Goal: Information Seeking & Learning: Learn about a topic

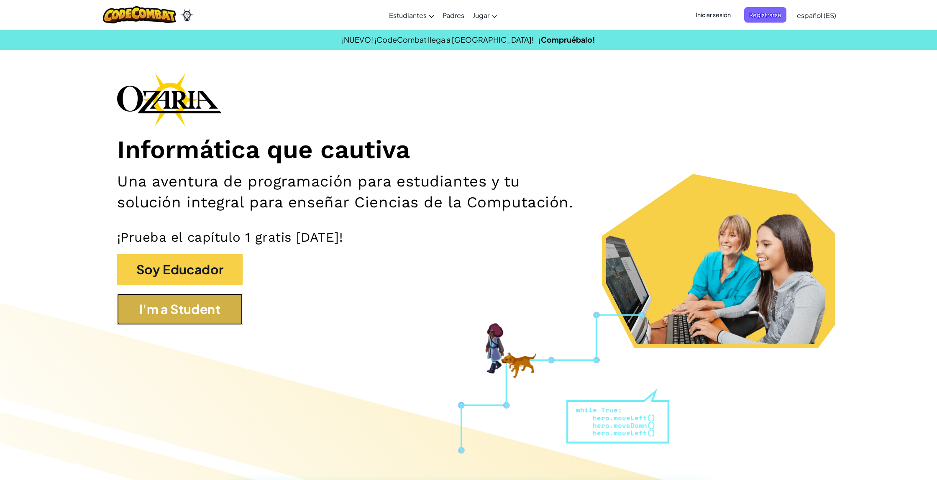
click at [176, 318] on button "I'm a Student" at bounding box center [179, 309] width 125 height 31
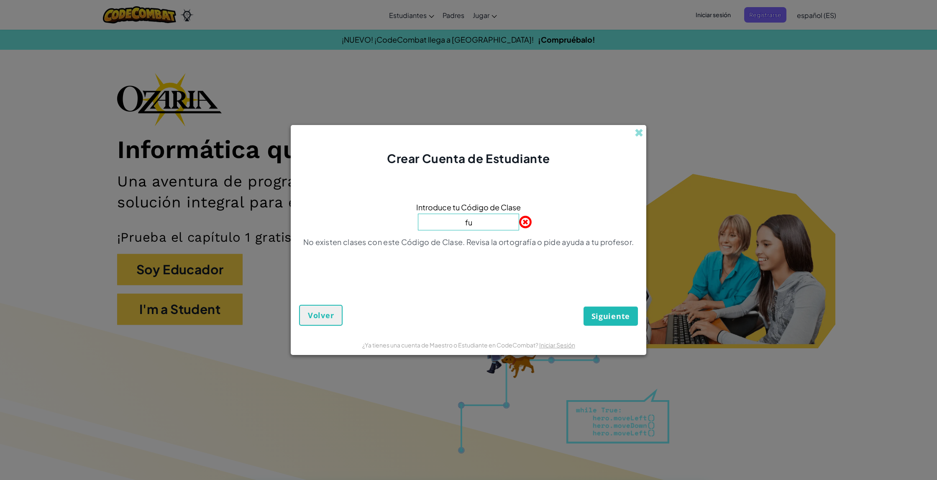
type input "f"
type input "FunFightWarm"
click at [583, 307] on button "Siguiente" at bounding box center [610, 316] width 54 height 19
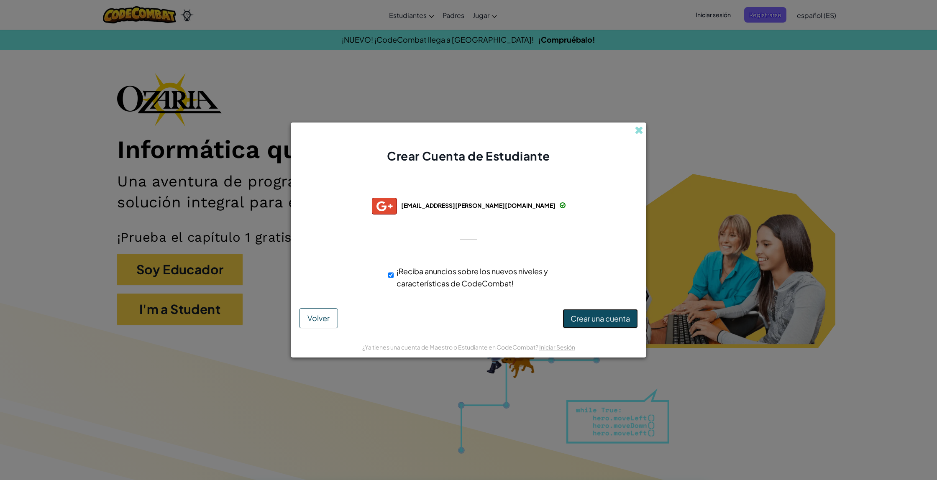
click at [600, 320] on span "Crear una cuenta" at bounding box center [599, 319] width 59 height 10
click at [600, 320] on button "Crear una cuenta" at bounding box center [599, 318] width 75 height 19
click at [600, 320] on div "Creando cuenta... Volver" at bounding box center [468, 318] width 339 height 20
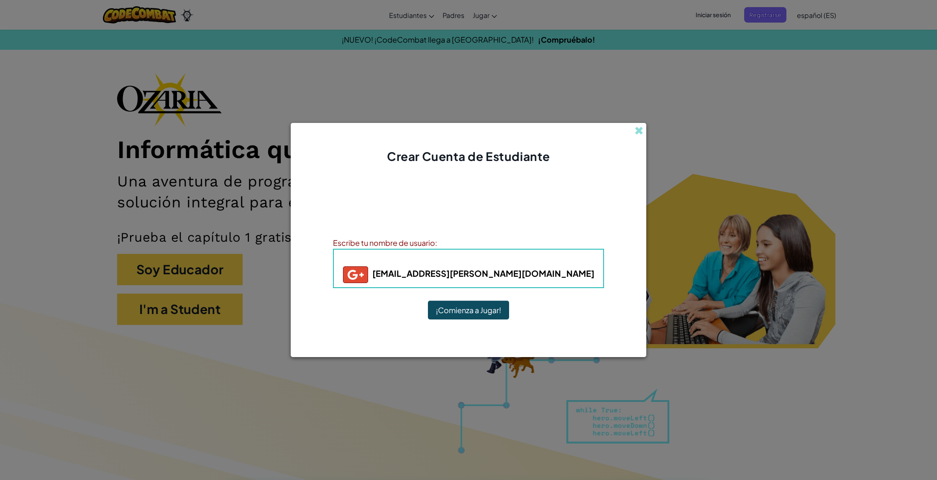
click at [531, 276] on b "fiorellabustamanteissa@jefferson.edu.co" at bounding box center [468, 273] width 251 height 10
click at [569, 277] on h5 "fiorellabustamanteissa@jefferson.edu.co" at bounding box center [468, 274] width 253 height 17
click at [453, 304] on button "¡Comienza a Jugar!" at bounding box center [468, 310] width 81 height 19
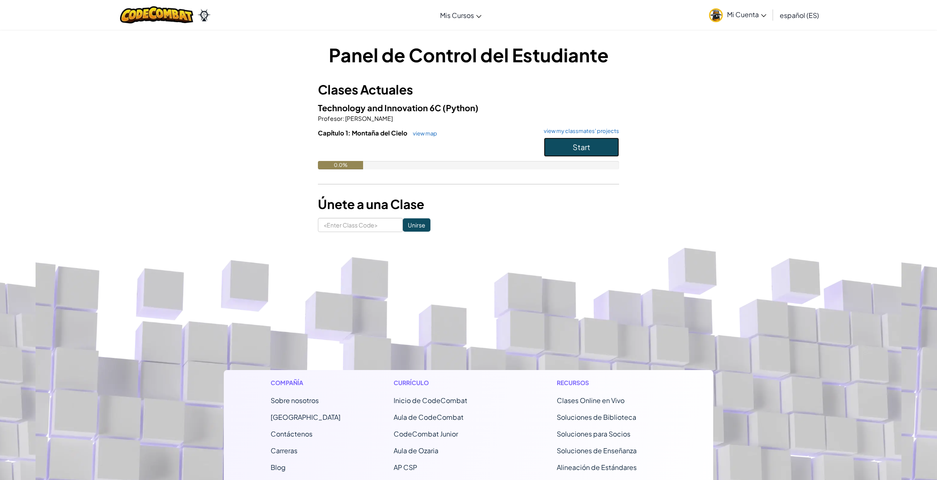
click at [591, 152] on button "Start" at bounding box center [581, 147] width 75 height 19
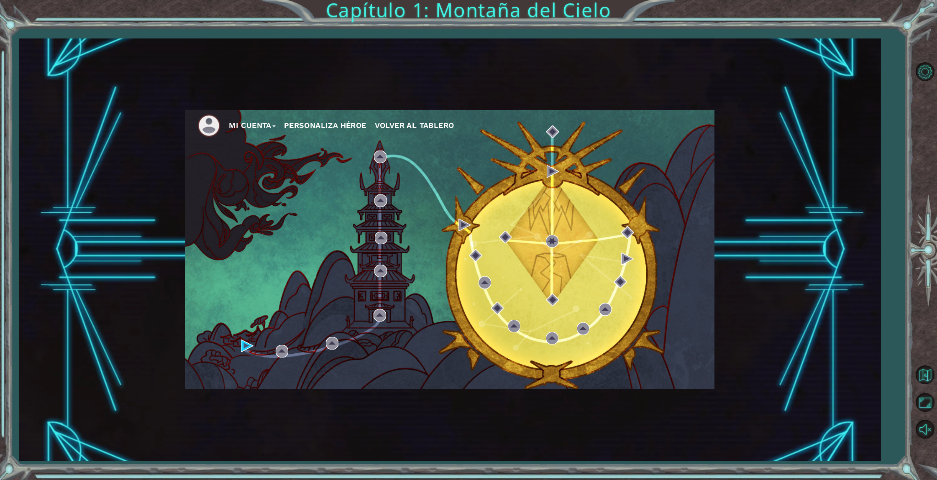
click at [327, 126] on button "Personaliza Héroe" at bounding box center [325, 125] width 82 height 13
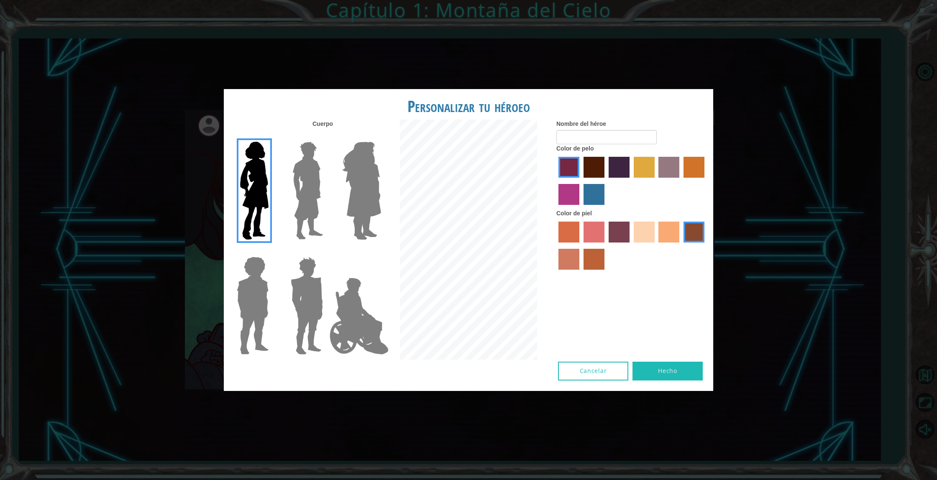
click at [373, 212] on img at bounding box center [362, 190] width 46 height 105
click at [381, 136] on input "Hero Amethyst" at bounding box center [381, 136] width 0 height 0
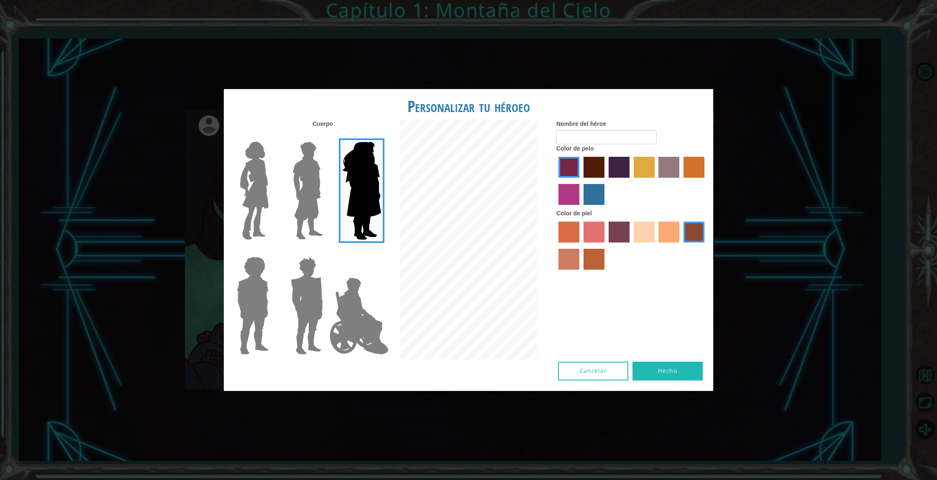
click at [263, 189] on img at bounding box center [254, 190] width 35 height 105
click at [272, 136] on input "Hero Connie" at bounding box center [272, 136] width 0 height 0
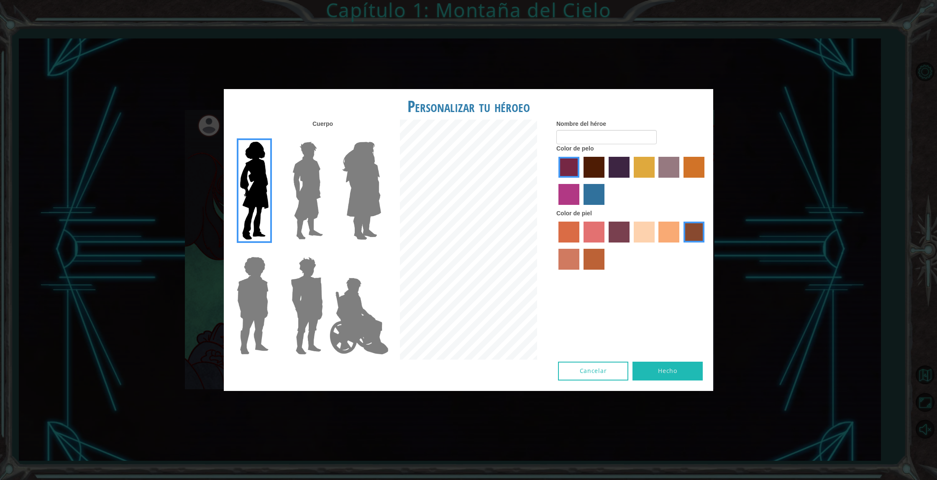
drag, startPoint x: 238, startPoint y: 316, endPoint x: 270, endPoint y: 321, distance: 31.7
click at [239, 316] on img at bounding box center [252, 305] width 38 height 105
click at [272, 251] on input "Hero Steven" at bounding box center [272, 251] width 0 height 0
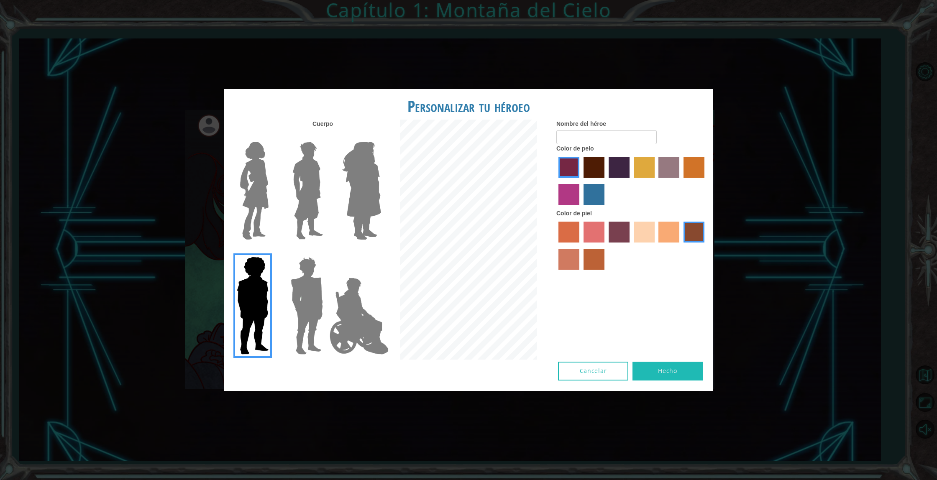
click at [350, 330] on img at bounding box center [359, 316] width 66 height 84
click at [381, 251] on input "Hero Jamie" at bounding box center [381, 251] width 0 height 0
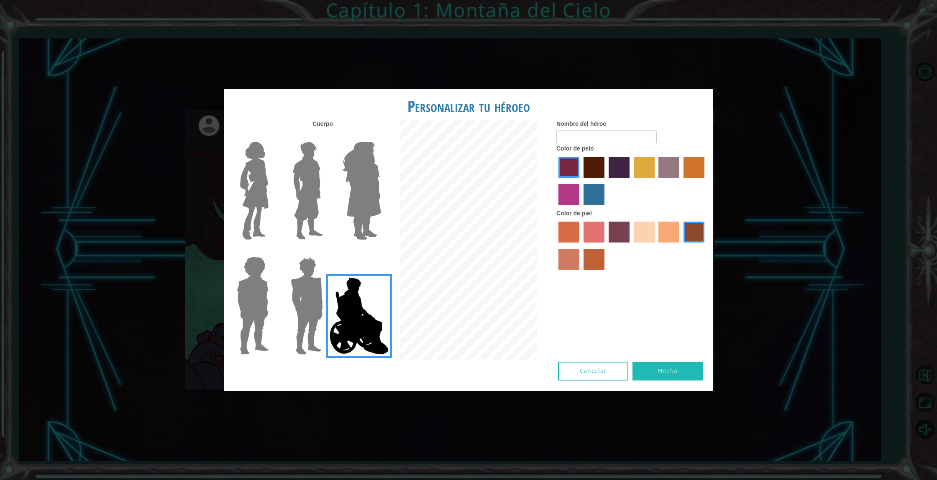
click at [258, 172] on img at bounding box center [254, 190] width 35 height 105
click at [272, 136] on input "Hero Connie" at bounding box center [272, 136] width 0 height 0
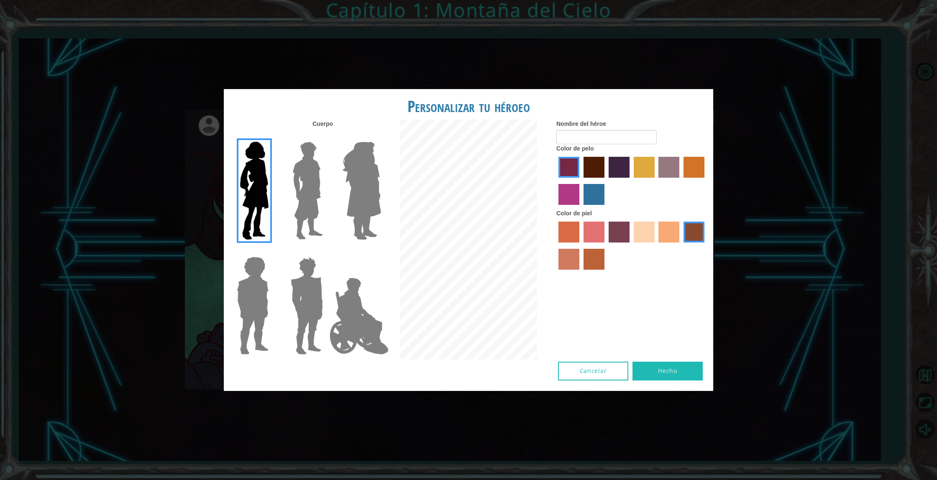
click at [594, 174] on label "maroon hair color" at bounding box center [593, 167] width 21 height 21
click at [580, 181] on input "maroon hair color" at bounding box center [580, 181] width 0 height 0
click at [589, 192] on label "lachmara hair color" at bounding box center [593, 194] width 21 height 21
click at [580, 208] on input "lachmara hair color" at bounding box center [580, 208] width 0 height 0
click at [562, 230] on label "sorbus skin color" at bounding box center [568, 232] width 21 height 21
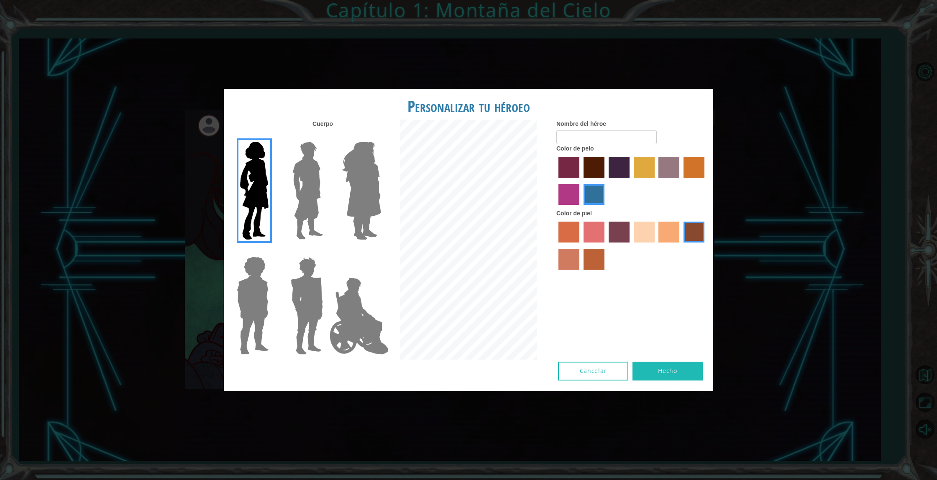
click at [555, 245] on input "sorbus skin color" at bounding box center [555, 245] width 0 height 0
click at [594, 256] on label "smoke tree skin color" at bounding box center [593, 259] width 21 height 21
click at [580, 273] on input "smoke tree skin color" at bounding box center [580, 273] width 0 height 0
click at [690, 234] on label "karma skin color" at bounding box center [693, 232] width 21 height 21
click at [680, 245] on input "karma skin color" at bounding box center [680, 245] width 0 height 0
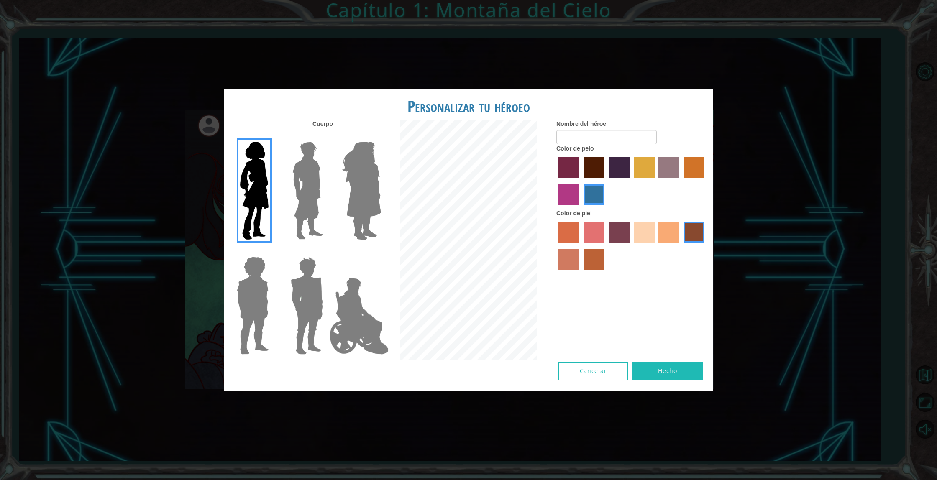
click at [642, 235] on label "sandy beach skin color" at bounding box center [644, 232] width 21 height 21
click at [631, 245] on input "sandy beach skin color" at bounding box center [631, 245] width 0 height 0
click at [671, 233] on label "tacao skin color" at bounding box center [668, 232] width 21 height 21
click at [656, 245] on input "tacao skin color" at bounding box center [656, 245] width 0 height 0
click at [595, 253] on label "smoke tree skin color" at bounding box center [593, 259] width 21 height 21
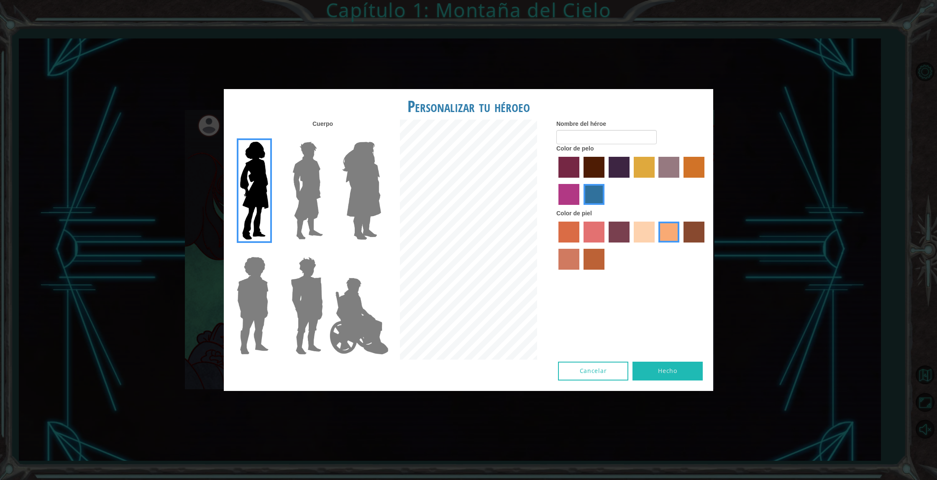
click at [580, 273] on input "smoke tree skin color" at bounding box center [580, 273] width 0 height 0
click at [695, 234] on label "karma skin color" at bounding box center [693, 232] width 21 height 21
click at [680, 245] on input "karma skin color" at bounding box center [680, 245] width 0 height 0
click at [596, 238] on label "froly skin color" at bounding box center [593, 232] width 21 height 21
click at [580, 245] on input "froly skin color" at bounding box center [580, 245] width 0 height 0
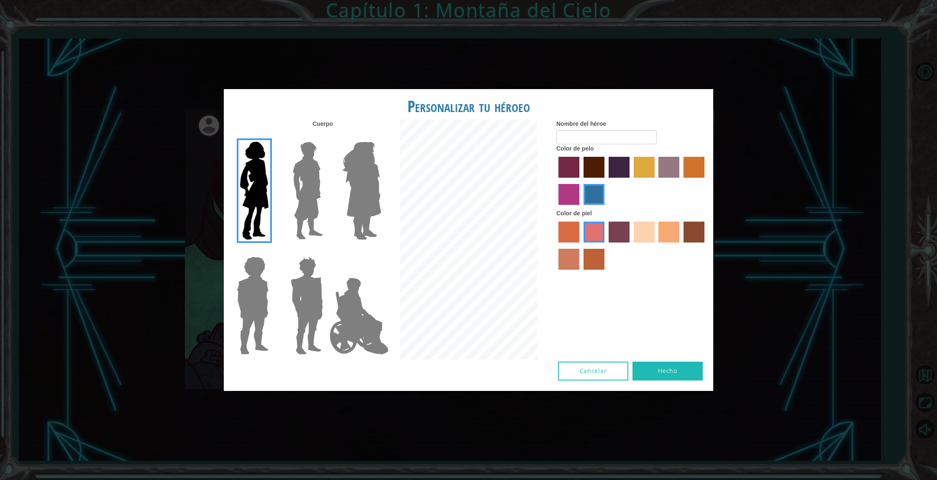
click at [575, 234] on label "sorbus skin color" at bounding box center [568, 232] width 21 height 21
click at [555, 245] on input "sorbus skin color" at bounding box center [555, 245] width 0 height 0
click at [591, 234] on label "froly skin color" at bounding box center [593, 232] width 21 height 21
click at [580, 245] on input "froly skin color" at bounding box center [580, 245] width 0 height 0
click at [618, 238] on label "tosca skin color" at bounding box center [618, 232] width 21 height 21
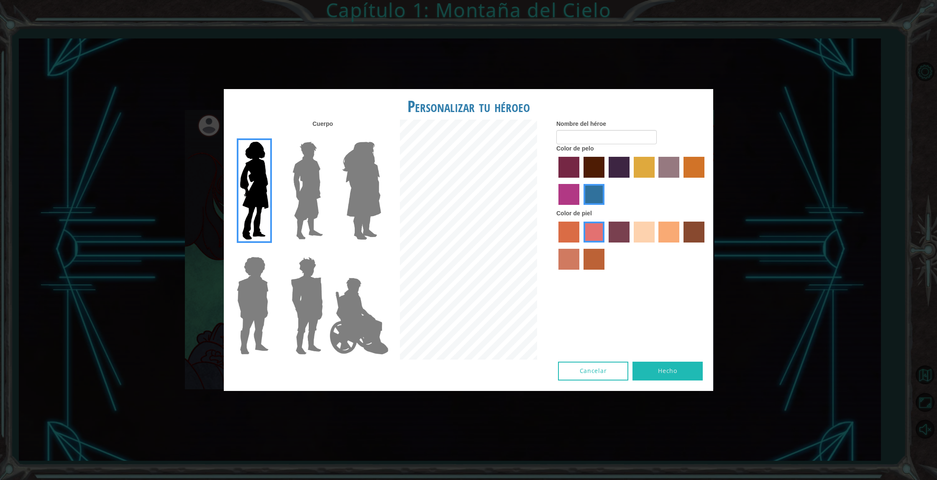
click at [606, 245] on input "tosca skin color" at bounding box center [606, 245] width 0 height 0
click at [647, 241] on label "sandy beach skin color" at bounding box center [644, 232] width 21 height 21
click at [631, 245] on input "sandy beach skin color" at bounding box center [631, 245] width 0 height 0
click at [673, 238] on label "tacao skin color" at bounding box center [668, 232] width 21 height 21
click at [656, 245] on input "tacao skin color" at bounding box center [656, 245] width 0 height 0
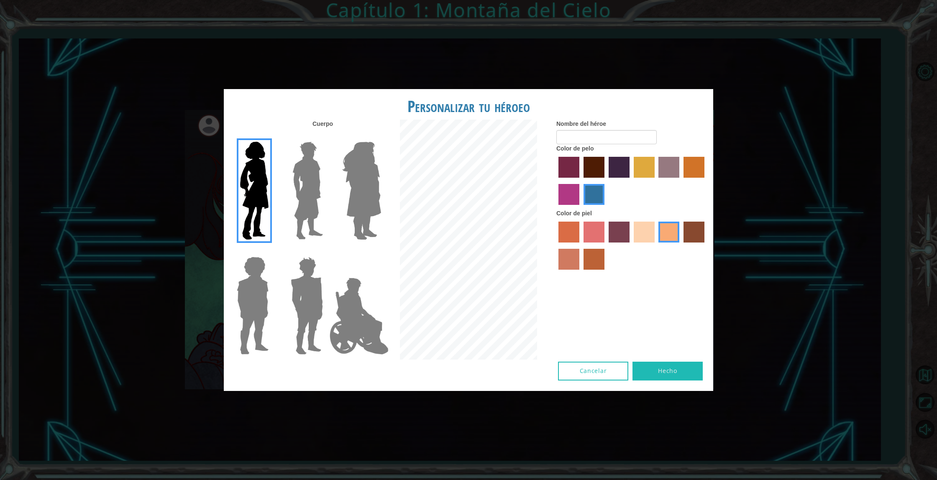
click at [691, 233] on label "karma skin color" at bounding box center [693, 232] width 21 height 21
click at [680, 245] on input "karma skin color" at bounding box center [680, 245] width 0 height 0
click at [562, 259] on label "burning sand skin color" at bounding box center [568, 259] width 21 height 21
click at [706, 245] on input "burning sand skin color" at bounding box center [706, 245] width 0 height 0
click at [598, 261] on label "smoke tree skin color" at bounding box center [593, 259] width 21 height 21
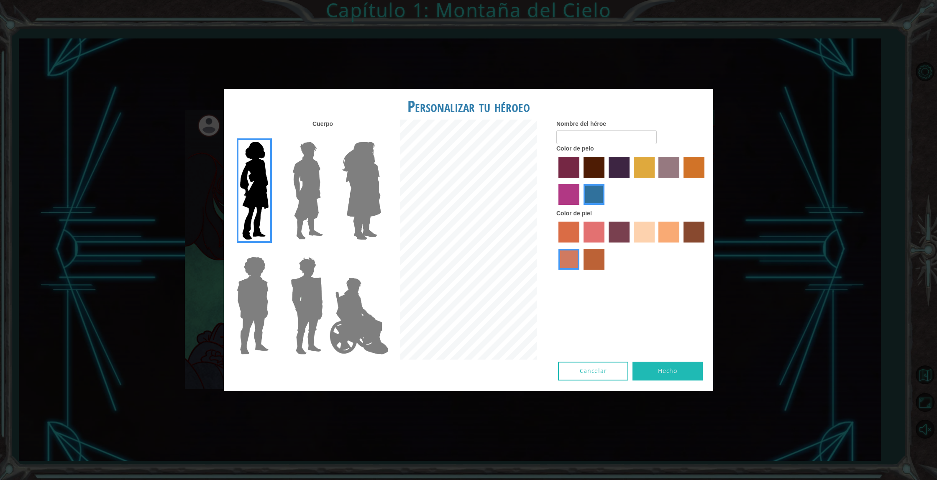
click at [580, 273] on input "smoke tree skin color" at bounding box center [580, 273] width 0 height 0
click at [587, 133] on input "Nombre del héroe" at bounding box center [606, 137] width 100 height 14
type input "f"
click at [772, 146] on div "Personalizar tu héroeo [PERSON_NAME] Nombre del héroe 𝔽 Color de pelo Color [PE…" at bounding box center [468, 240] width 937 height 480
click at [576, 137] on input "𝔽ⅈ" at bounding box center [606, 137] width 100 height 14
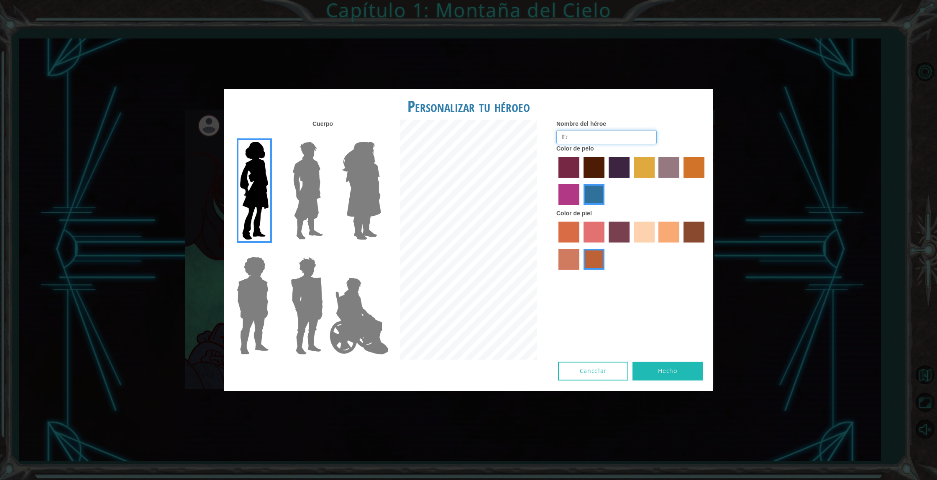
drag, startPoint x: 569, startPoint y: 138, endPoint x: 537, endPoint y: 138, distance: 31.8
click at [537, 138] on div "Cuerpo Nombre del héroe 𝔽ⅈ Color de pelo Color [PERSON_NAME]" at bounding box center [468, 241] width 489 height 242
click at [575, 138] on input "𝔽ⅈ" at bounding box center [606, 137] width 100 height 14
paste input "𝔽ⅈ"
type input "𝔽ⅈ𝔽ⅈ"
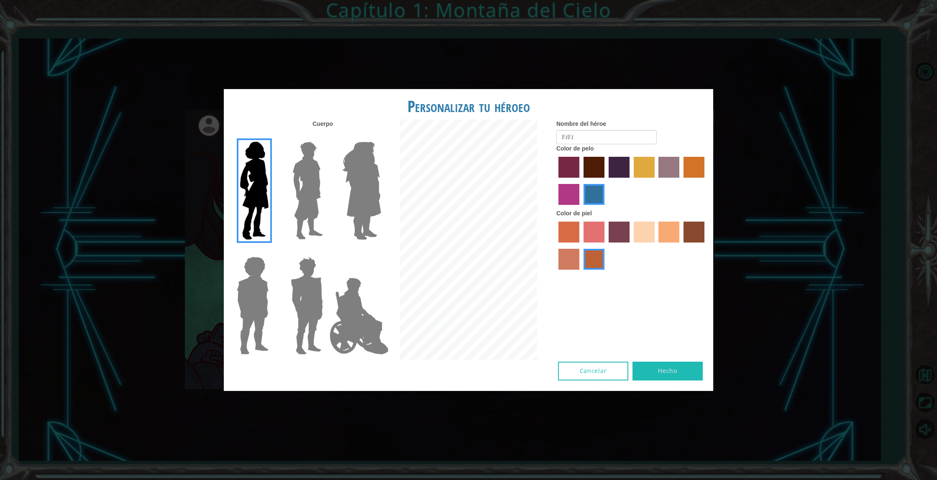
drag, startPoint x: 649, startPoint y: 297, endPoint x: 662, endPoint y: 323, distance: 29.6
click at [649, 297] on div "Cuerpo Nombre del héroe 𝔽ⅈ𝔽ⅈ Color de pelo Color [PERSON_NAME]" at bounding box center [468, 241] width 489 height 242
drag, startPoint x: 597, startPoint y: 327, endPoint x: 589, endPoint y: 344, distance: 18.5
click at [597, 327] on div "Cuerpo Nombre del héroe 𝔽ⅈ𝔽ⅈ Color de pelo Color [PERSON_NAME]" at bounding box center [468, 241] width 489 height 242
click at [657, 368] on button "Hecho" at bounding box center [667, 371] width 70 height 19
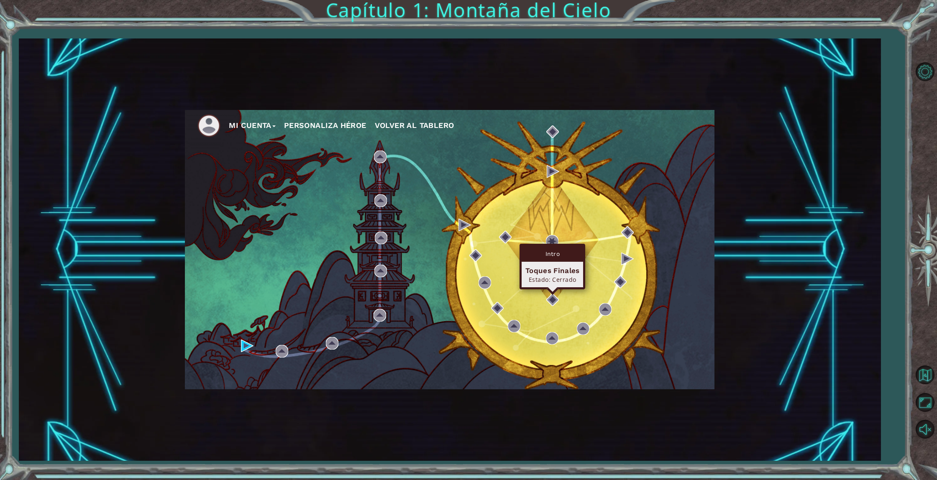
click at [551, 258] on div "Intro" at bounding box center [551, 254] width 61 height 16
click at [552, 298] on img at bounding box center [552, 300] width 13 height 13
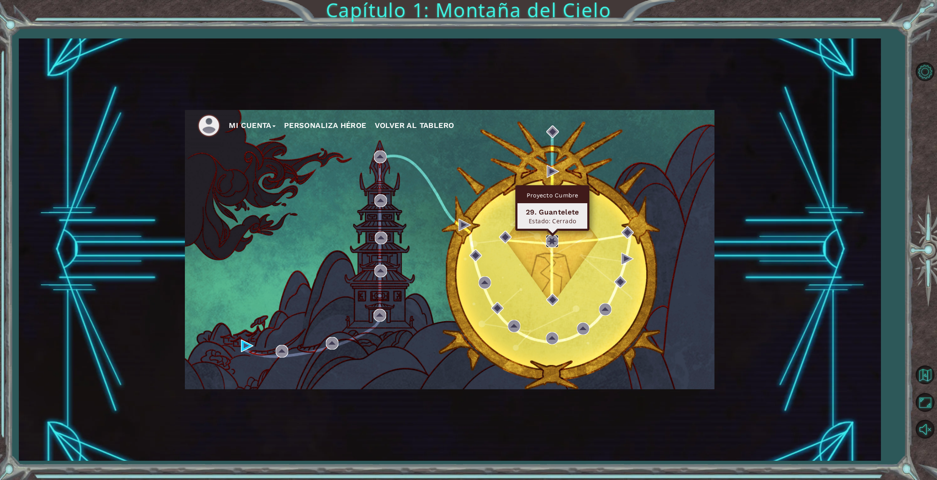
click at [552, 243] on img at bounding box center [552, 241] width 13 height 13
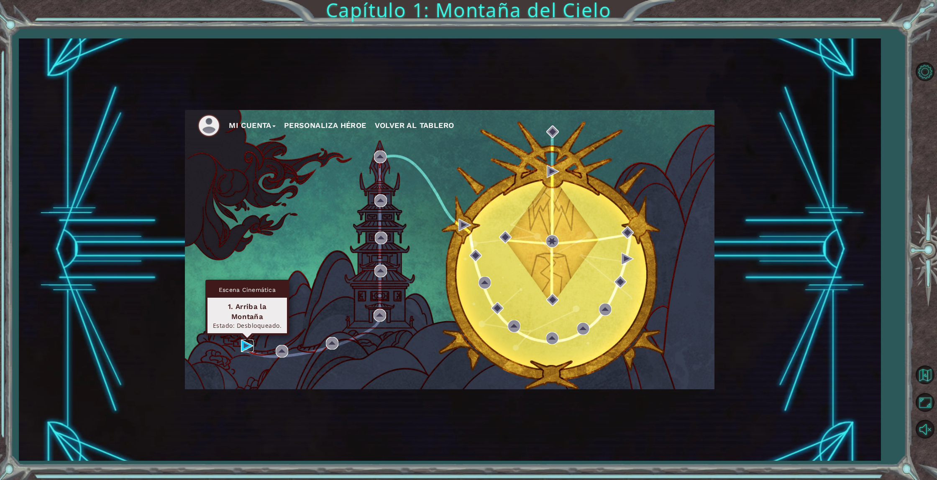
click at [244, 346] on img at bounding box center [247, 346] width 13 height 13
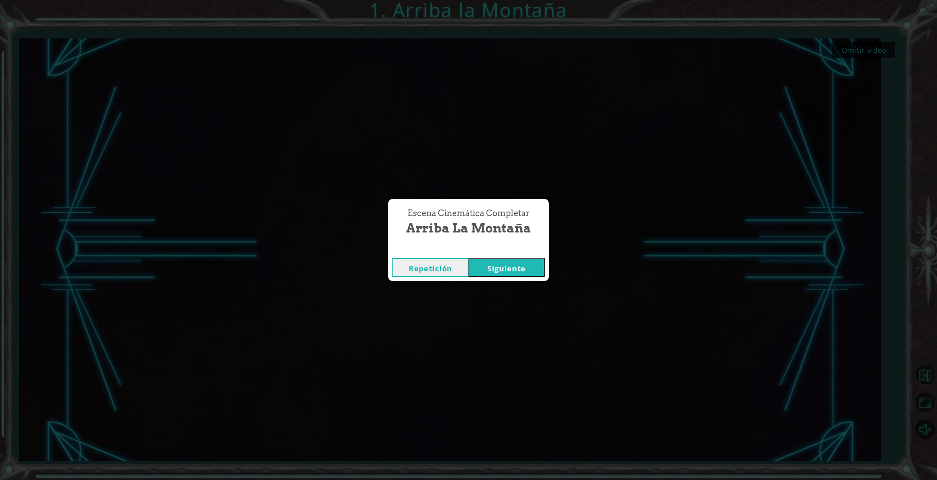
click at [518, 271] on button "Siguiente" at bounding box center [506, 267] width 76 height 19
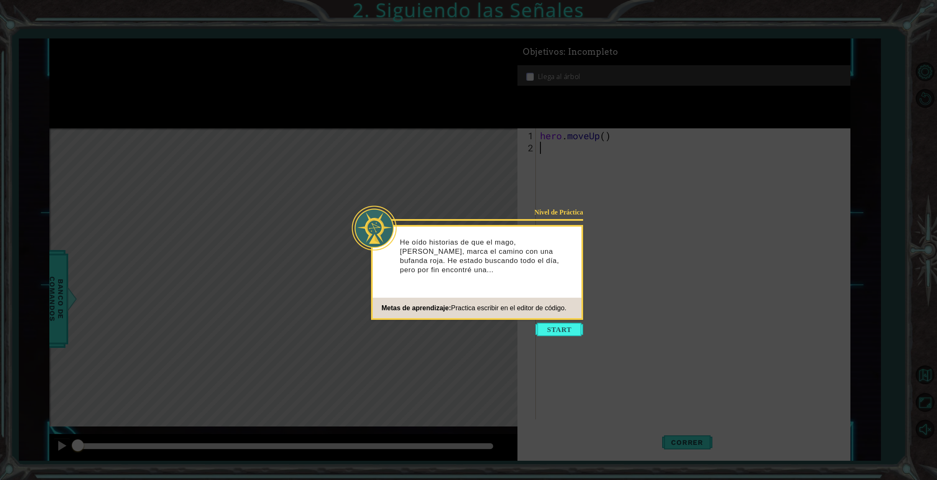
drag, startPoint x: 530, startPoint y: 293, endPoint x: 537, endPoint y: 306, distance: 15.2
click at [530, 293] on div "Nivel de Práctica He oído historias de que el mago, [PERSON_NAME], marca el cam…" at bounding box center [477, 272] width 212 height 95
click at [557, 332] on button "Start" at bounding box center [559, 329] width 48 height 13
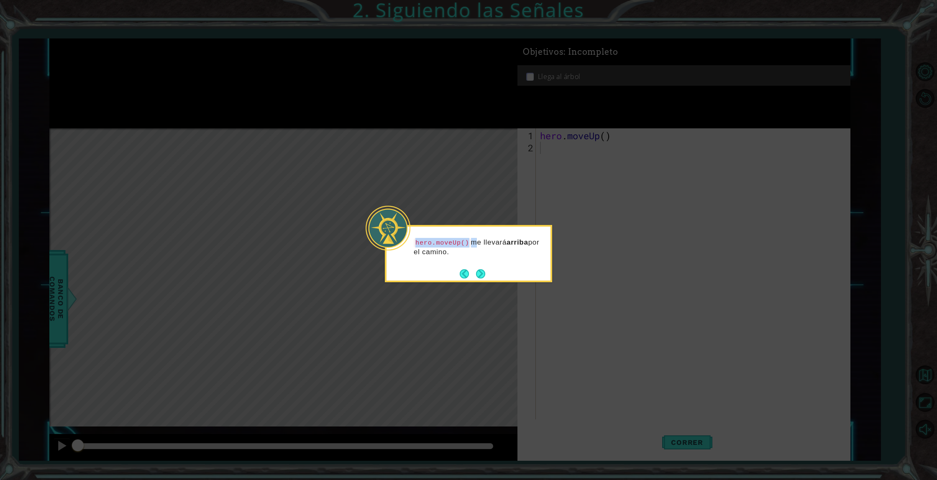
drag, startPoint x: 472, startPoint y: 243, endPoint x: 413, endPoint y: 241, distance: 59.0
click at [413, 241] on div "hero.moveUp() me llevará arriba por el camino." at bounding box center [468, 251] width 164 height 43
click at [479, 276] on button "Next" at bounding box center [480, 273] width 9 height 9
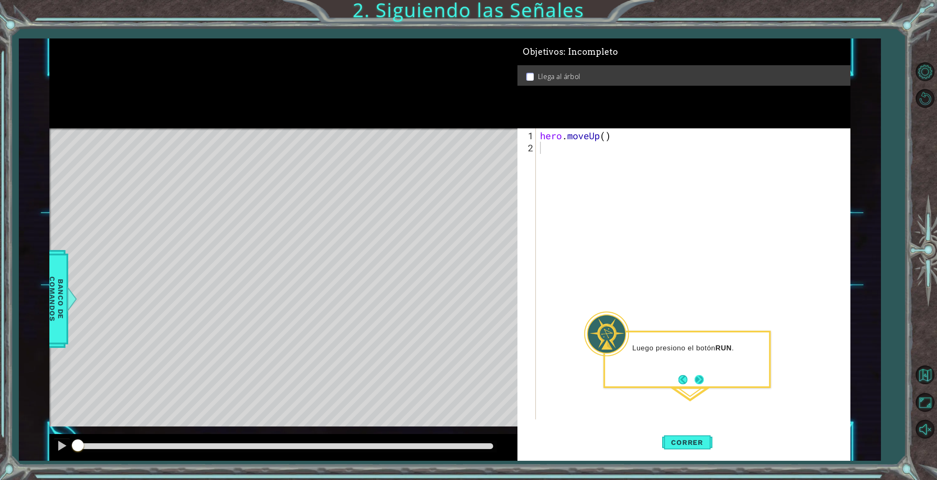
click at [697, 381] on button "Next" at bounding box center [698, 379] width 9 height 9
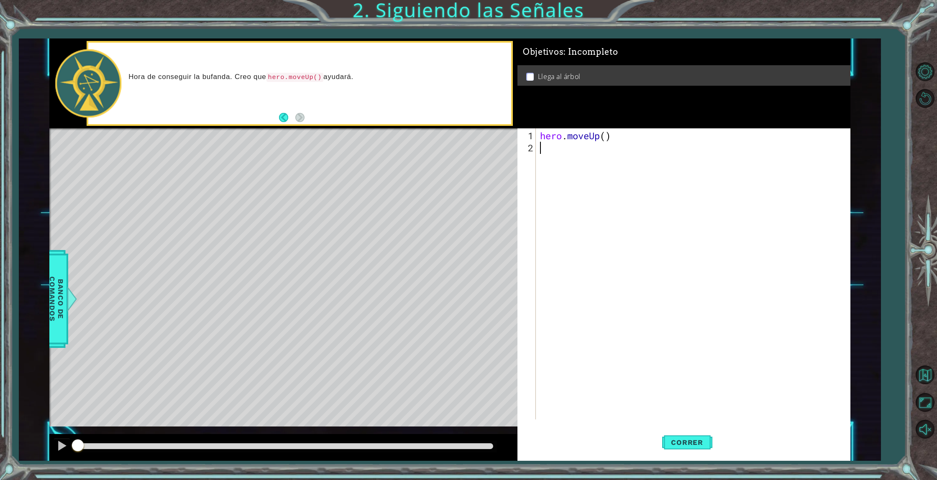
paste textarea "𝔽ⅈ"
type textarea "𝔽"
drag, startPoint x: 323, startPoint y: 77, endPoint x: 312, endPoint y: 78, distance: 10.6
click at [312, 78] on code "hero.moveUp()" at bounding box center [294, 77] width 57 height 9
click at [276, 77] on code "hero.moveUp()" at bounding box center [294, 77] width 57 height 9
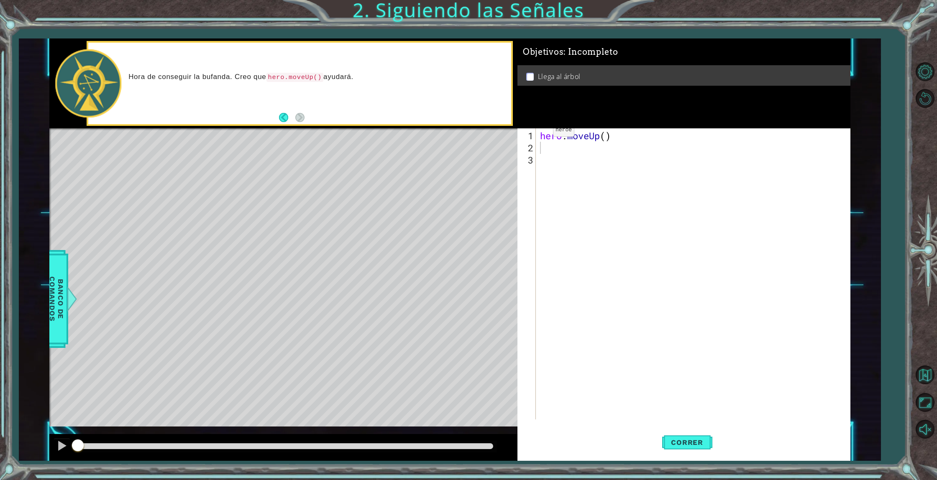
drag, startPoint x: 271, startPoint y: 87, endPoint x: 264, endPoint y: 71, distance: 16.9
click at [271, 86] on div "Hora de conseguir la bufanda. Creo que hero.moveUp() ayudará." at bounding box center [317, 83] width 389 height 30
drag, startPoint x: 268, startPoint y: 76, endPoint x: 356, endPoint y: 89, distance: 89.2
click at [356, 89] on div "Hora de conseguir la bufanda. Creo que hero.moveUp() ayudará." at bounding box center [317, 83] width 389 height 30
type textarea "hero.moveUp()"
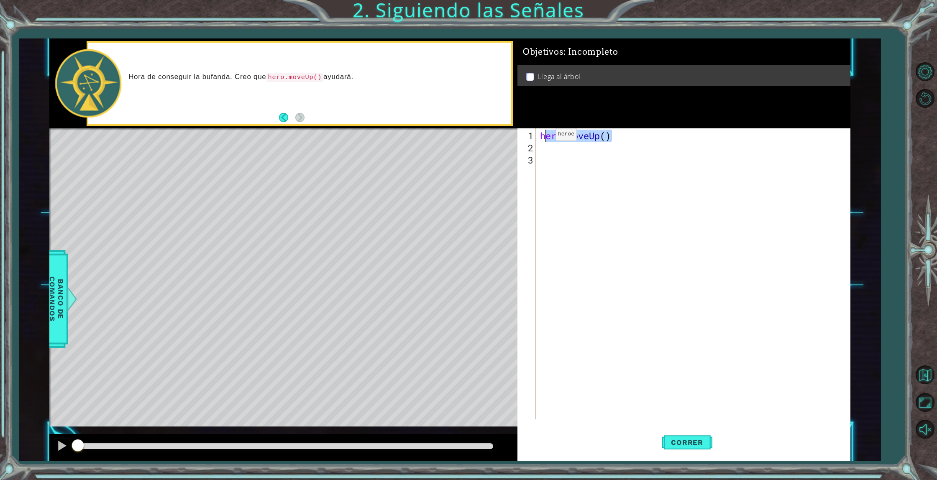
drag, startPoint x: 611, startPoint y: 138, endPoint x: 543, endPoint y: 137, distance: 67.8
click at [543, 137] on div "hero . moveUp ( )" at bounding box center [694, 287] width 313 height 315
click at [542, 148] on div "hero . moveUp ( )" at bounding box center [694, 287] width 313 height 315
paste textarea "ero.moveUp()"
click at [540, 148] on div "hero . moveUp ( ) ero . moveUp ( )" at bounding box center [694, 287] width 313 height 315
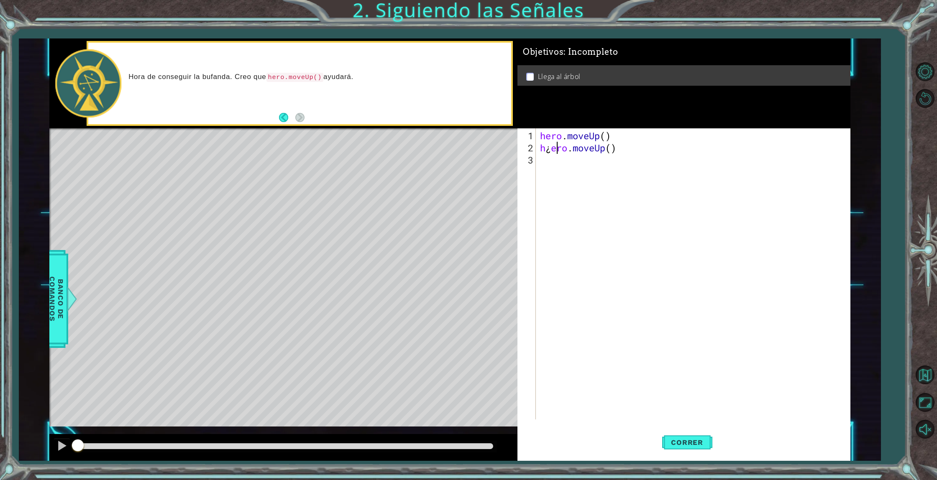
scroll to position [0, 0]
click at [542, 160] on div "h ero.moveUp Presiona intro" at bounding box center [613, 168] width 158 height 30
type textarea "h.moveUp()"
click at [698, 450] on button "Correr" at bounding box center [687, 442] width 50 height 33
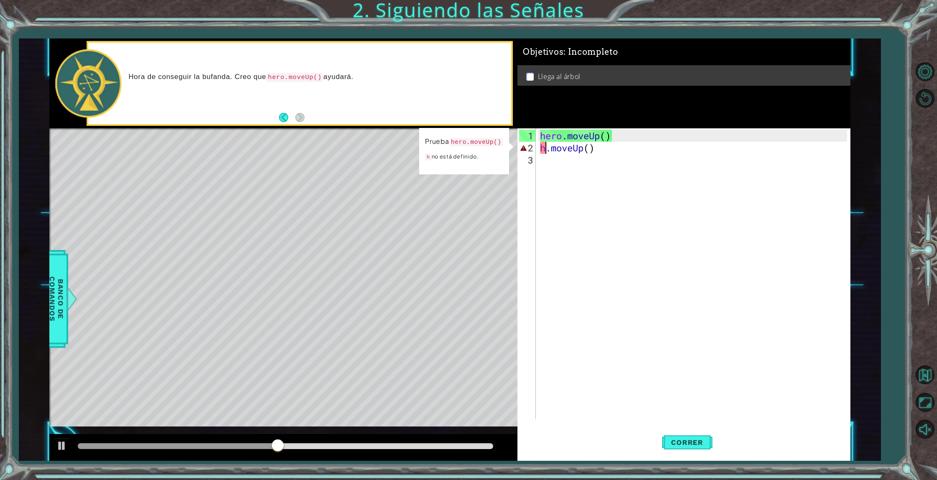
click at [635, 153] on div "hero . moveUp ( ) h . moveUp ( )" at bounding box center [694, 287] width 313 height 315
click at [635, 150] on div "hero . moveUp ( ) h . moveUp ( )" at bounding box center [694, 287] width 313 height 315
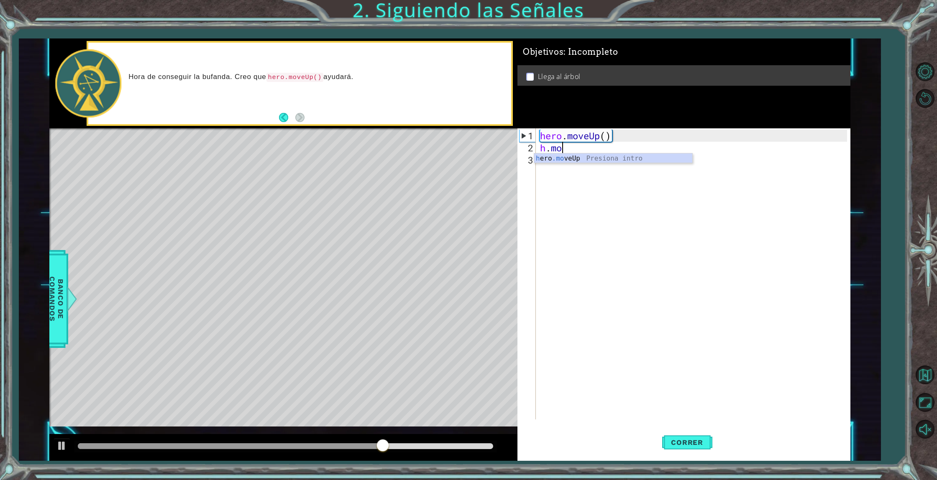
type textarea "h"
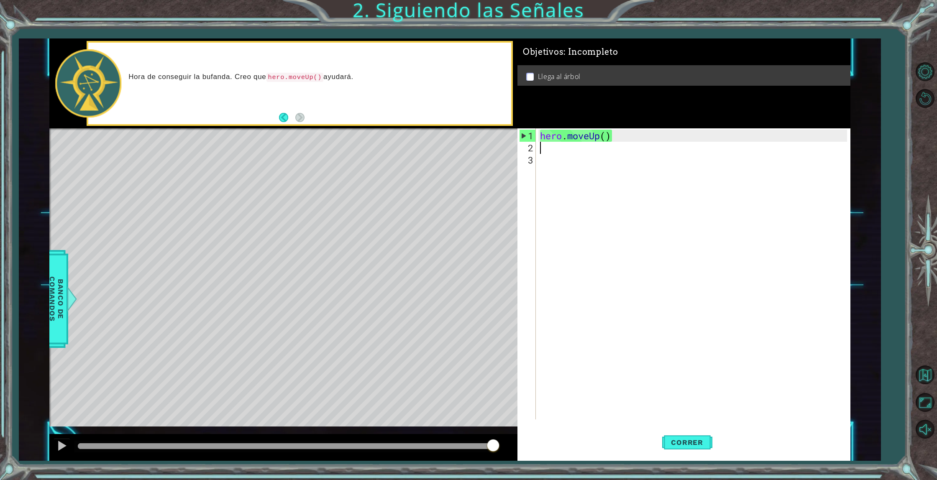
click at [621, 139] on div "hero . moveUp ( )" at bounding box center [694, 287] width 313 height 315
type textarea "hero.moveUp()"
drag, startPoint x: 617, startPoint y: 137, endPoint x: 531, endPoint y: 137, distance: 86.2
click at [531, 137] on div "hero.moveUp() 1 2 3 hero . moveUp ( ) ההההההההההההההההההההההההההההההההההההההההה…" at bounding box center [682, 273] width 330 height 291
click at [540, 146] on div "hero . moveUp ( )" at bounding box center [694, 287] width 313 height 315
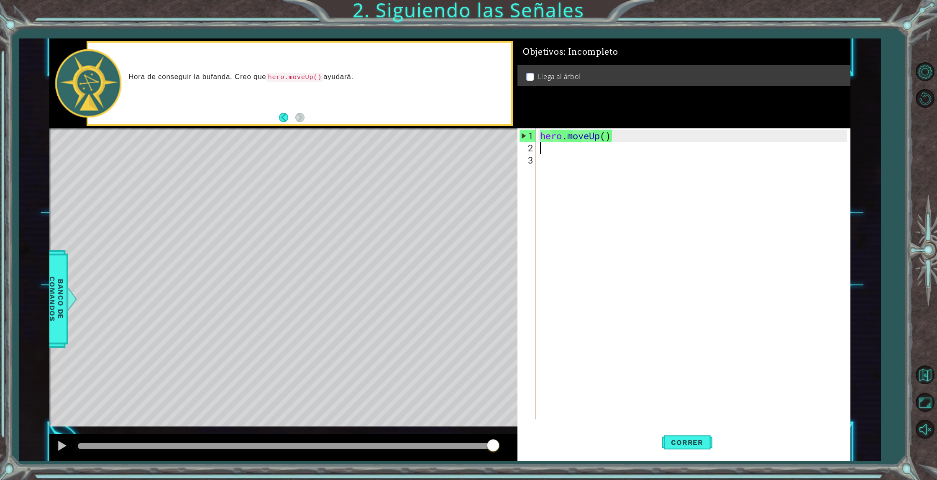
paste textarea "hero.moveUp()"
type textarea "hero.moveUp()"
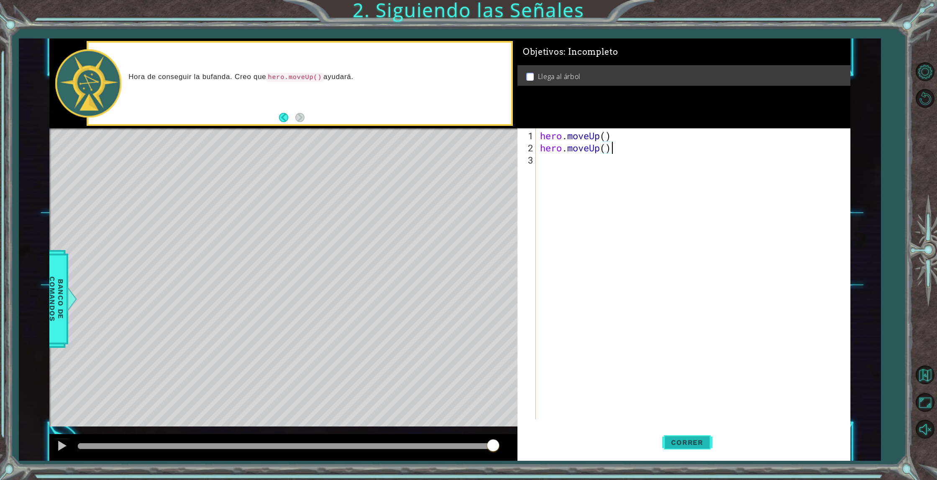
click at [701, 440] on span "Correr" at bounding box center [686, 442] width 49 height 8
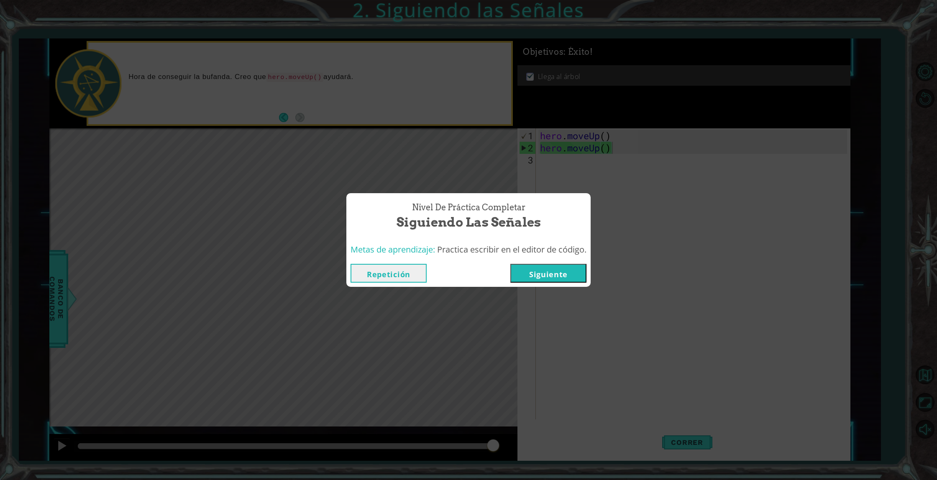
click at [540, 279] on button "Siguiente" at bounding box center [548, 273] width 76 height 19
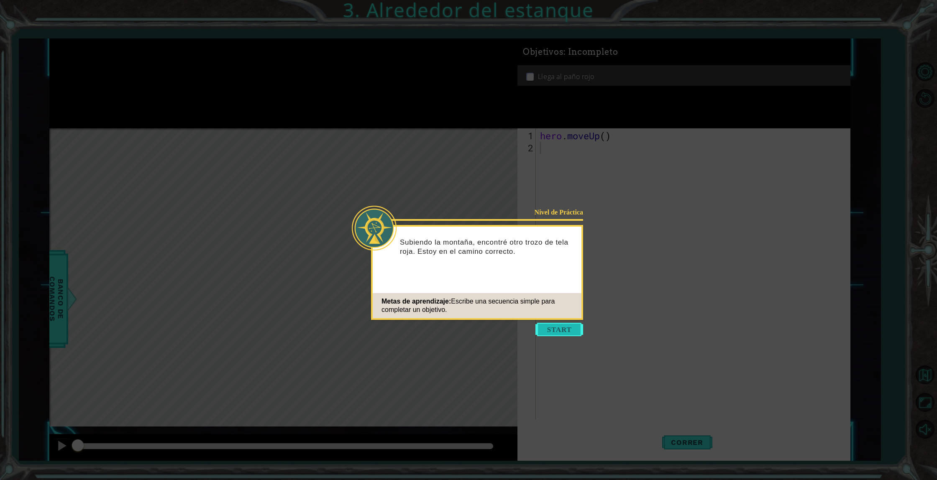
click at [563, 329] on button "Start" at bounding box center [559, 329] width 48 height 13
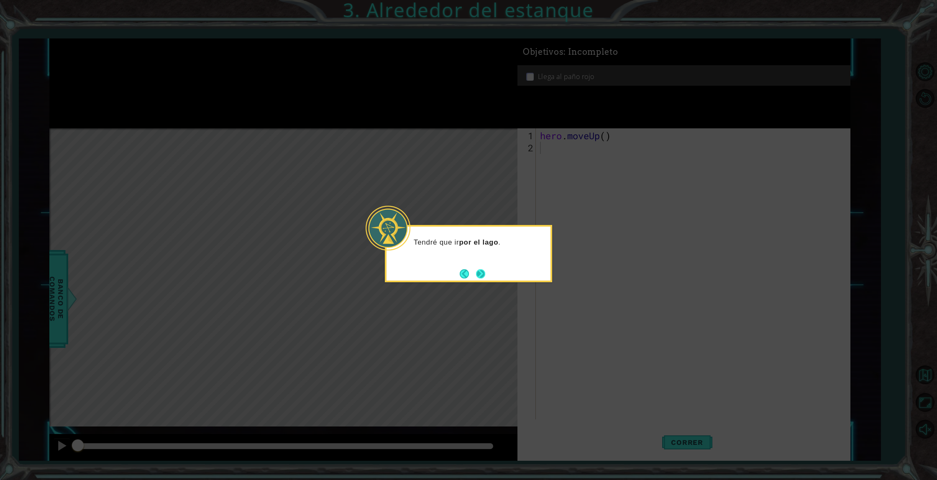
click at [479, 276] on button "Next" at bounding box center [480, 273] width 9 height 9
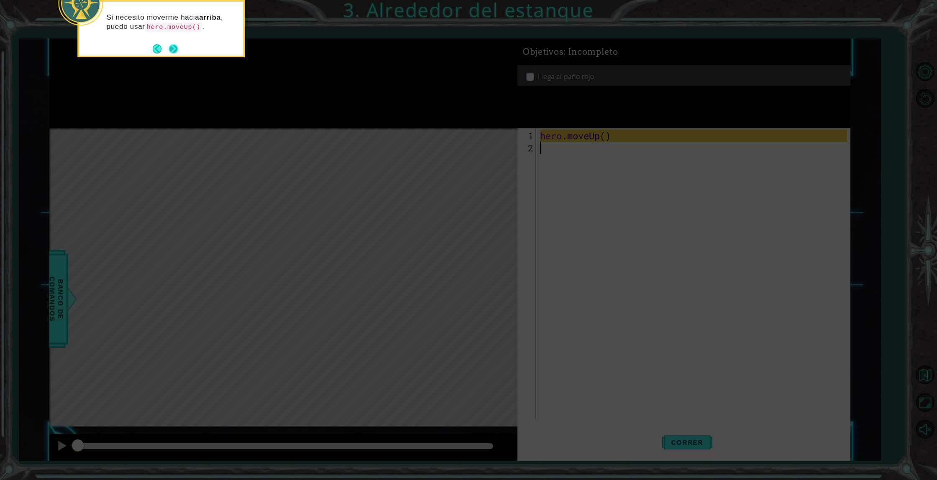
click at [171, 51] on button "Next" at bounding box center [173, 48] width 9 height 9
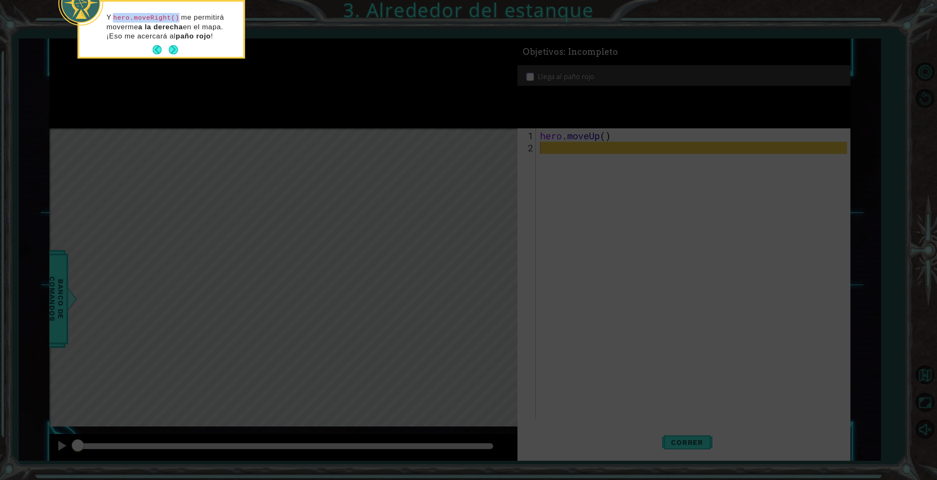
drag, startPoint x: 182, startPoint y: 17, endPoint x: 115, endPoint y: 15, distance: 67.8
click at [115, 15] on code "hero.moveRight()" at bounding box center [146, 17] width 69 height 9
copy code "hero.moveRight()"
click at [172, 51] on button "Next" at bounding box center [173, 50] width 11 height 11
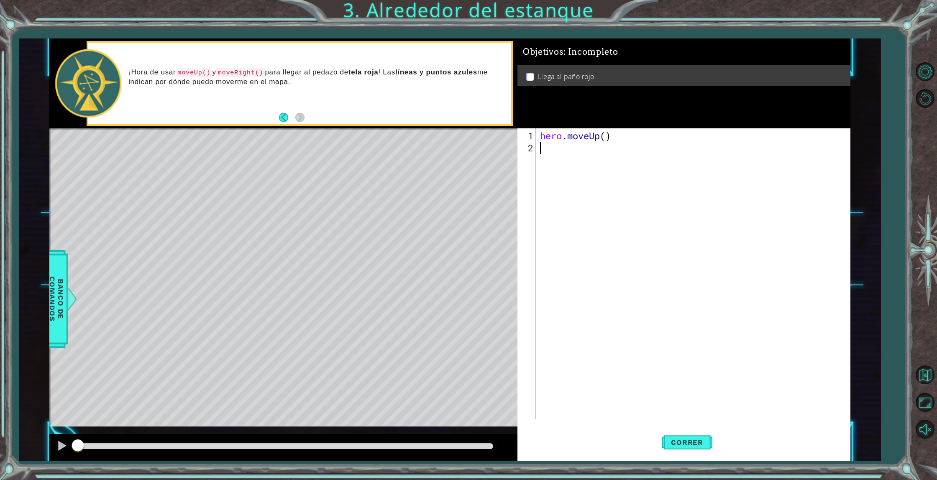
paste textarea "hero.moveRight()"
type textarea "hero.moveRight()"
click at [690, 440] on span "Correr" at bounding box center [686, 442] width 49 height 8
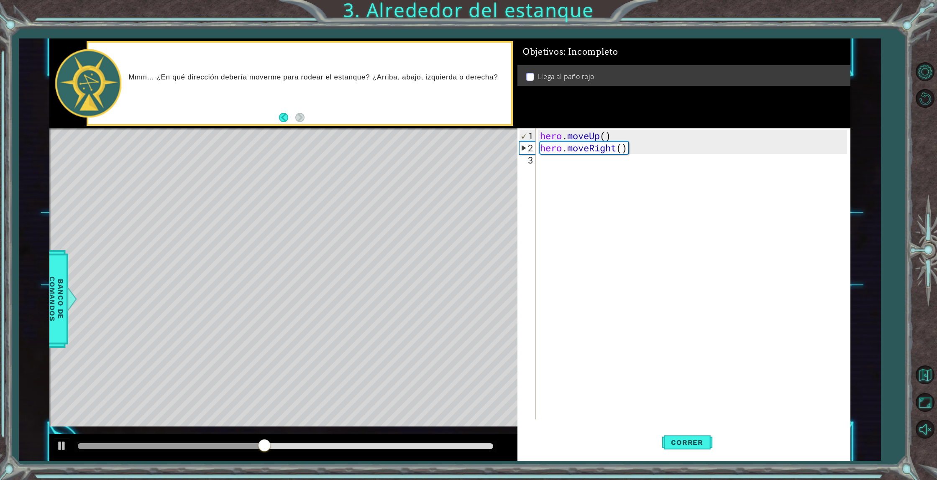
click at [536, 163] on div "hero.moveRight() 1 2 3 hero . moveUp ( ) hero . moveRight ( ) ההההההההההההההההה…" at bounding box center [682, 273] width 330 height 291
click at [541, 162] on div "hero . moveUp ( ) hero . moveRight ( )" at bounding box center [694, 287] width 313 height 315
paste textarea "hero.moveRight()"
click at [693, 441] on span "Correr" at bounding box center [686, 442] width 49 height 8
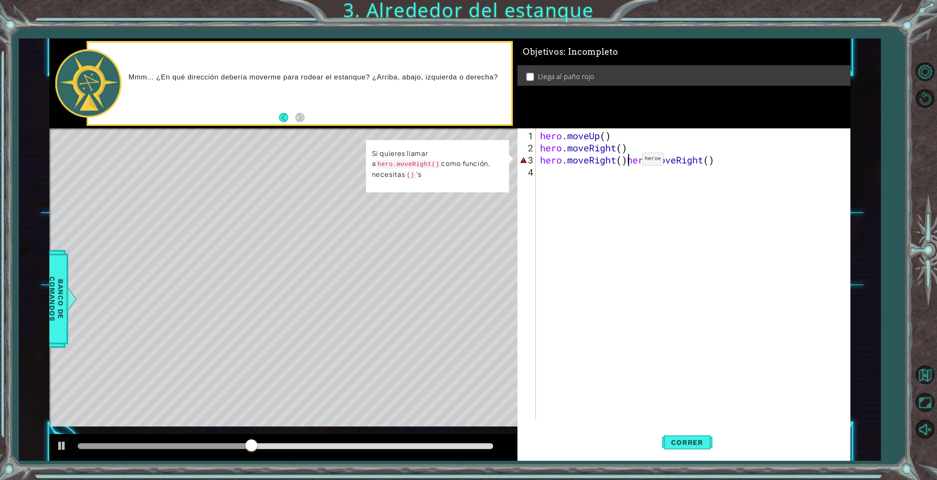
click at [629, 162] on div "hero . moveUp ( ) hero . moveRight ( ) hero . moveRight ( ) hero . moveRight ( )" at bounding box center [694, 287] width 313 height 315
drag, startPoint x: 629, startPoint y: 162, endPoint x: 729, endPoint y: 175, distance: 100.8
click at [729, 175] on div "hero . moveUp ( ) hero . moveRight ( ) hero . moveRight ( ) hero . moveRight ( )" at bounding box center [694, 287] width 313 height 315
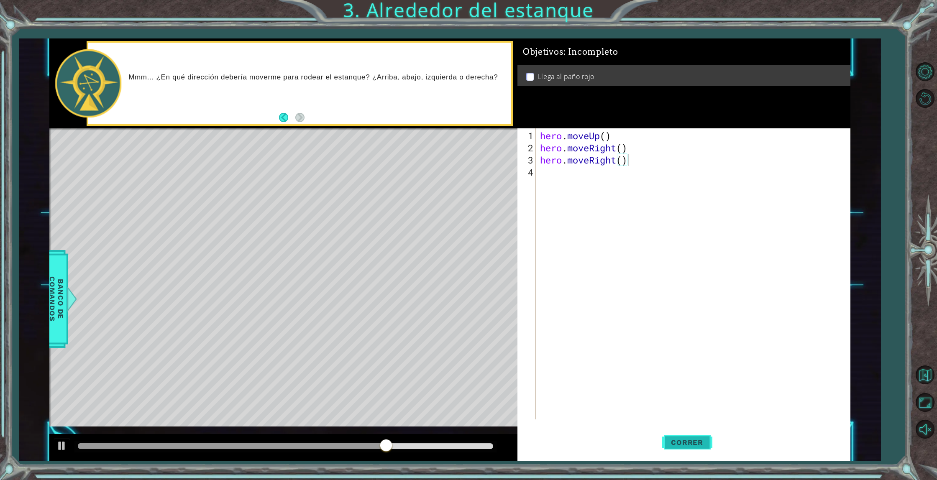
click at [695, 435] on button "Correr" at bounding box center [687, 442] width 50 height 33
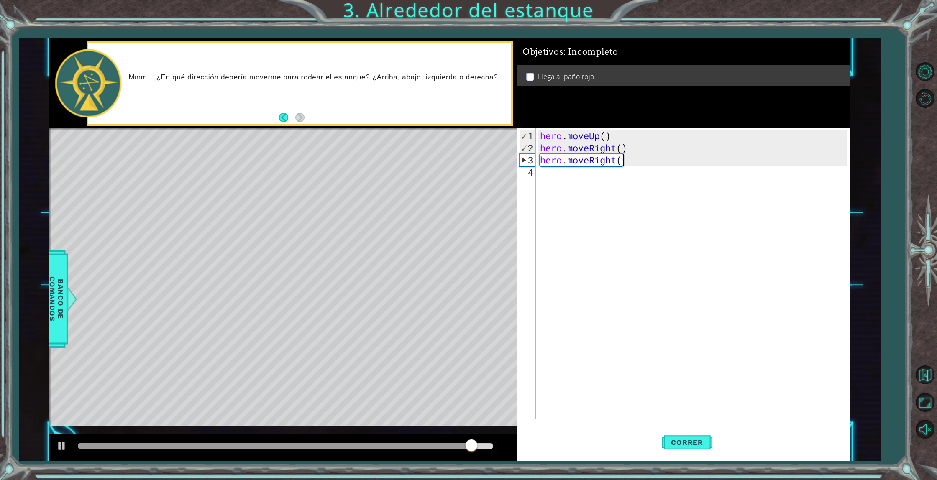
click at [623, 164] on div "hero . moveUp ( ) hero . moveRight ( ) hero . moveRight (" at bounding box center [694, 287] width 313 height 315
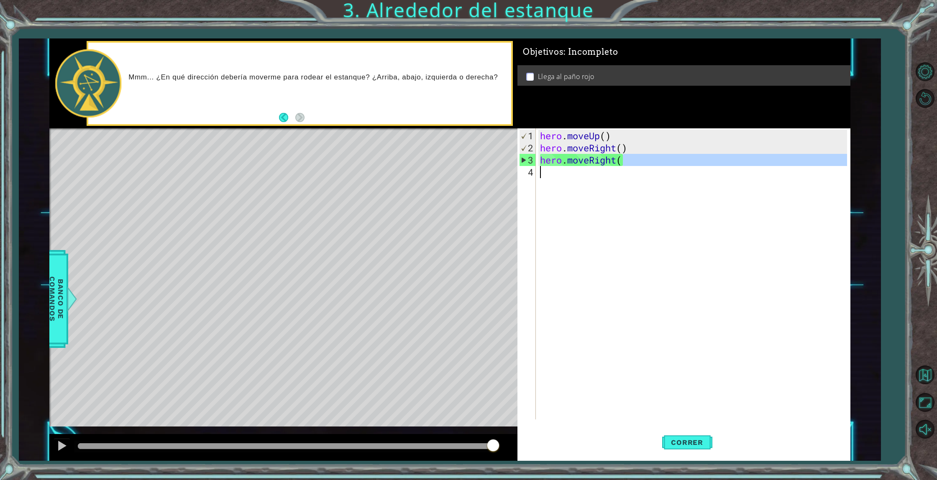
drag, startPoint x: 623, startPoint y: 164, endPoint x: 626, endPoint y: 169, distance: 6.7
click at [626, 169] on div "hero . moveUp ( ) hero . moveRight ( ) hero . moveRight (" at bounding box center [694, 287] width 313 height 315
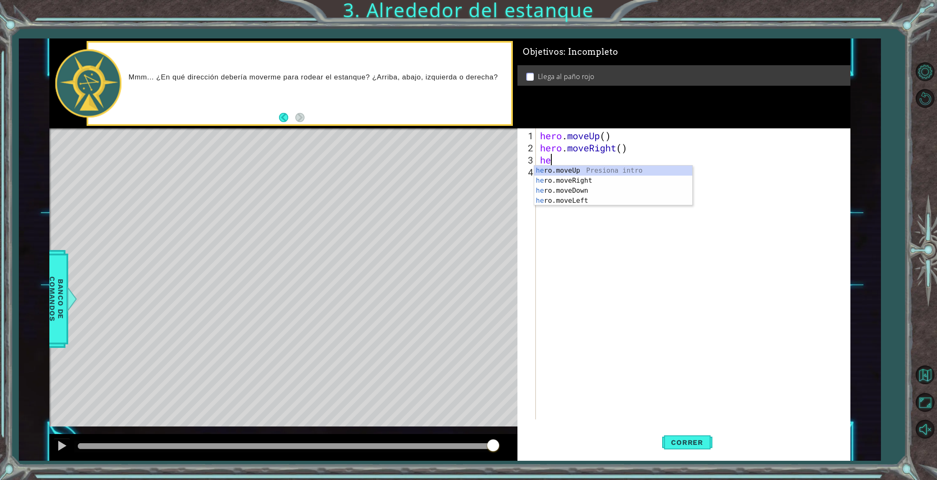
type textarea "h"
type textarea "hero.moveRight()"
type textarea "h"
click at [619, 171] on div "h ero.moveUp Presiona intro h ero.moveRight Presiona intro h ero.moveDown Presi…" at bounding box center [613, 201] width 158 height 70
click at [689, 440] on span "Correr" at bounding box center [686, 442] width 49 height 8
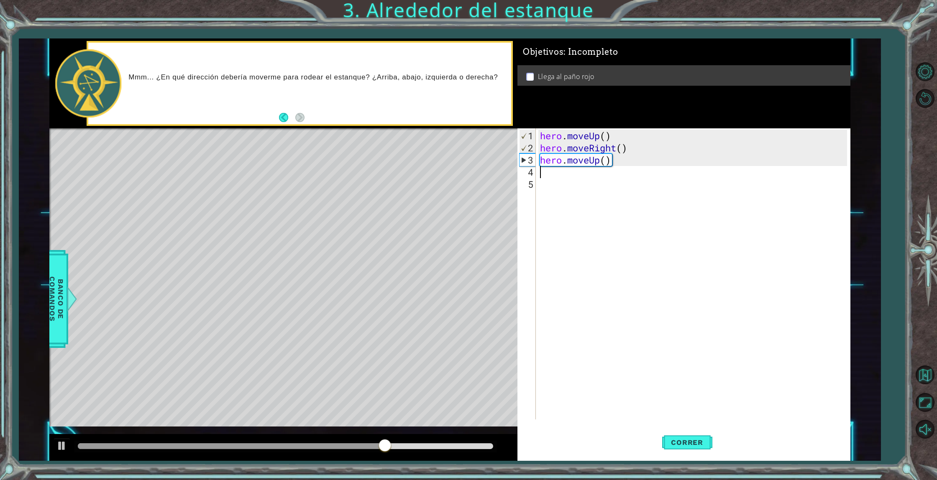
type textarea "h"
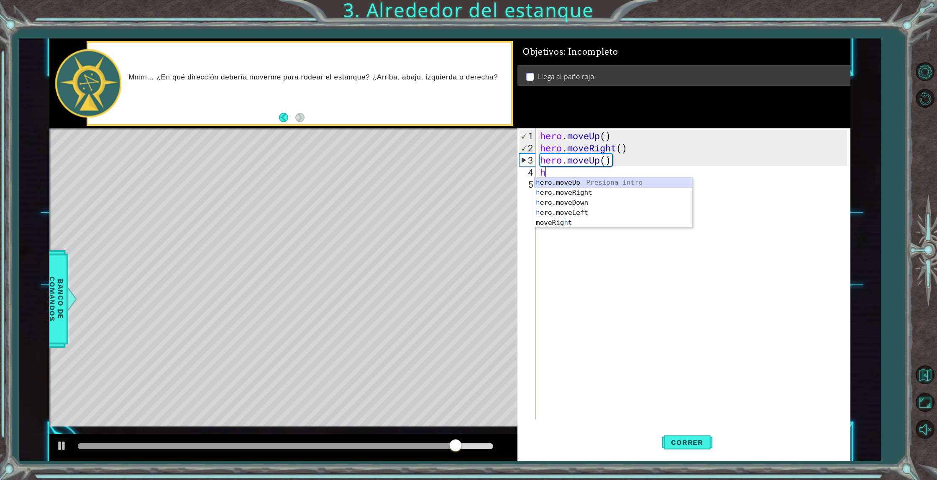
click at [587, 184] on div "h ero.moveUp Presiona intro h ero.moveRight Presiona intro h ero.moveDown Presi…" at bounding box center [613, 213] width 158 height 70
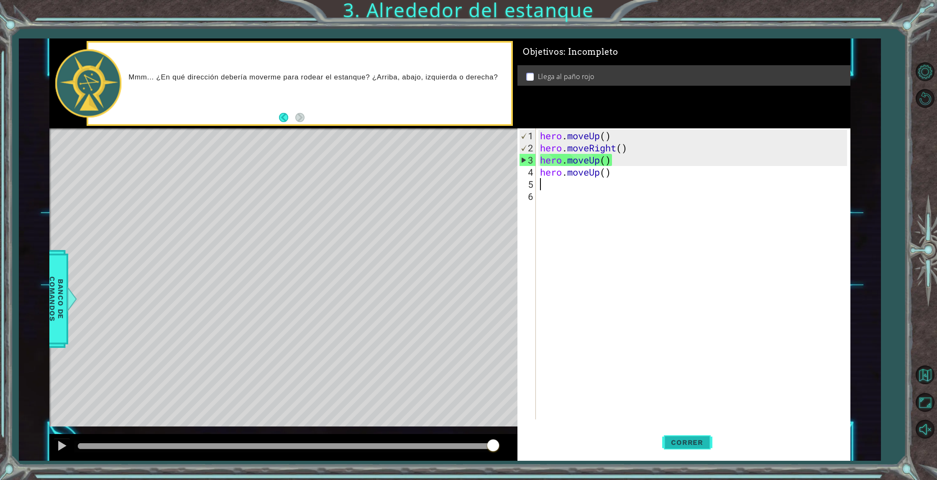
click at [684, 435] on button "Correr" at bounding box center [687, 442] width 50 height 33
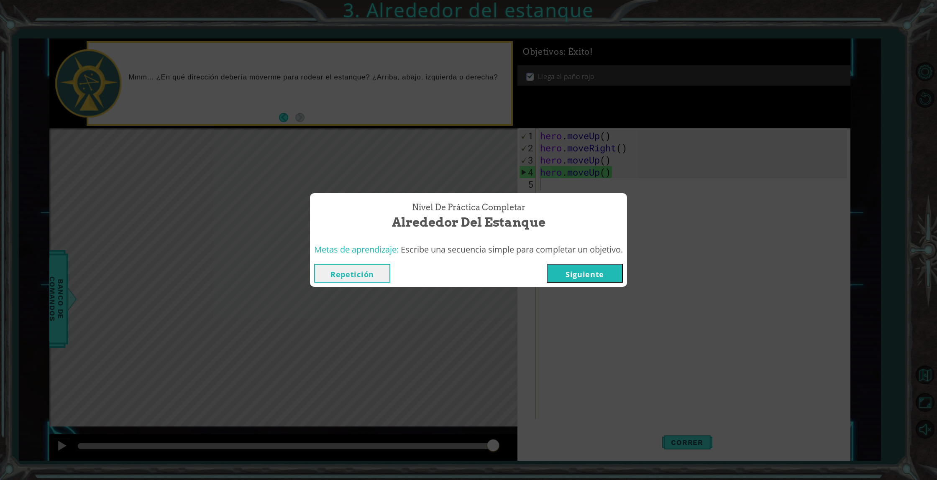
click at [576, 272] on button "Siguiente" at bounding box center [585, 273] width 76 height 19
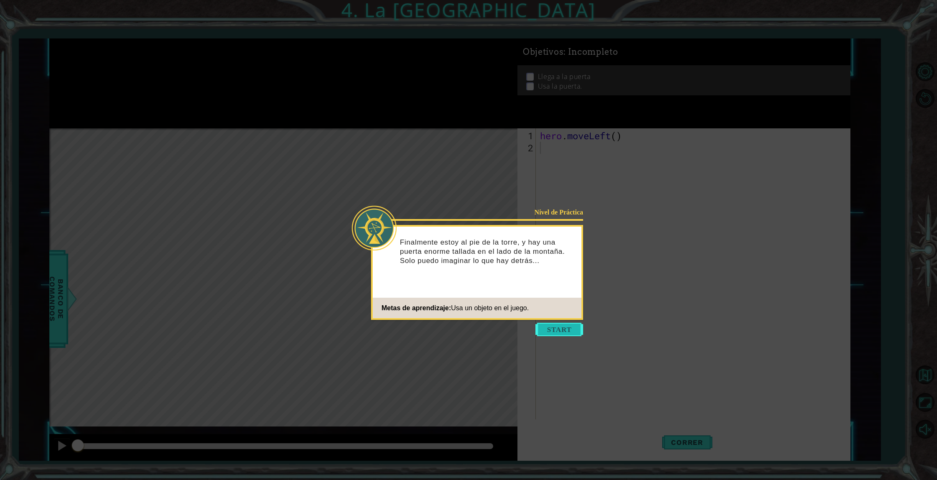
click at [562, 327] on button "Start" at bounding box center [559, 329] width 48 height 13
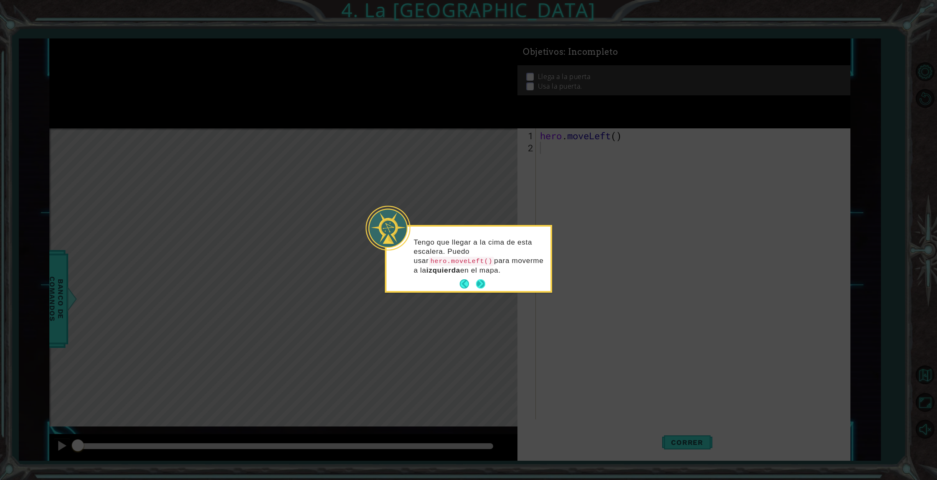
click at [485, 286] on button "Next" at bounding box center [480, 283] width 9 height 9
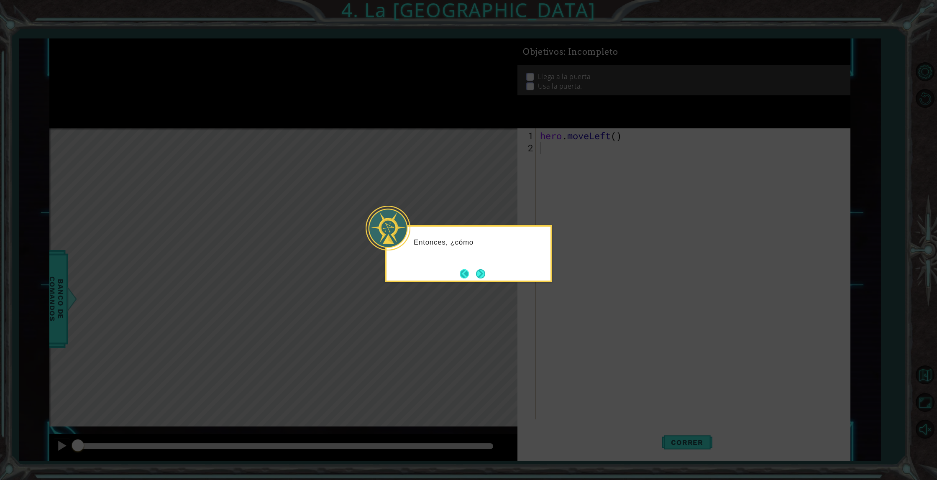
click at [476, 272] on button "Next" at bounding box center [480, 273] width 9 height 9
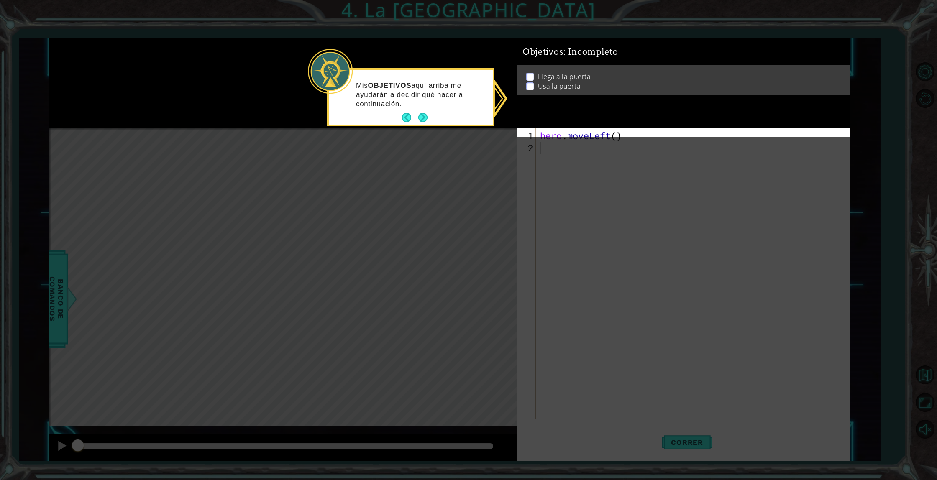
click at [564, 78] on div "Llega a la puerta Usa la puerta." at bounding box center [683, 87] width 333 height 30
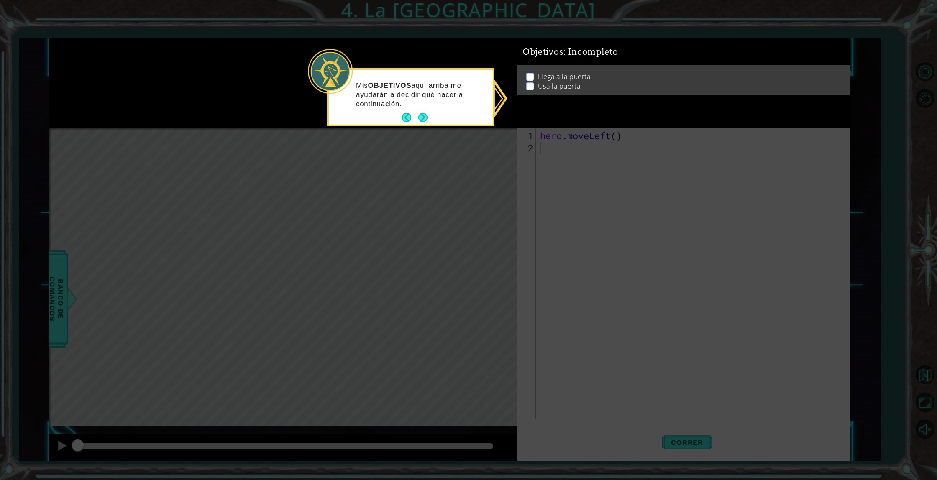
click at [529, 77] on p at bounding box center [530, 79] width 8 height 8
click at [419, 116] on button "Next" at bounding box center [423, 117] width 10 height 10
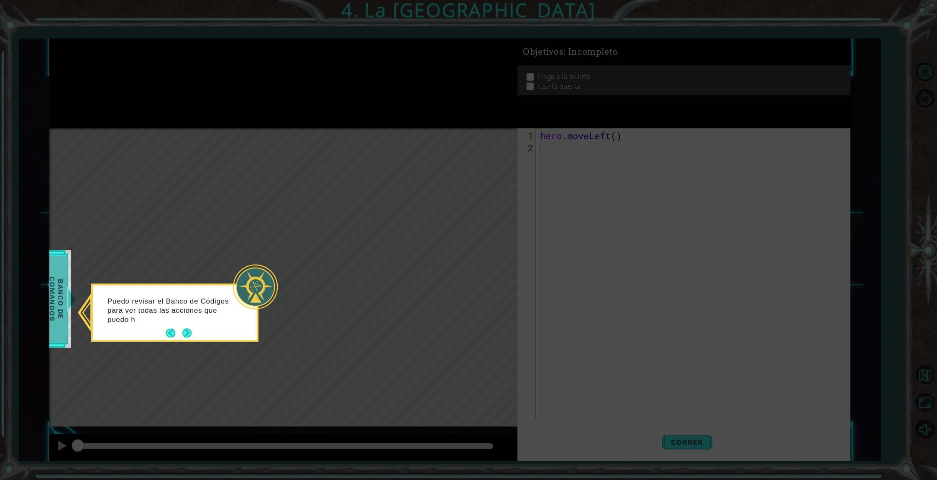
click at [49, 306] on span "Banco de comandos" at bounding box center [56, 299] width 22 height 87
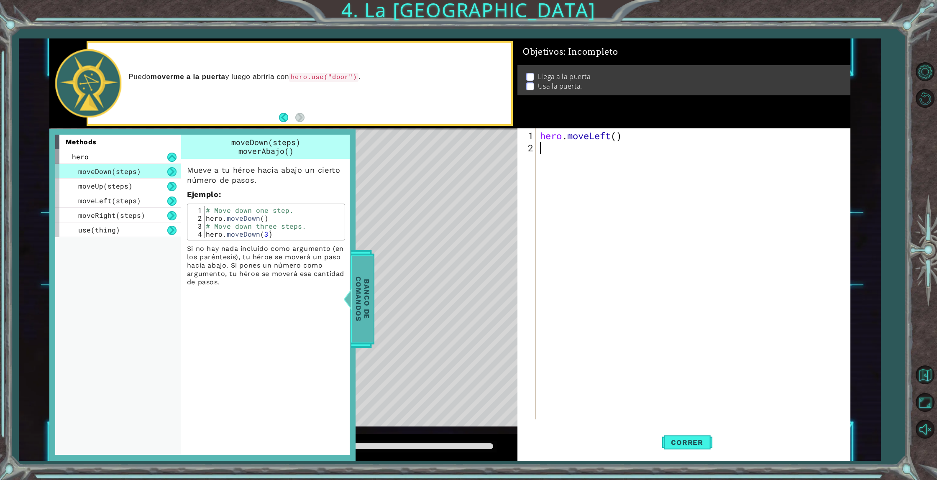
click at [355, 294] on span "Banco de comandos" at bounding box center [359, 299] width 22 height 87
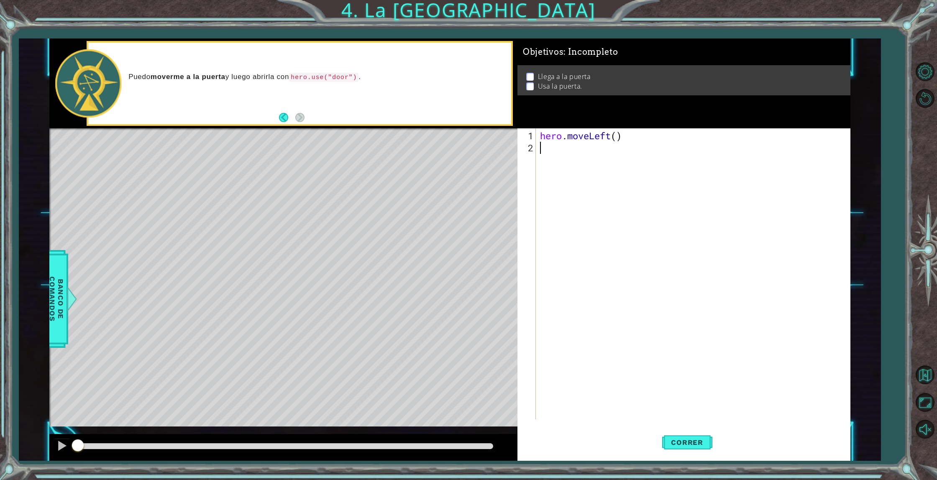
drag, startPoint x: 689, startPoint y: 288, endPoint x: 560, endPoint y: 195, distance: 159.4
click at [685, 286] on div "hero . moveLeft ( )" at bounding box center [694, 287] width 313 height 315
click at [688, 439] on span "Correr" at bounding box center [686, 442] width 49 height 8
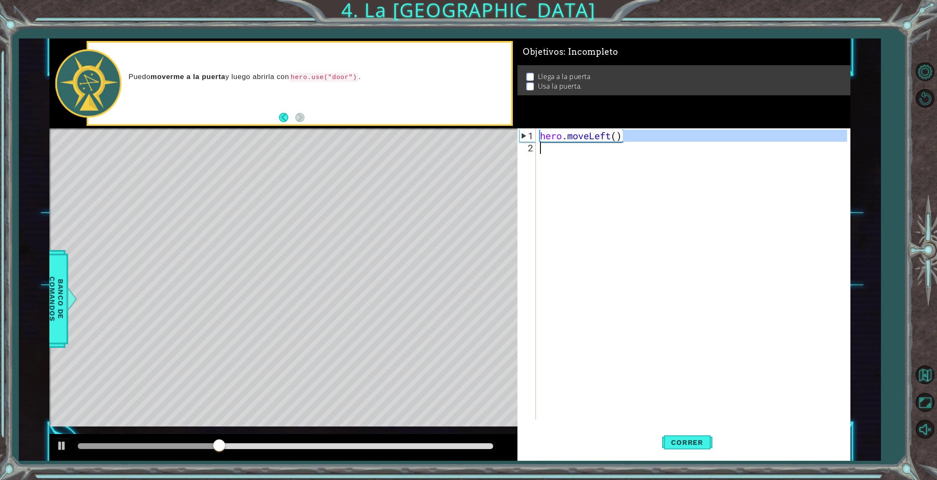
drag, startPoint x: 623, startPoint y: 138, endPoint x: 643, endPoint y: 164, distance: 33.1
click at [634, 165] on div "hero . moveLeft ( )" at bounding box center [694, 287] width 313 height 315
type textarea "hero.moveLeft()"
click at [618, 190] on div "hero . moveLeft ( )" at bounding box center [694, 287] width 313 height 315
paste textarea "hero.moveRight()"
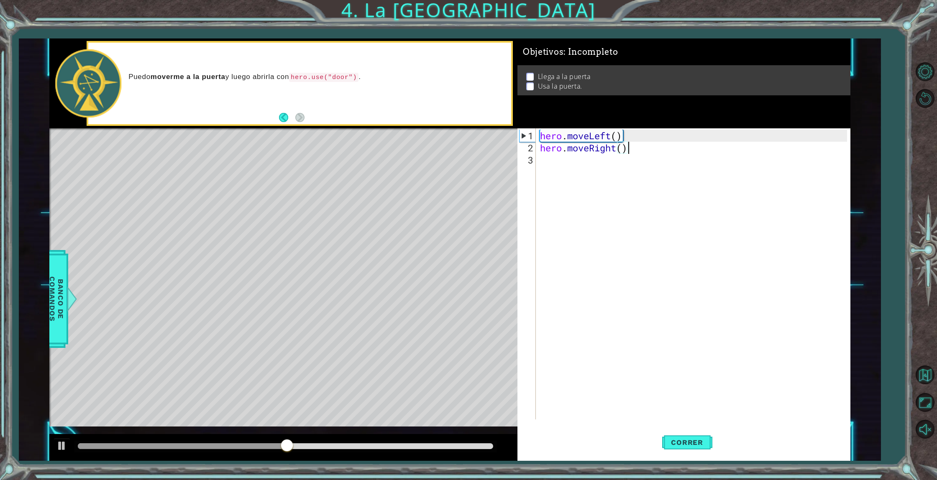
paste textarea "hero.moveRight()"
click at [697, 439] on span "Correr" at bounding box center [686, 442] width 49 height 8
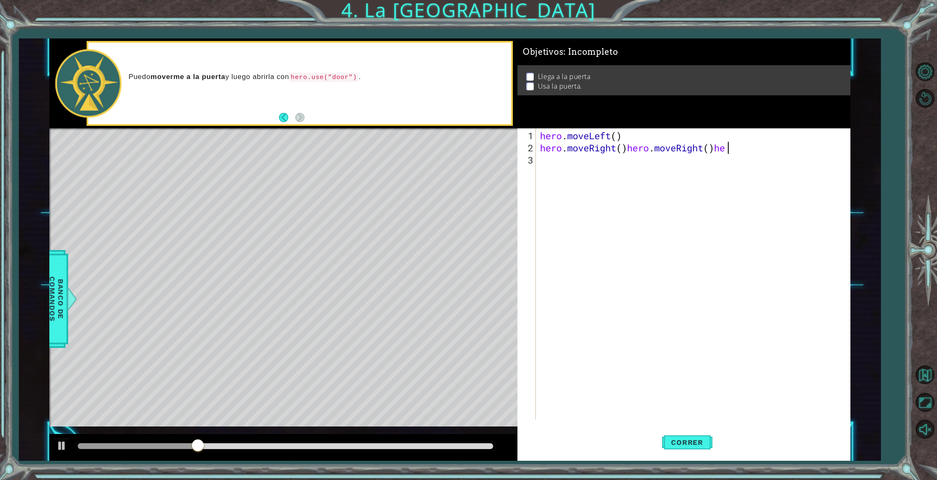
type textarea "hero.moveRight()hero.moveRight("
click at [928, 429] on button "Activar sonido." at bounding box center [925, 429] width 24 height 24
click at [721, 155] on div "hero . moveLeft ( ) hero . moveRight ( ) hero . moveRight (" at bounding box center [694, 287] width 313 height 315
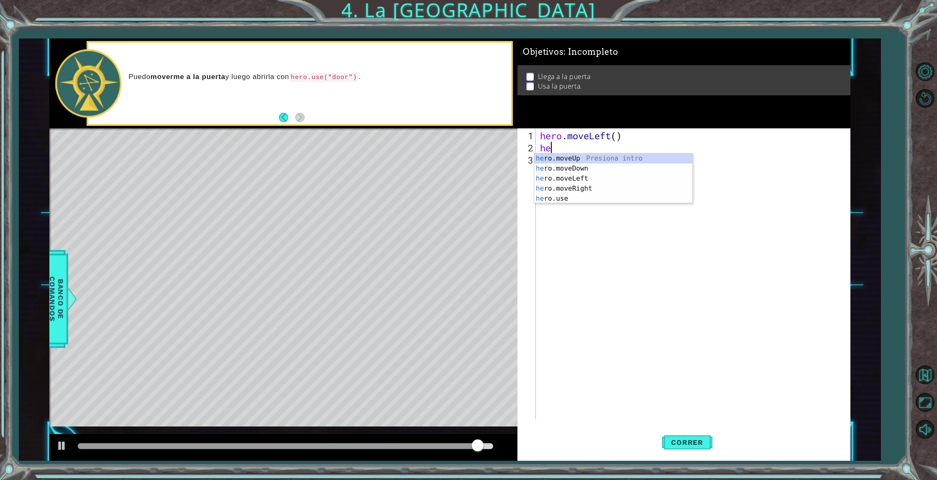
type textarea "h"
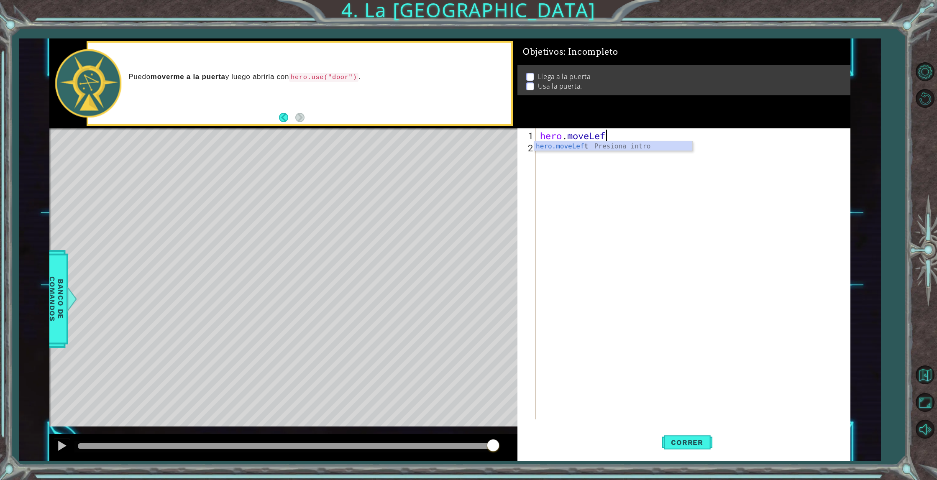
type textarea "hero.moveLeft"
type textarea "h"
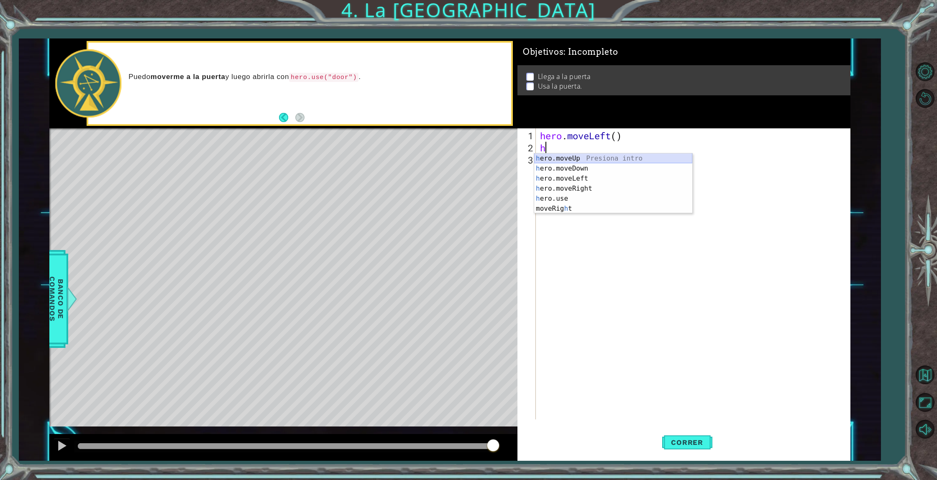
click at [607, 156] on div "h ero.moveUp Presiona intro h ero.moveDown Presiona intro h ero.moveLeft Presio…" at bounding box center [613, 193] width 158 height 80
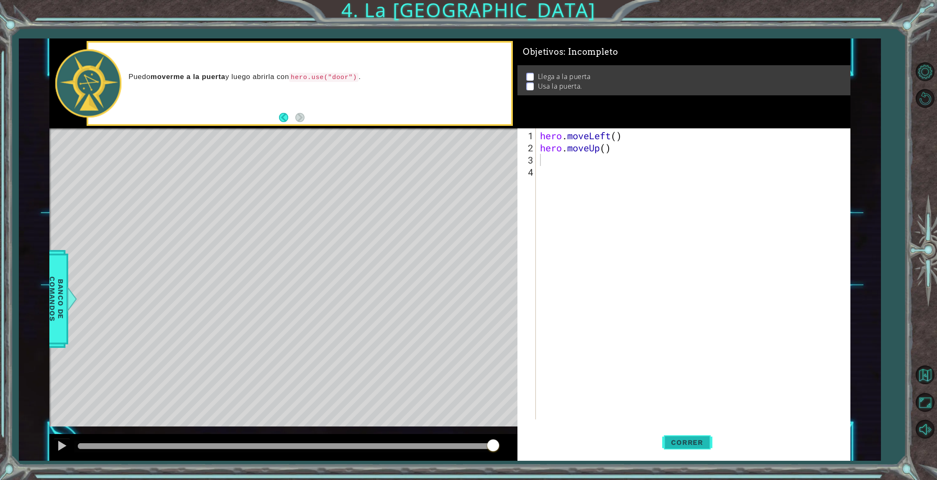
click at [685, 438] on span "Correr" at bounding box center [686, 442] width 49 height 8
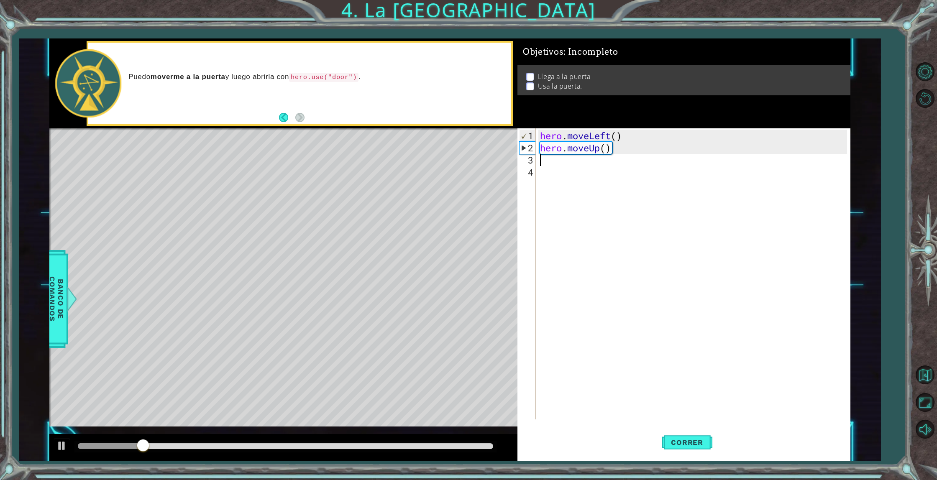
drag, startPoint x: 625, startPoint y: 156, endPoint x: 619, endPoint y: 153, distance: 6.0
click at [623, 154] on div "hero . moveLeft ( ) hero . moveUp ( )" at bounding box center [694, 287] width 313 height 315
click at [618, 152] on div "hero . moveLeft ( ) hero . moveUp ( )" at bounding box center [694, 287] width 313 height 315
click at [600, 149] on div "hero . moveLeft ( ) hero . moveUp ( )" at bounding box center [694, 287] width 313 height 315
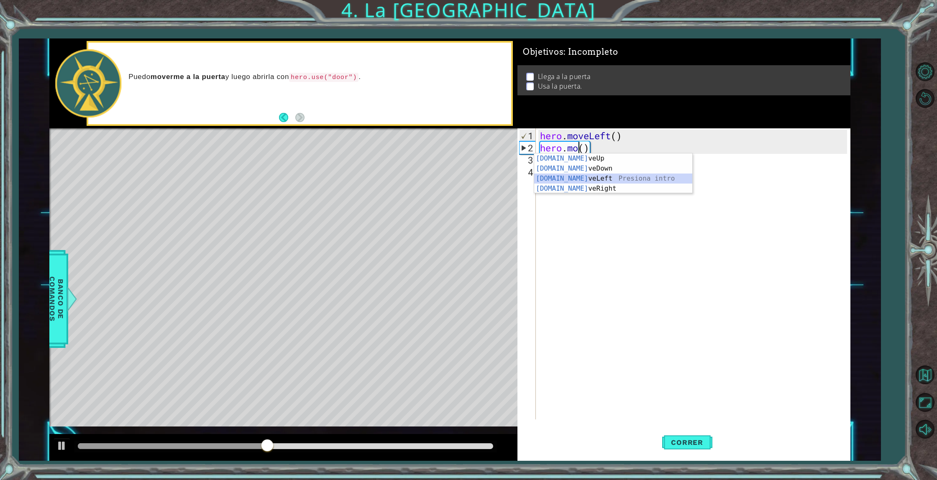
click at [594, 179] on div "[DOMAIN_NAME] veUp Presiona intro [DOMAIN_NAME] veDown Presiona intro [DOMAIN_N…" at bounding box center [613, 183] width 158 height 60
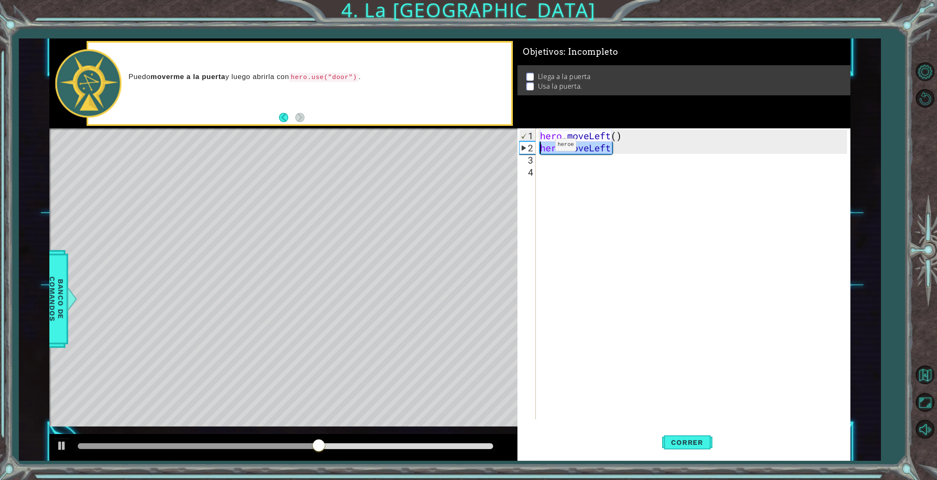
drag, startPoint x: 622, startPoint y: 151, endPoint x: 542, endPoint y: 148, distance: 80.0
click at [542, 148] on div "hero . moveLeft ( ) hero . moveLeft" at bounding box center [694, 287] width 313 height 315
paste textarea "Right()"
type textarea "hero.moveRight()"
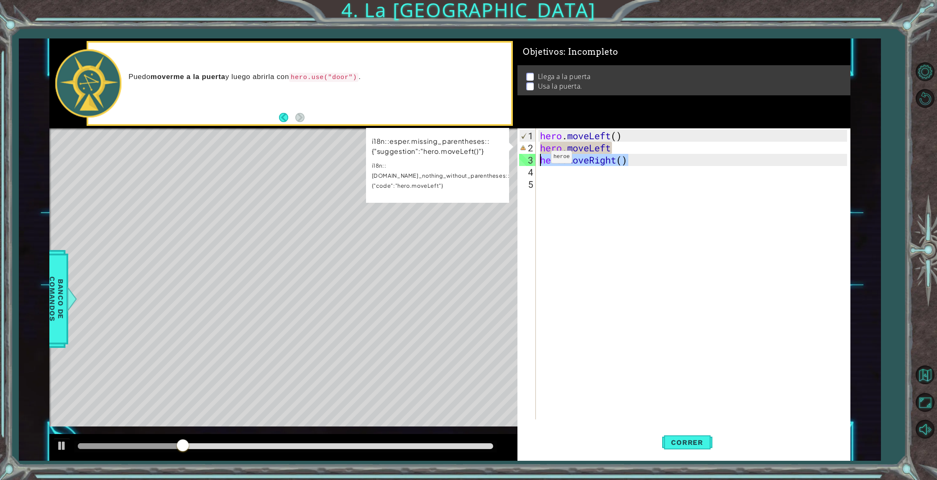
drag, startPoint x: 626, startPoint y: 161, endPoint x: 538, endPoint y: 160, distance: 87.4
click at [538, 160] on div "hero . moveLeft ( ) hero . moveLeft hero . moveRight ( )" at bounding box center [694, 287] width 313 height 315
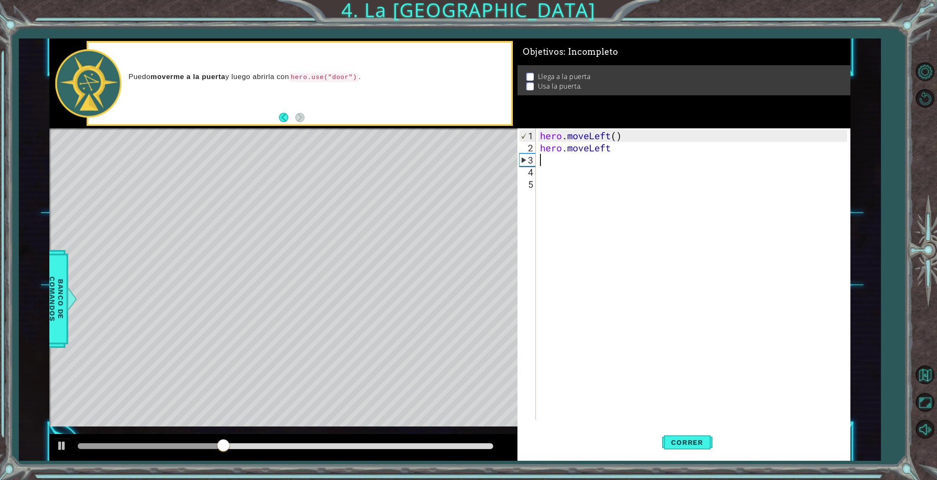
click at [619, 148] on div "hero . moveLeft ( ) hero . moveLeft" at bounding box center [694, 287] width 313 height 315
drag, startPoint x: 617, startPoint y: 148, endPoint x: 528, endPoint y: 143, distance: 89.2
click at [523, 146] on div "hero.moveLeft 1 2 3 4 5 hero . moveLeft ( ) hero . moveLeft ההההההההההההההההההה…" at bounding box center [682, 273] width 330 height 291
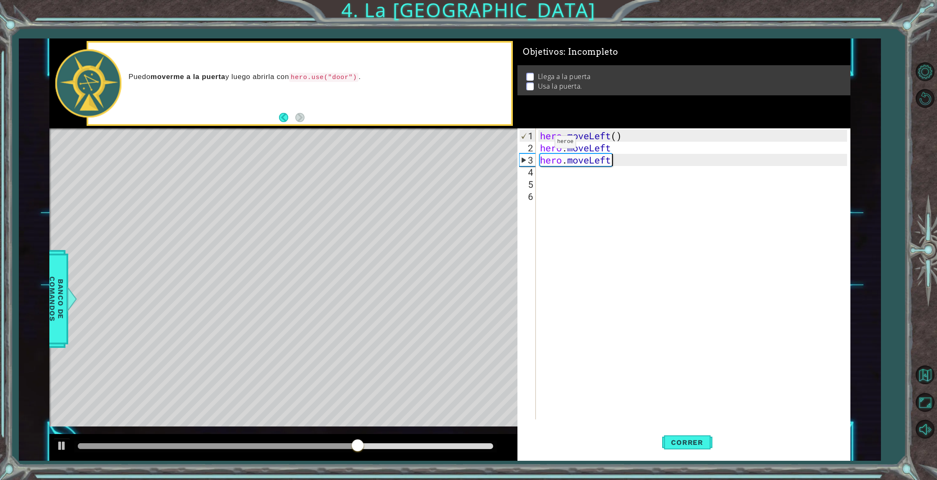
paste textarea "hero.moveLeft"
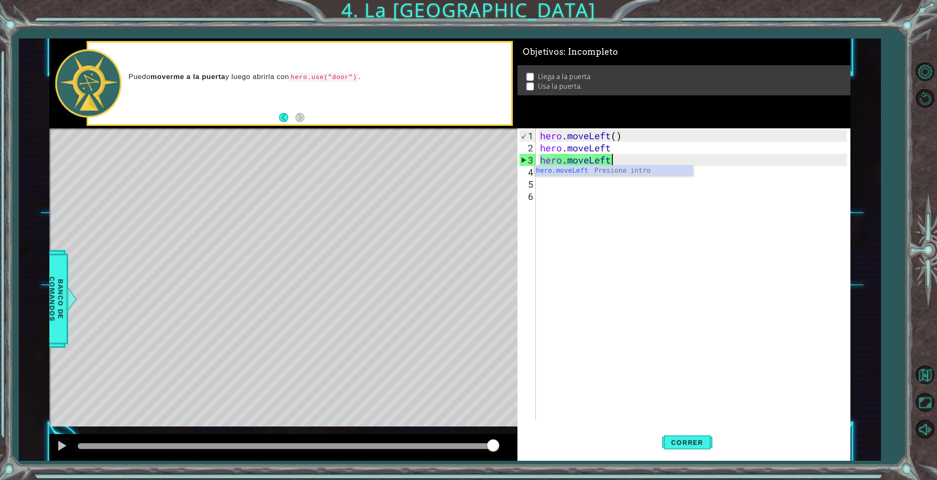
type textarea "hero.moveLeft"
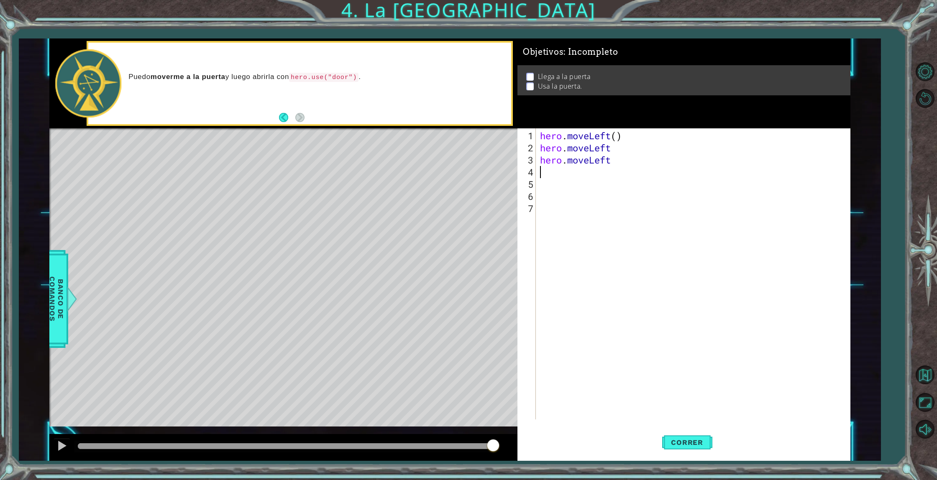
paste textarea "hero.moveLeft"
type textarea "hero.moveLeft"
click at [670, 446] on span "Correr" at bounding box center [686, 442] width 49 height 8
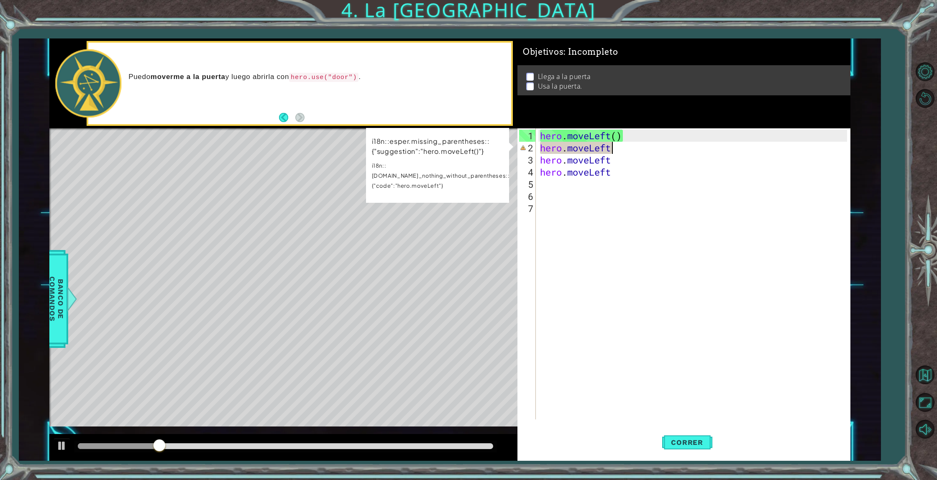
click at [618, 148] on div "hero . moveLeft ( ) hero . moveLeft hero . moveLeft hero . moveLeft" at bounding box center [694, 287] width 313 height 315
drag, startPoint x: 618, startPoint y: 148, endPoint x: 481, endPoint y: 151, distance: 137.2
click at [481, 151] on div "1 ההההההההההההההההההההההההההההההההההההההההההההההההההההההההההההההההההההההההההההה…" at bounding box center [449, 249] width 801 height 422
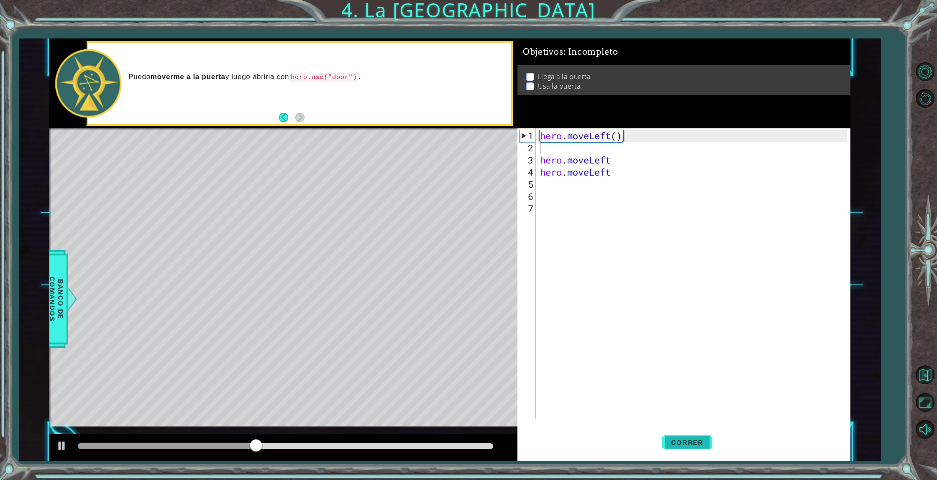
click at [683, 437] on button "Correr" at bounding box center [687, 442] width 50 height 33
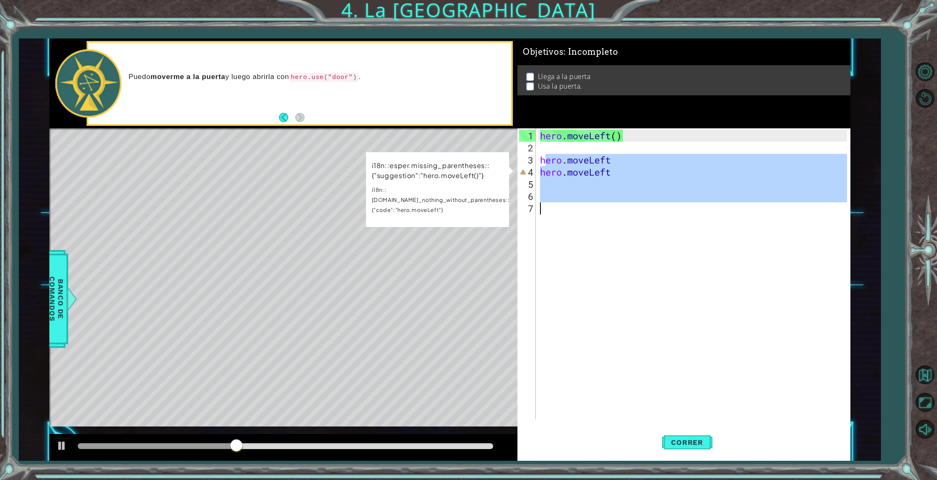
drag, startPoint x: 544, startPoint y: 156, endPoint x: 632, endPoint y: 207, distance: 102.5
click at [632, 207] on div "hero . moveLeft ( ) hero . moveLeft hero . moveLeft" at bounding box center [694, 287] width 313 height 315
type textarea "h"
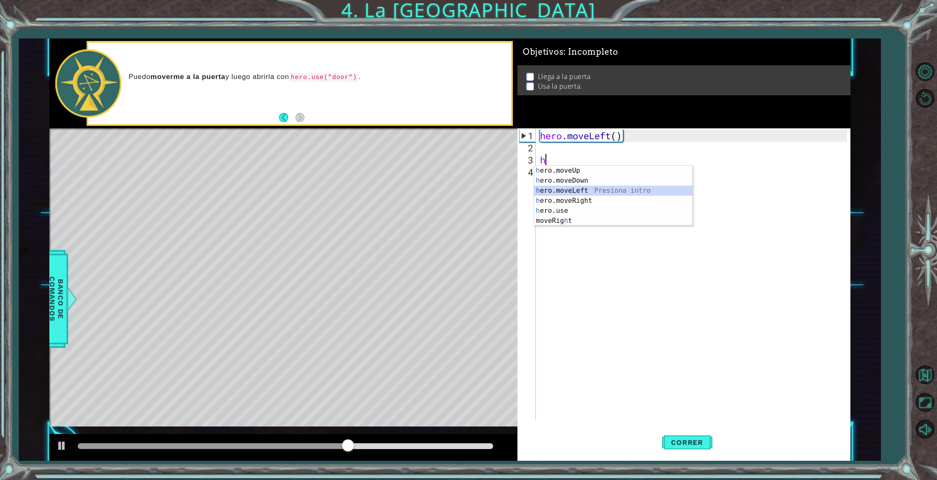
click at [598, 189] on div "h ero.moveUp Presiona intro h ero.moveDown Presiona intro h ero.moveLeft Presio…" at bounding box center [613, 206] width 158 height 80
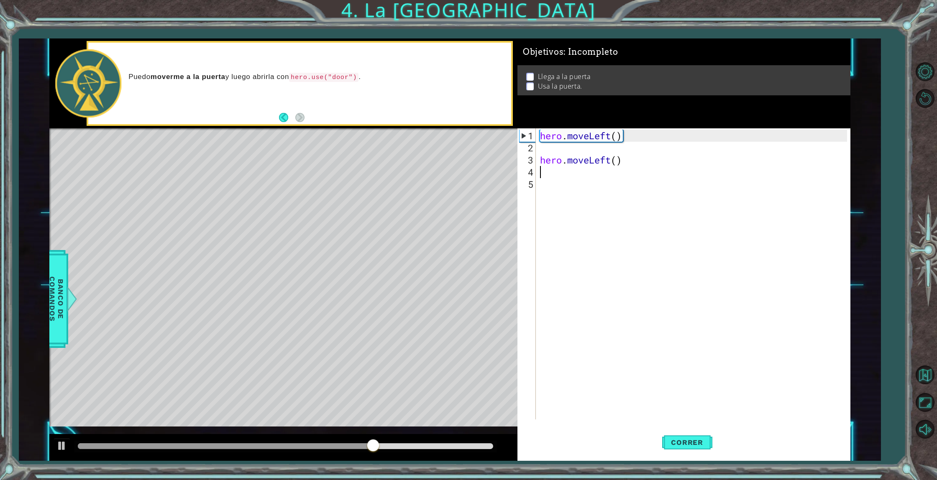
click at [569, 149] on div "hero . moveLeft ( ) hero . moveLeft ( )" at bounding box center [694, 287] width 313 height 315
type textarea "h"
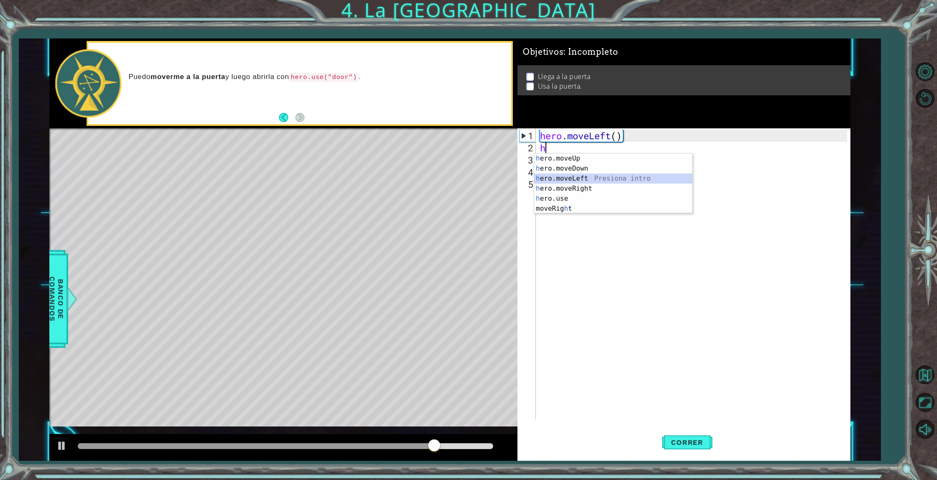
click at [568, 177] on div "h ero.moveUp Presiona intro h ero.moveDown Presiona intro h ero.moveLeft Presio…" at bounding box center [613, 193] width 158 height 80
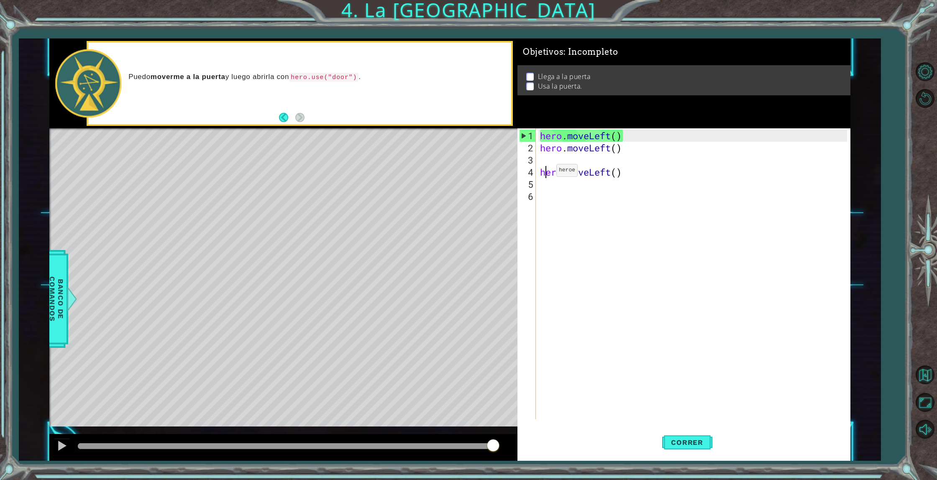
click at [543, 174] on div "hero . moveLeft ( ) hero . moveLeft ( ) hero . moveLeft ( )" at bounding box center [694, 287] width 313 height 315
click at [541, 174] on div "hero . moveLeft ( ) hero . moveLeft ( ) hero . moveLeft ( )" at bounding box center [694, 287] width 313 height 315
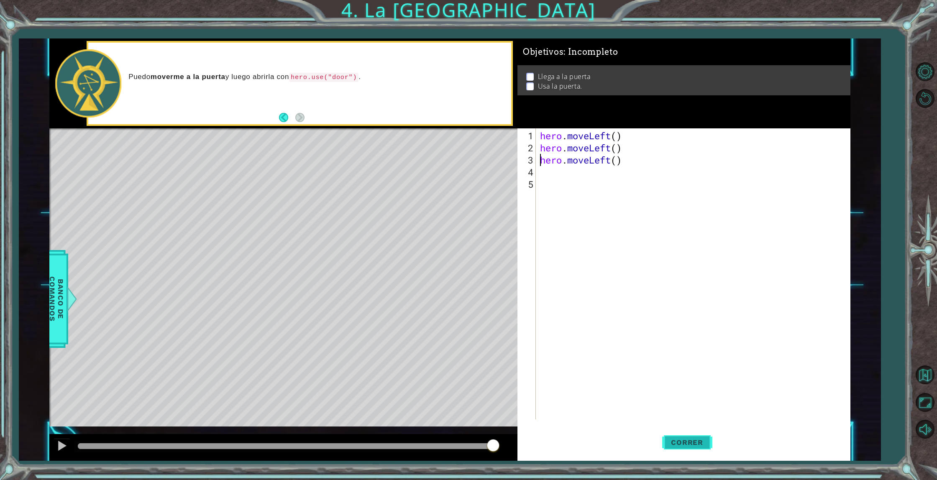
type textarea "hero.moveLeft()"
click at [691, 440] on span "Correr" at bounding box center [686, 442] width 49 height 8
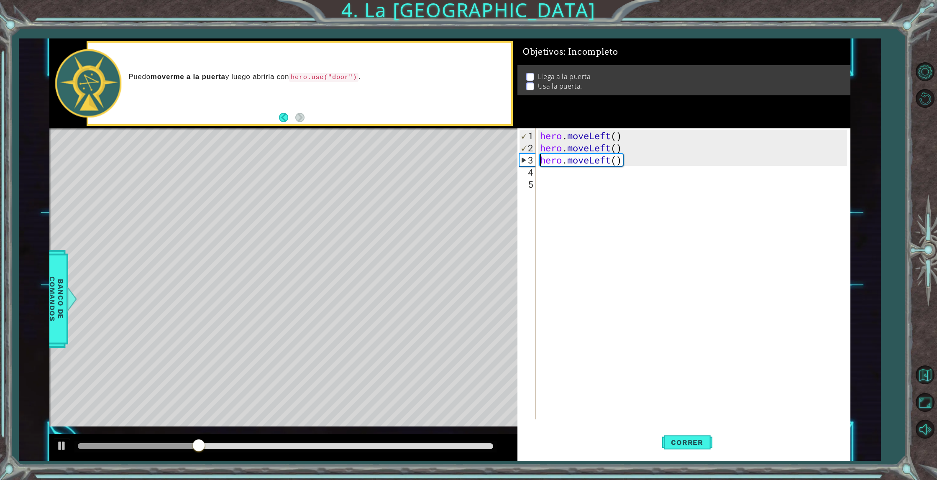
click at [624, 163] on div "hero . moveLeft ( ) hero . moveLeft ( ) hero . moveLeft ( )" at bounding box center [694, 287] width 313 height 315
drag, startPoint x: 624, startPoint y: 163, endPoint x: 540, endPoint y: 162, distance: 83.7
click at [540, 162] on div "hero . moveLeft ( ) hero . moveLeft ( ) hero . moveLeft ( )" at bounding box center [694, 287] width 313 height 315
type textarea "h"
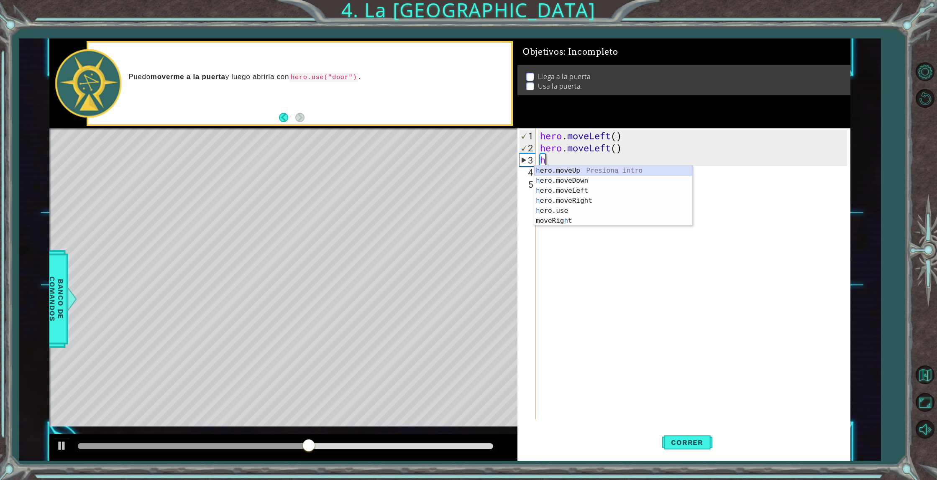
click at [565, 170] on div "h ero.moveUp Presiona intro h ero.moveDown Presiona intro h ero.moveLeft Presio…" at bounding box center [613, 206] width 158 height 80
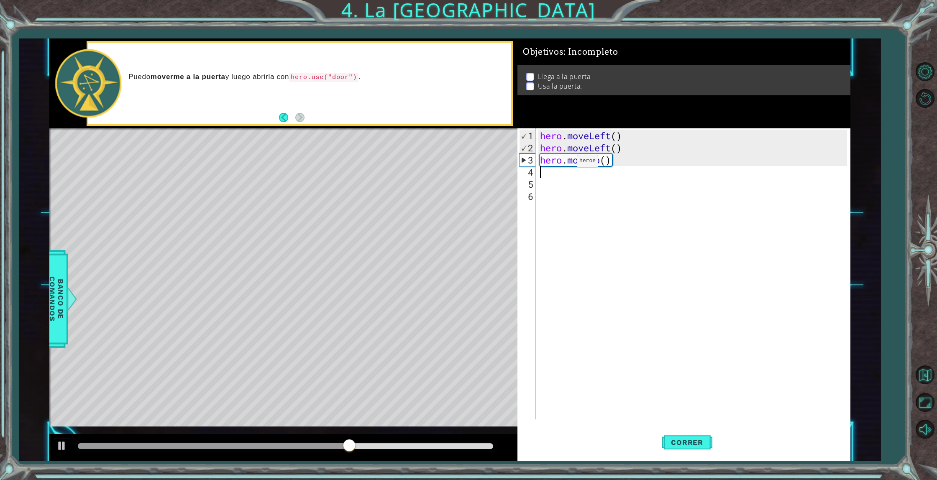
type textarea "h"
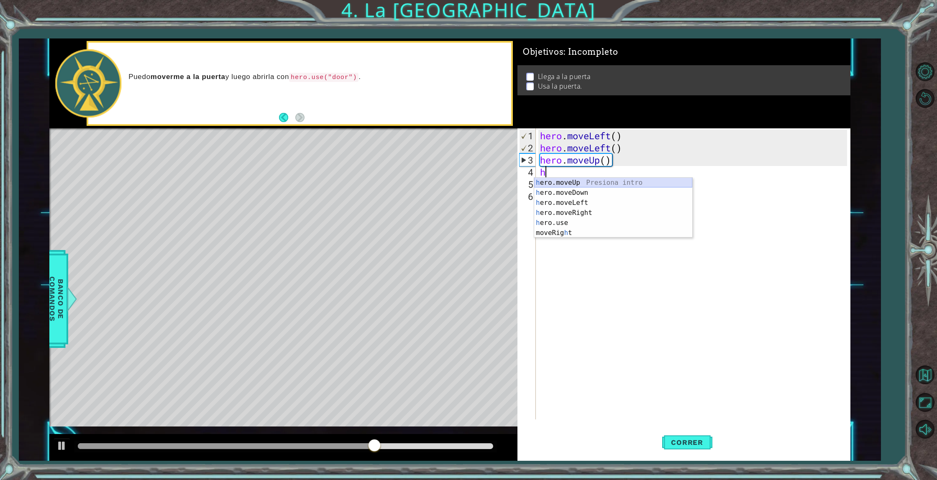
click at [565, 184] on div "h ero.moveUp Presiona intro h ero.moveDown Presiona intro h ero.moveLeft Presio…" at bounding box center [613, 218] width 158 height 80
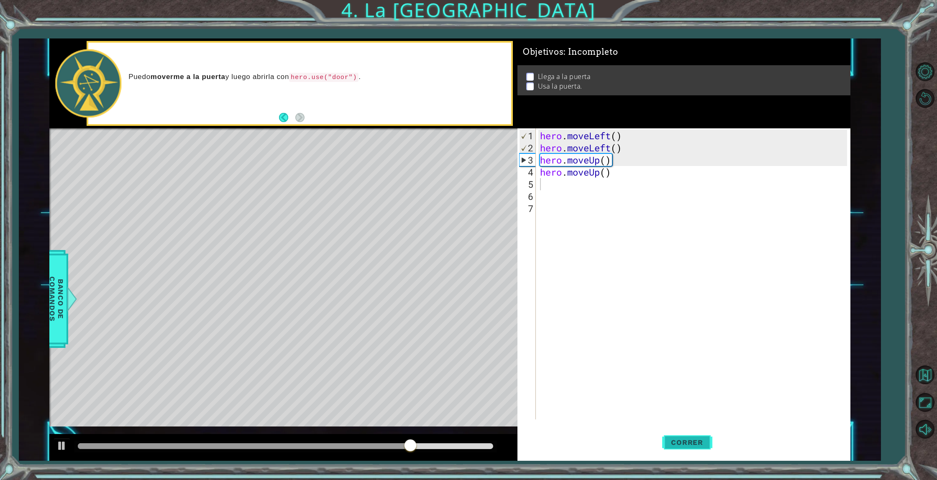
click at [681, 433] on button "Correr" at bounding box center [687, 442] width 50 height 33
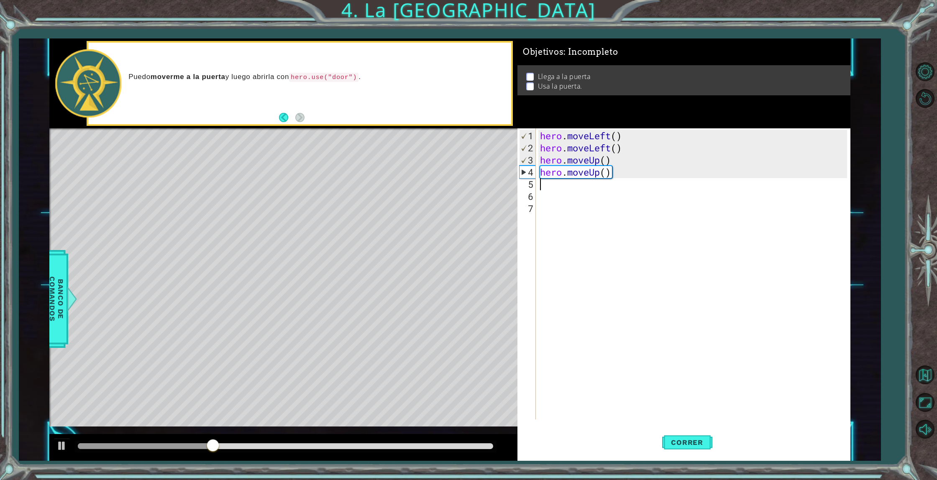
click at [627, 148] on div "hero . moveLeft ( ) hero . moveLeft ( ) hero . moveUp ( ) hero . moveUp ( )" at bounding box center [694, 287] width 313 height 315
type textarea "hero.moveLeft()"
click at [594, 202] on div "hero . moveLeft ( ) hero . moveLeft ( ) hero . moveUp ( ) hero . moveUp ( )" at bounding box center [694, 287] width 313 height 315
click at [540, 185] on div "hero . moveLeft ( ) hero . moveLeft ( ) hero . moveUp ( ) hero . moveUp ( )" at bounding box center [694, 287] width 313 height 315
type textarea "h"
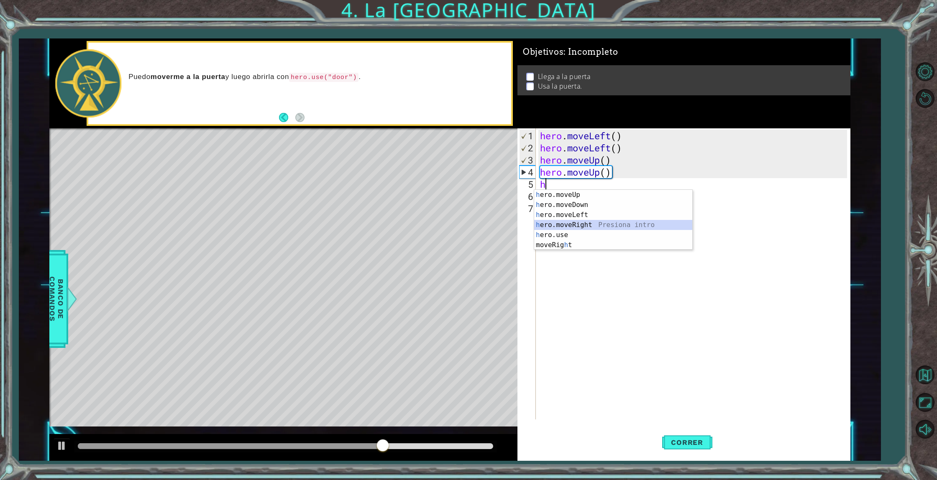
click at [562, 226] on div "h ero.moveUp Presiona intro h ero.moveDown Presiona intro h ero.moveLeft Presio…" at bounding box center [613, 230] width 158 height 80
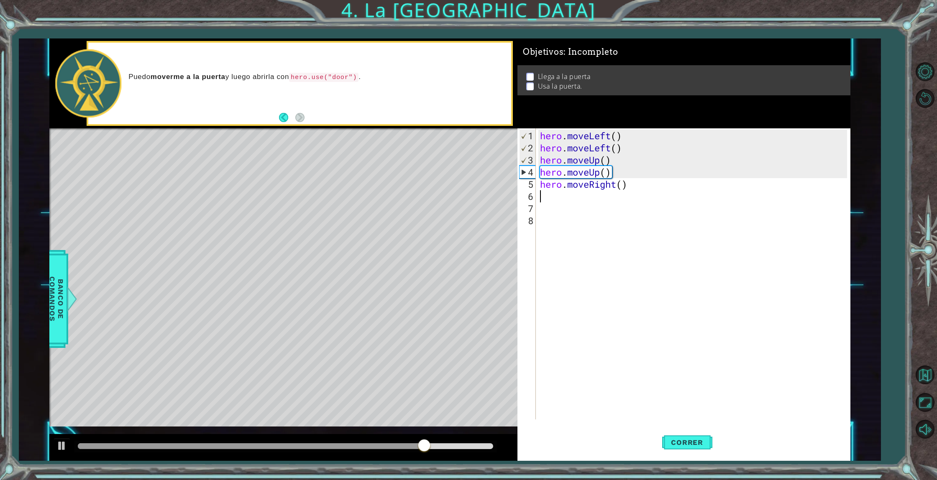
type textarea "g"
click at [556, 205] on div "hero.moveRi g ht Presiona intro" at bounding box center [613, 217] width 158 height 30
type textarea "g"
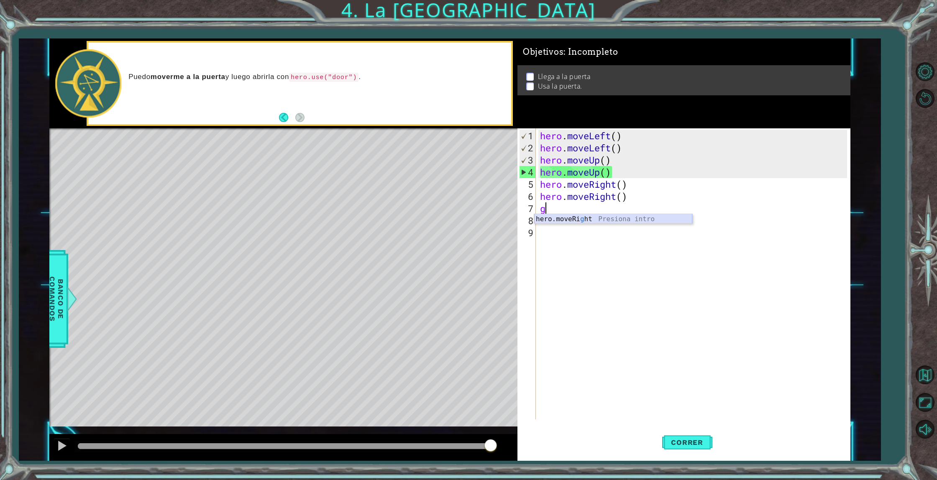
click at [561, 219] on div "hero.moveRi g ht Presiona intro" at bounding box center [613, 229] width 158 height 30
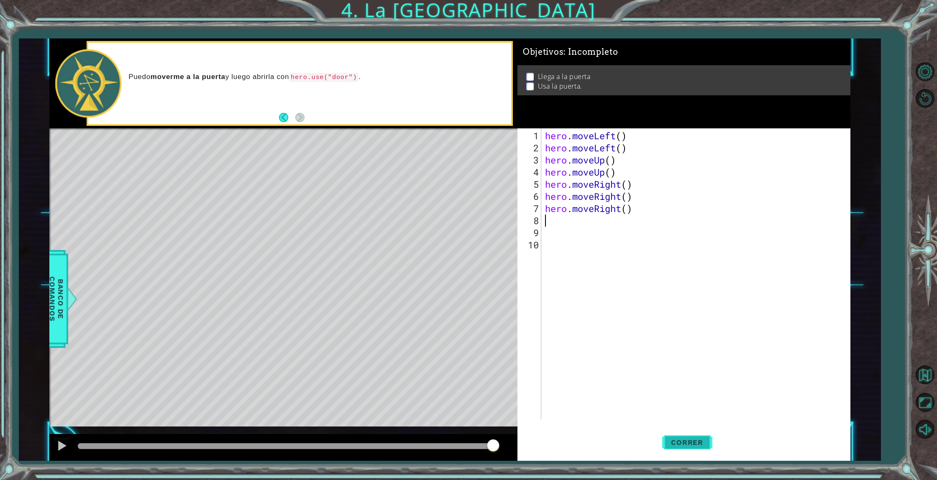
click at [692, 434] on button "Correr" at bounding box center [687, 442] width 50 height 33
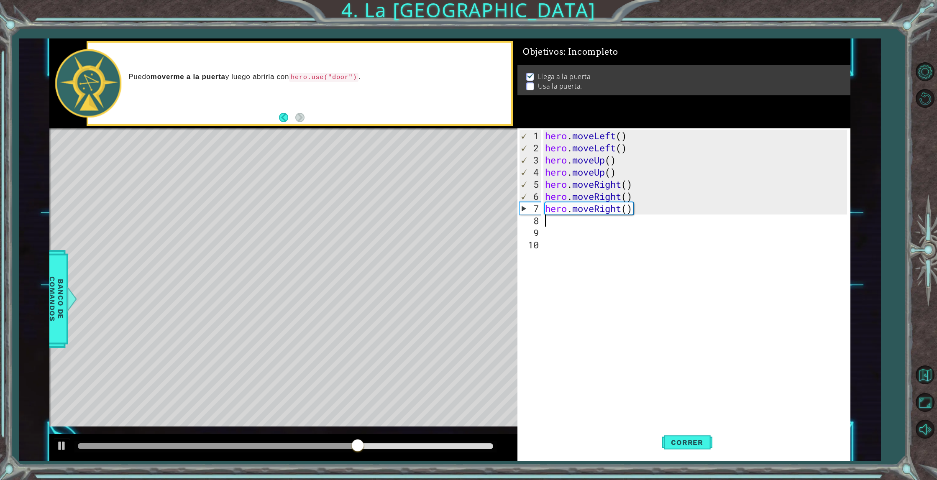
click at [31, 312] on div "1 ההההההההההההההההההההההההההההההההההההההההההההההההההההההההההההההההההההההההההההה…" at bounding box center [450, 249] width 862 height 422
click at [61, 308] on span "Banco de comandos" at bounding box center [50, 299] width 22 height 87
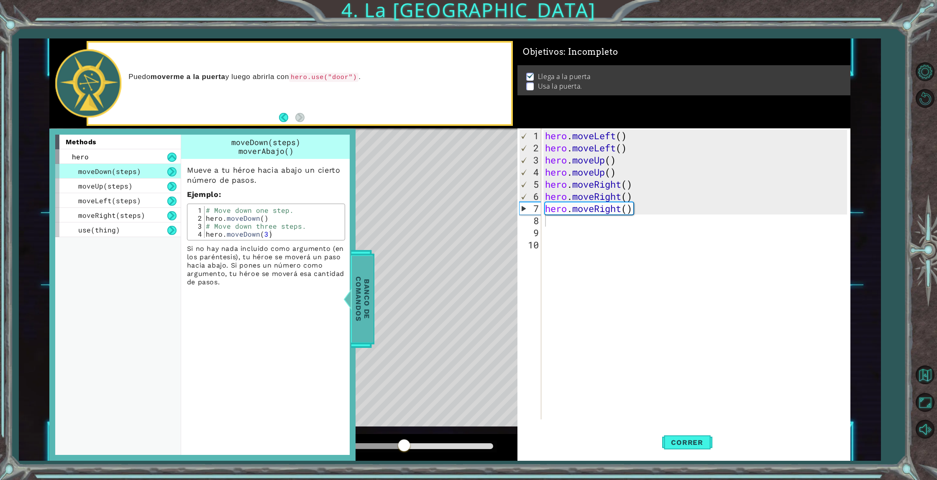
click at [360, 294] on span "Banco de comandos" at bounding box center [358, 299] width 22 height 87
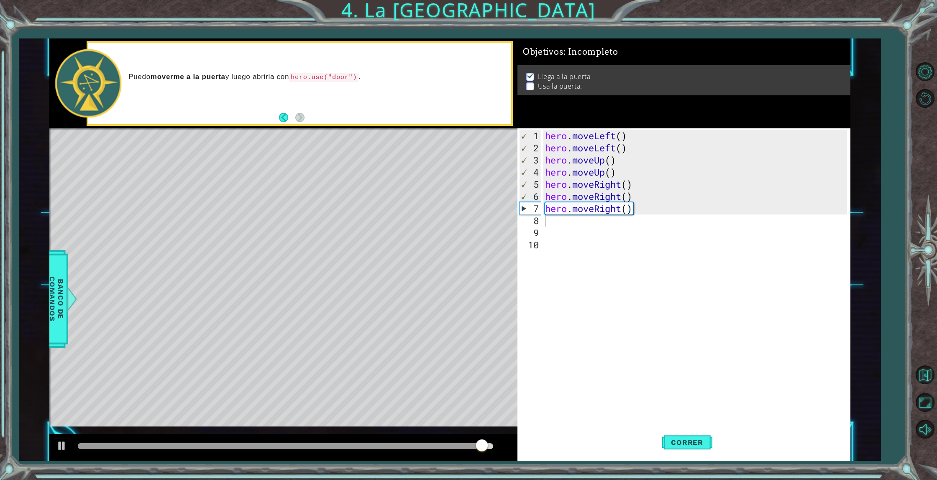
click at [562, 243] on div "hero . moveLeft ( ) hero . moveLeft ( ) hero . moveUp ( ) hero . moveUp ( ) her…" at bounding box center [697, 287] width 308 height 315
click at [545, 225] on div "hero . moveLeft ( ) hero . moveLeft ( ) hero . moveUp ( ) hero . moveUp ( ) her…" at bounding box center [697, 287] width 308 height 315
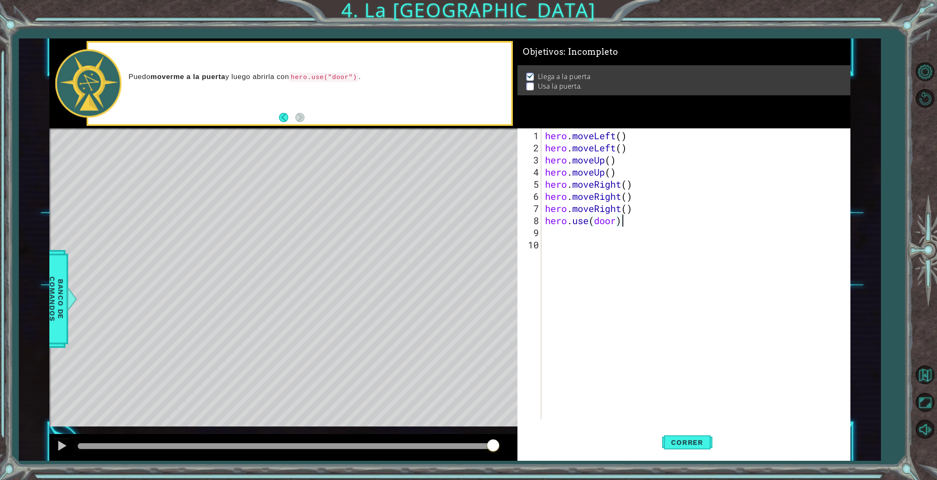
scroll to position [0, 3]
click at [683, 442] on span "Correr" at bounding box center [686, 442] width 49 height 8
type textarea "hero.useDoor()"
click at [680, 437] on button "Correr" at bounding box center [687, 442] width 50 height 33
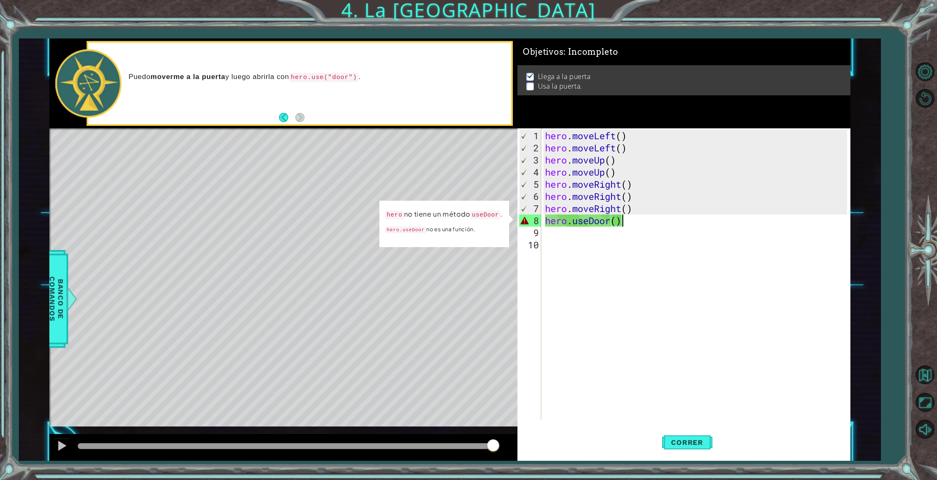
click at [682, 222] on div "hero . moveLeft ( ) hero . moveLeft ( ) hero . moveUp ( ) hero . moveUp ( ) her…" at bounding box center [697, 287] width 308 height 315
drag, startPoint x: 682, startPoint y: 222, endPoint x: 538, endPoint y: 223, distance: 143.9
click at [538, 223] on div "hero.useDoor() 1 2 3 4 5 6 7 8 9 10 hero . moveLeft ( ) hero . moveLeft ( ) her…" at bounding box center [682, 273] width 330 height 291
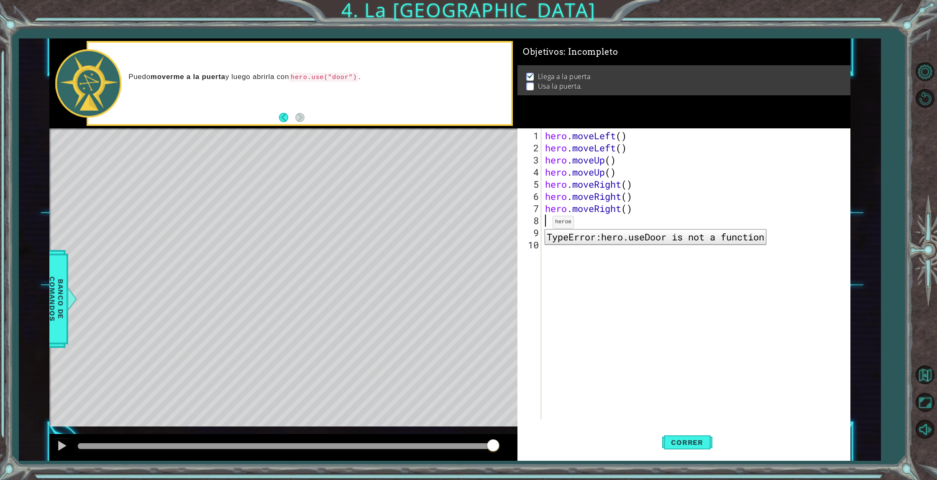
scroll to position [0, 0]
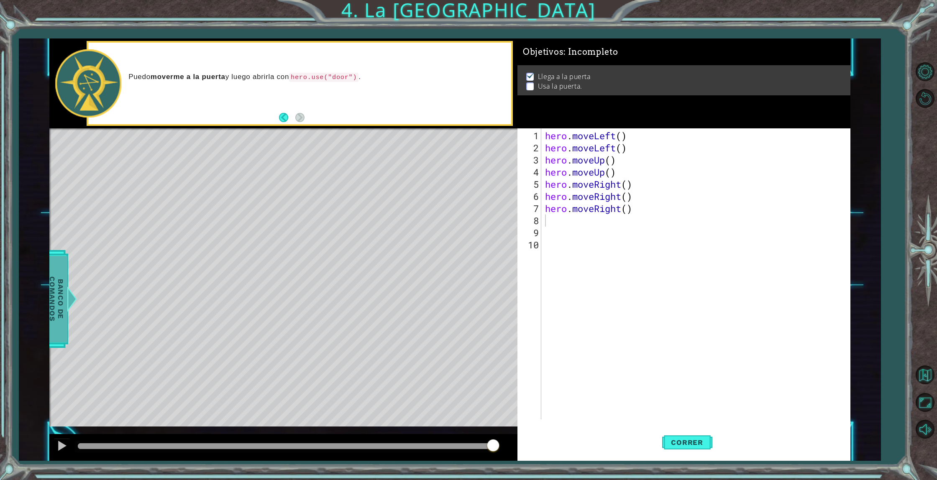
click at [64, 297] on span "Banco de comandos" at bounding box center [61, 299] width 22 height 87
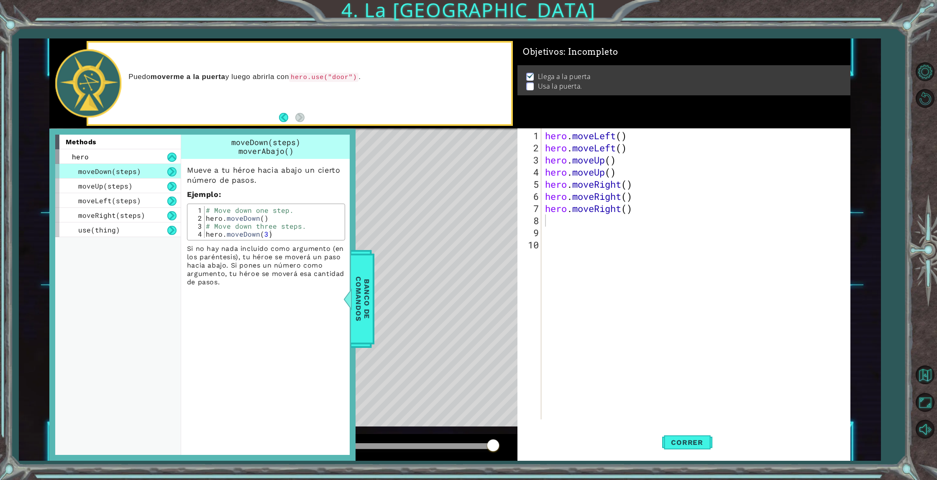
drag, startPoint x: 367, startPoint y: 77, endPoint x: 341, endPoint y: 76, distance: 25.5
click at [343, 76] on p "Puedo moverme a la puerta y luego abrirla con hero.use("door") ." at bounding box center [316, 77] width 377 height 10
drag, startPoint x: 310, startPoint y: 77, endPoint x: 358, endPoint y: 78, distance: 48.1
click at [358, 78] on code "hero.use("door")" at bounding box center [323, 77] width 69 height 9
drag, startPoint x: 614, startPoint y: 277, endPoint x: 527, endPoint y: 279, distance: 87.0
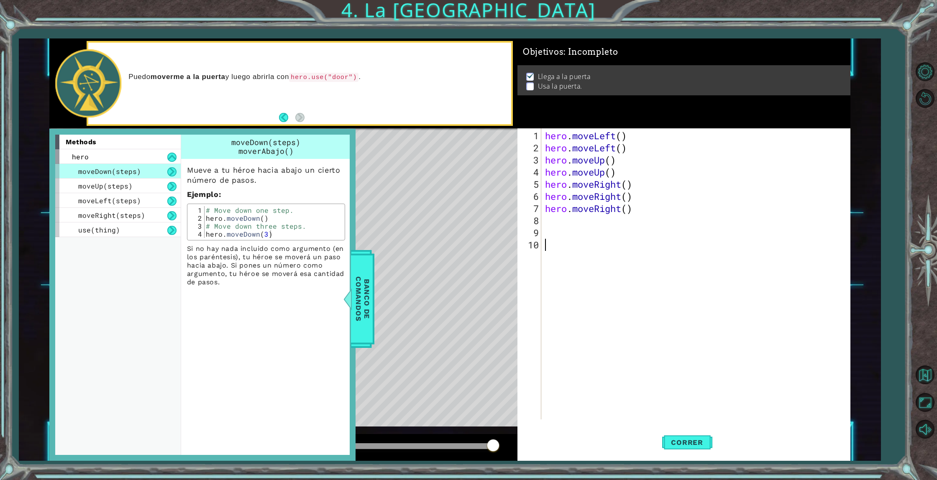
click at [614, 277] on div "hero . moveLeft ( ) hero . moveLeft ( ) hero . moveUp ( ) hero . moveUp ( ) her…" at bounding box center [697, 287] width 308 height 315
click at [111, 184] on span "moveUp(steps)" at bounding box center [105, 186] width 54 height 9
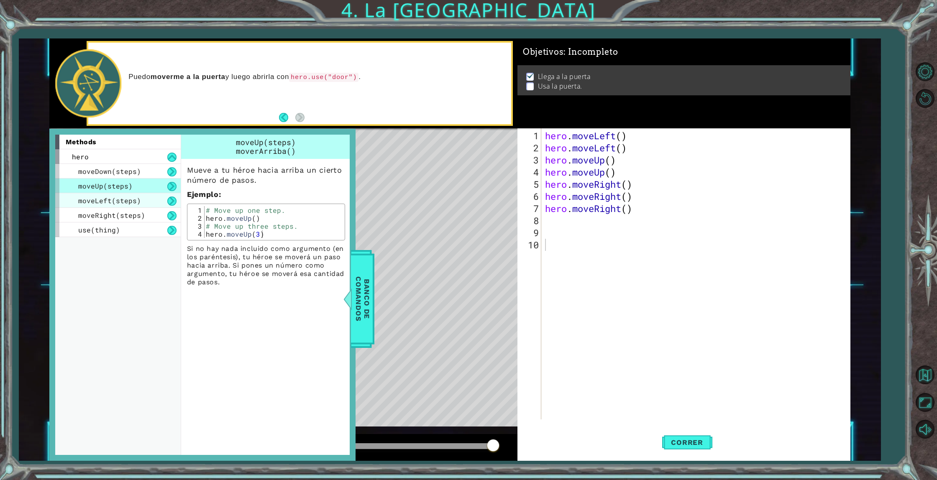
click at [110, 197] on span "moveLeft(steps)" at bounding box center [109, 200] width 63 height 9
click at [109, 207] on div "moveLeft(steps)" at bounding box center [117, 200] width 125 height 15
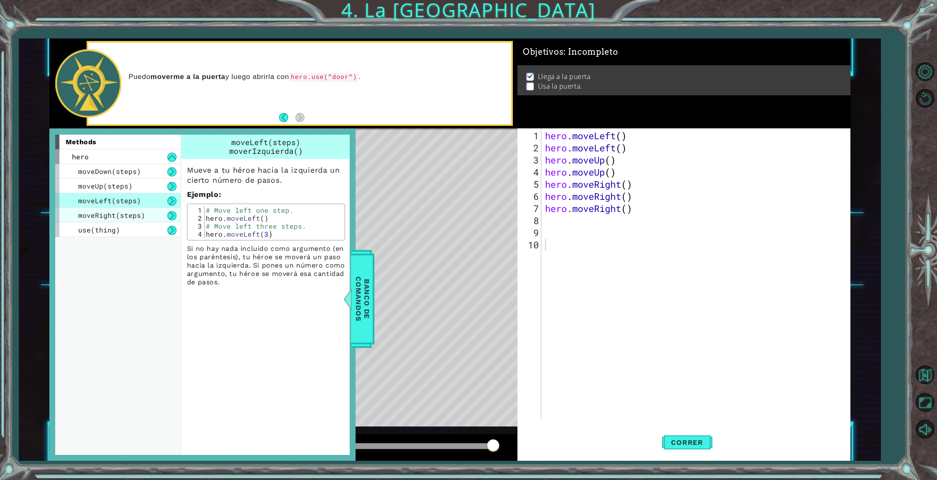
click at [110, 217] on span "moveRight(steps)" at bounding box center [111, 215] width 67 height 9
click at [112, 228] on span "use(thing)" at bounding box center [99, 229] width 42 height 9
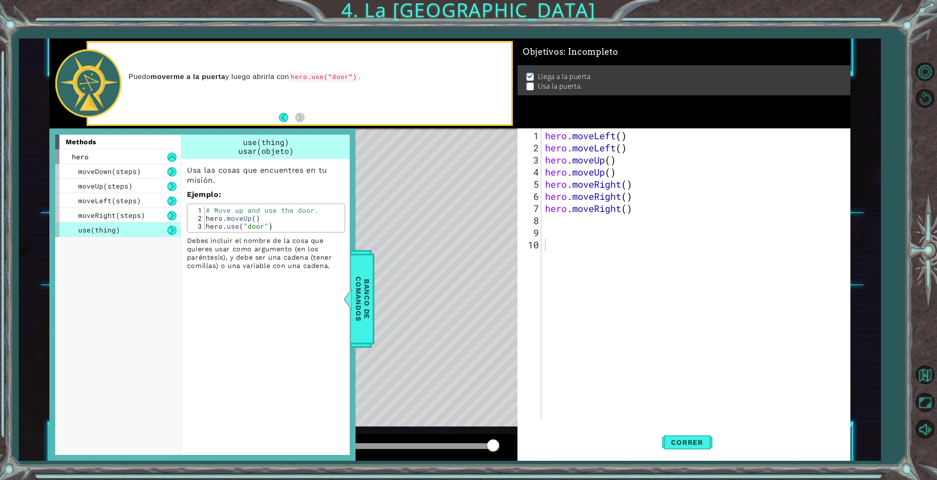
type textarea "hero.use("door")"
click at [273, 226] on div "# Move up and use the door. hero . moveUp ( ) hero . use ( "door" )" at bounding box center [273, 226] width 138 height 40
drag, startPoint x: 273, startPoint y: 226, endPoint x: 207, endPoint y: 226, distance: 65.2
click at [207, 226] on div "# Move up and use the door. hero . moveUp ( ) hero . use ( "door" )" at bounding box center [273, 226] width 138 height 40
click at [544, 224] on div "hero . moveLeft ( ) hero . moveLeft ( ) hero . moveUp ( ) hero . moveUp ( ) her…" at bounding box center [697, 287] width 308 height 315
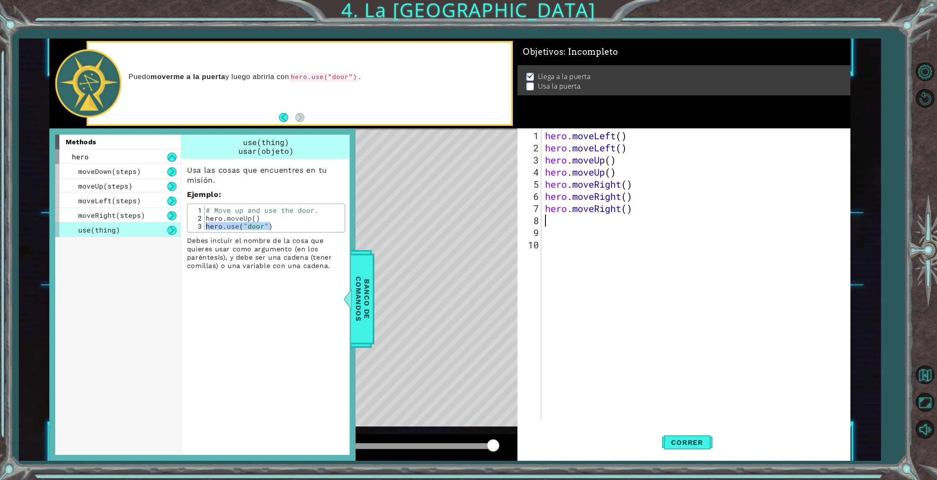
paste textarea "hero.use("door")"
click at [545, 223] on div "hero . moveLeft ( ) hero . moveLeft ( ) hero . moveUp ( ) hero . moveUp ( ) her…" at bounding box center [697, 287] width 308 height 315
drag, startPoint x: 623, startPoint y: 164, endPoint x: 546, endPoint y: 157, distance: 77.7
click at [546, 157] on div "hero . moveLeft ( ) hero . moveLeft ( ) hero . moveUp ( ) hero . moveUp ( ) her…" at bounding box center [697, 287] width 308 height 315
click at [545, 221] on div "hero . moveLeft ( ) hero . moveLeft ( ) hero . moveUp ( ) hero . moveUp ( ) her…" at bounding box center [697, 287] width 308 height 315
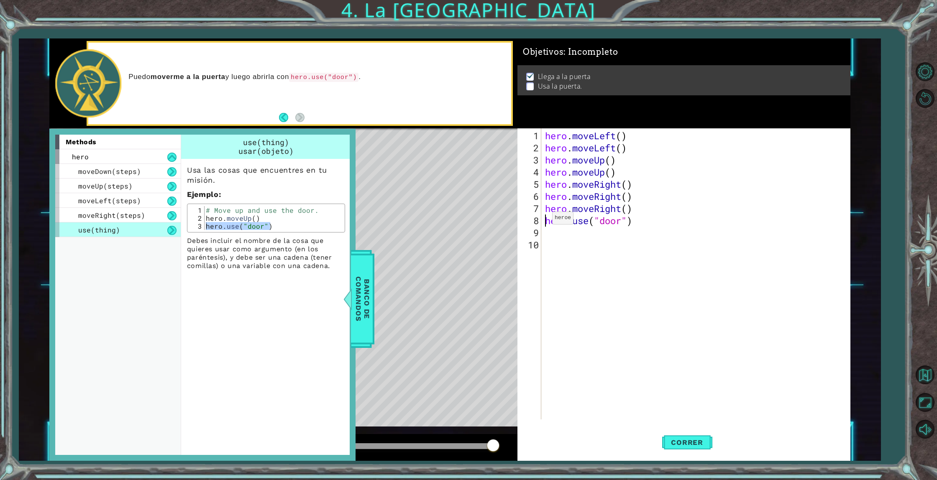
paste textarea "hero.moveUp()"
click at [708, 439] on span "Correr" at bounding box center [686, 442] width 49 height 8
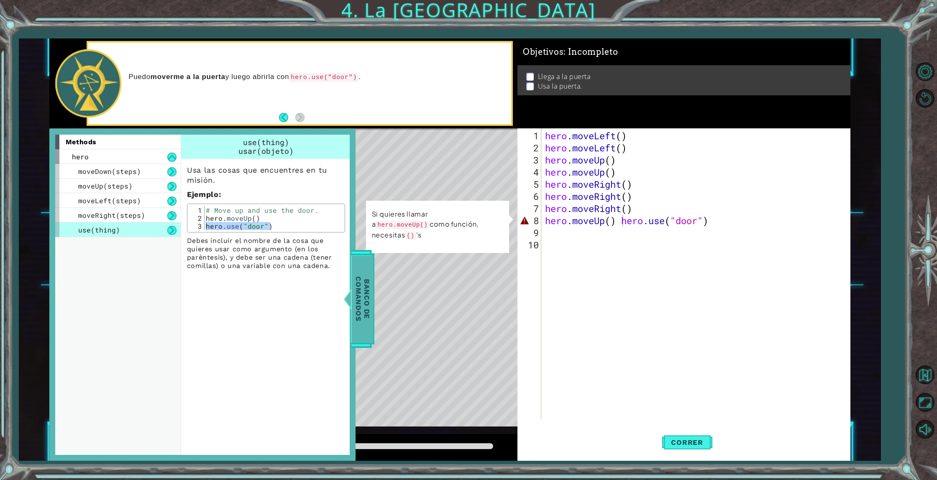
click at [373, 297] on div "Banco de comandos" at bounding box center [361, 299] width 23 height 98
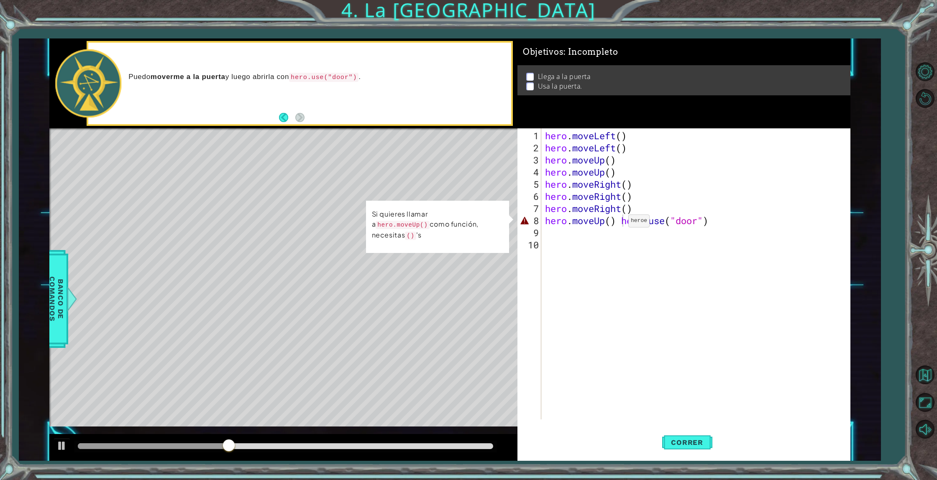
click at [621, 224] on div "hero . moveLeft ( ) hero . moveLeft ( ) hero . moveUp ( ) hero . moveUp ( ) her…" at bounding box center [697, 287] width 308 height 315
drag, startPoint x: 621, startPoint y: 224, endPoint x: 545, endPoint y: 223, distance: 76.1
click at [545, 223] on div "hero . moveLeft ( ) hero . moveLeft ( ) hero . moveUp ( ) hero . moveUp ( ) her…" at bounding box center [697, 287] width 308 height 315
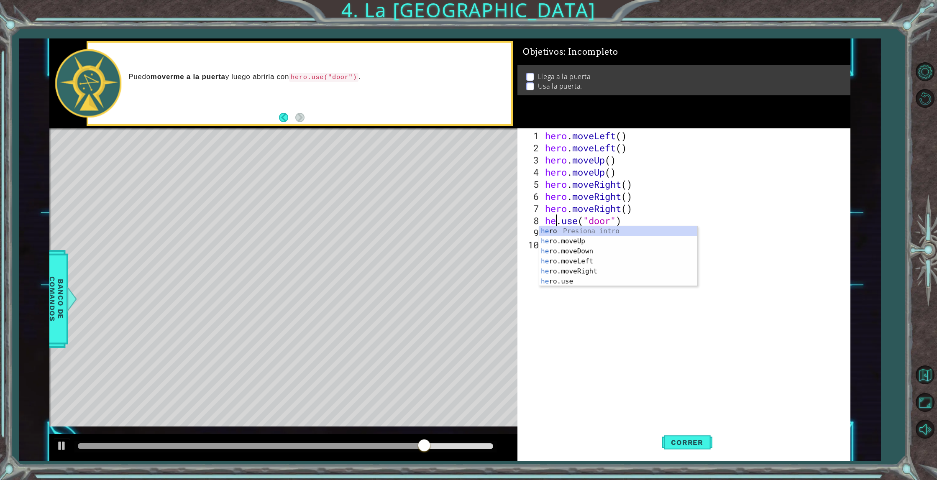
scroll to position [0, 0]
type textarea "hero.use("door")"
click at [626, 397] on div "hero . moveLeft ( ) hero . moveLeft ( ) hero . moveUp ( ) hero . moveUp ( ) her…" at bounding box center [697, 287] width 308 height 315
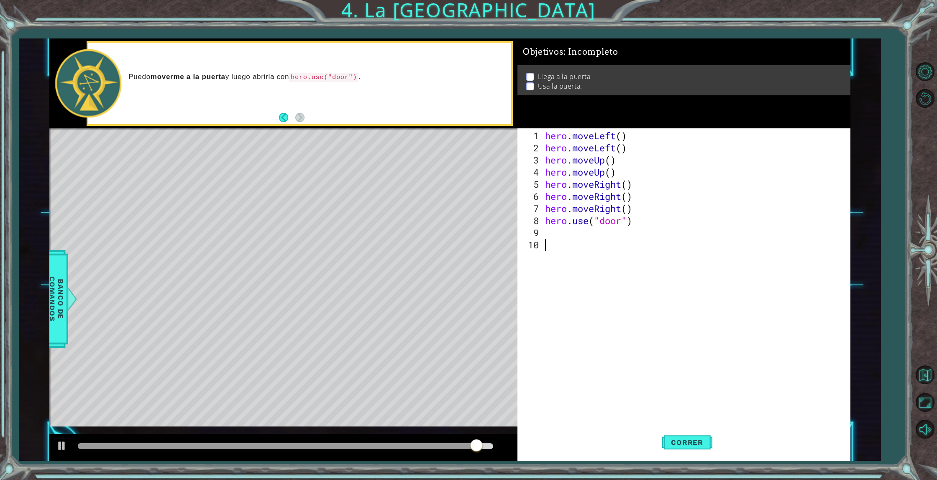
scroll to position [0, 0]
click at [698, 445] on span "Correr" at bounding box center [686, 442] width 49 height 8
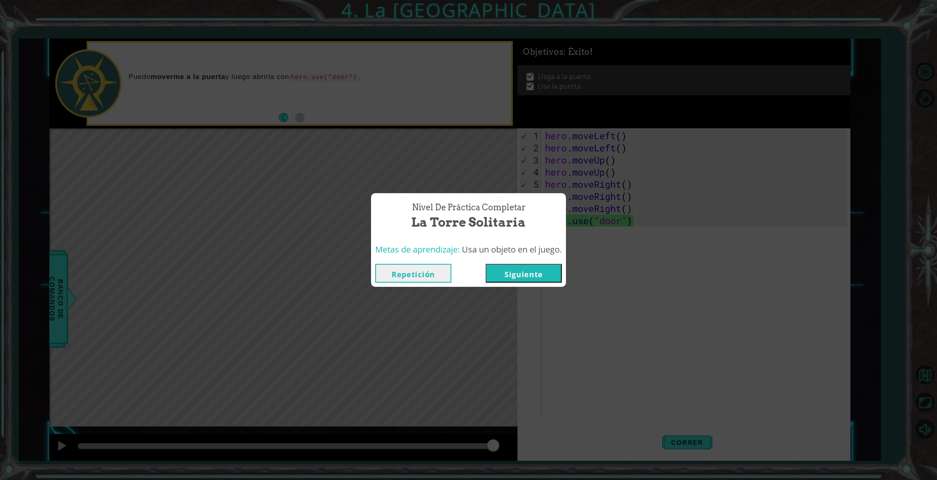
click at [532, 282] on button "Siguiente" at bounding box center [524, 273] width 76 height 19
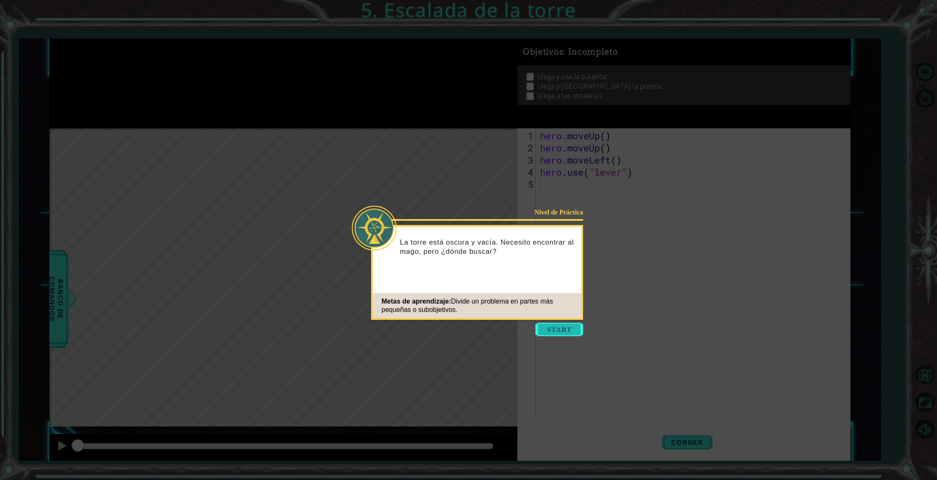
click at [554, 333] on button "Start" at bounding box center [559, 329] width 48 height 13
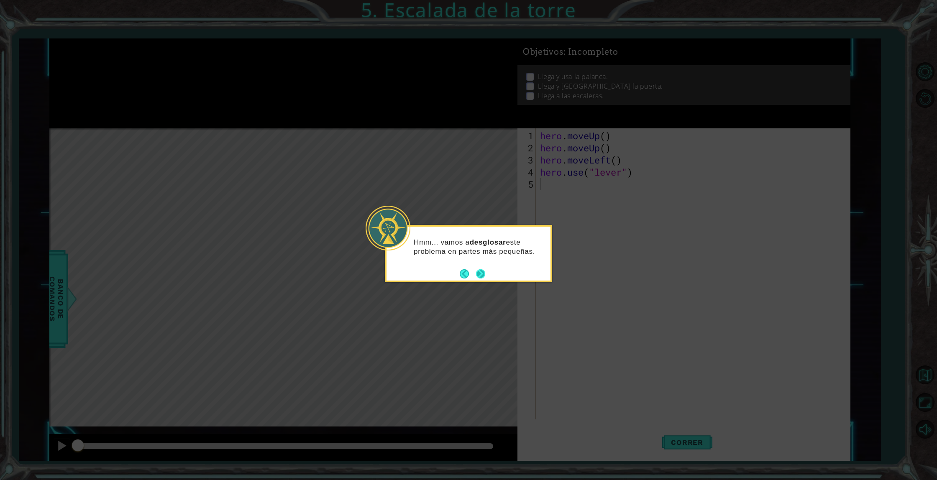
click at [481, 275] on button "Next" at bounding box center [480, 273] width 9 height 9
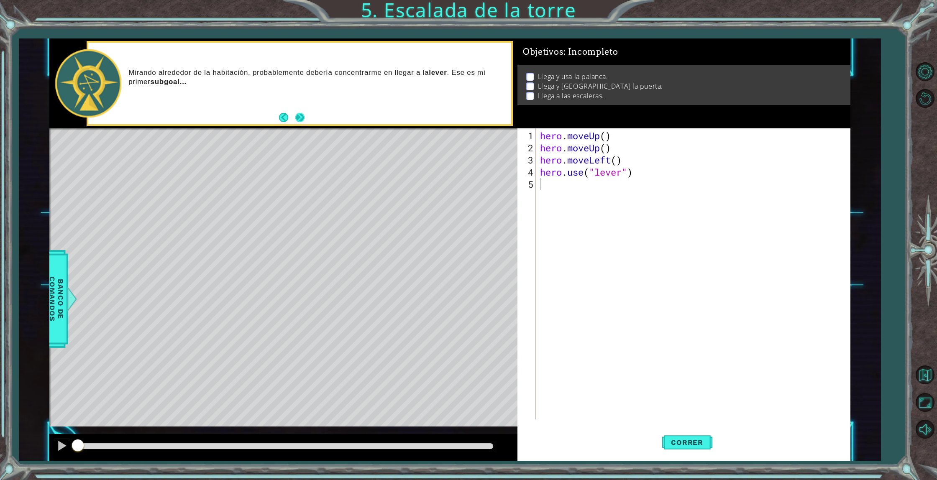
click at [295, 115] on button "Next" at bounding box center [299, 117] width 9 height 9
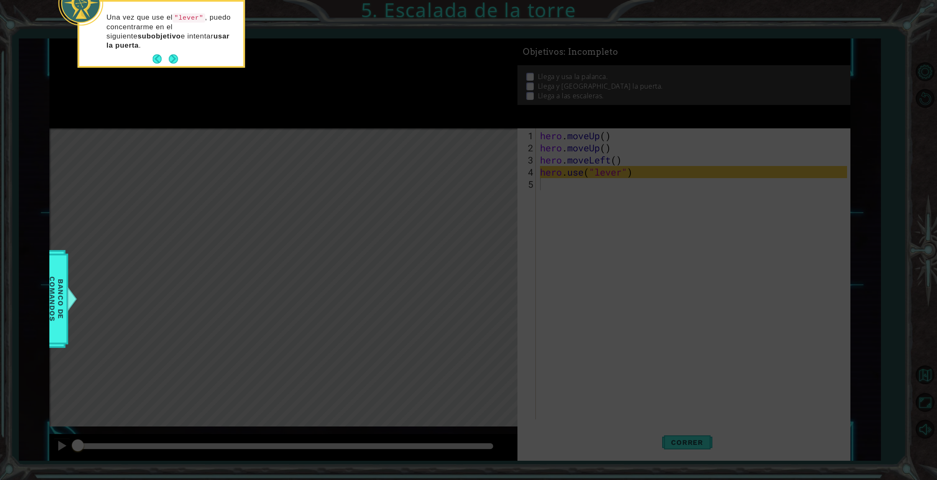
click at [182, 60] on div "Una vez que use el "lever" , puedo concentrarme en el siguiente subobjetivo e i…" at bounding box center [161, 35] width 164 height 61
click at [169, 57] on button "Next" at bounding box center [173, 58] width 9 height 9
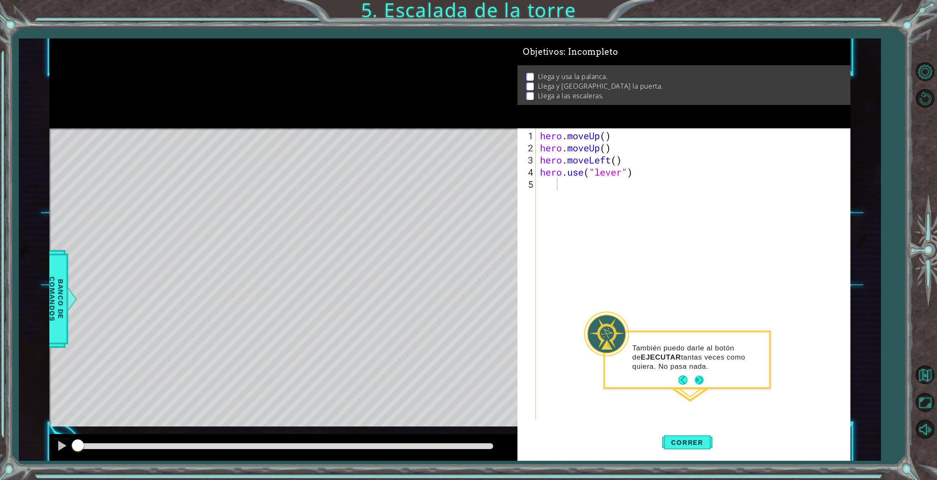
click at [694, 377] on button "Next" at bounding box center [698, 380] width 9 height 9
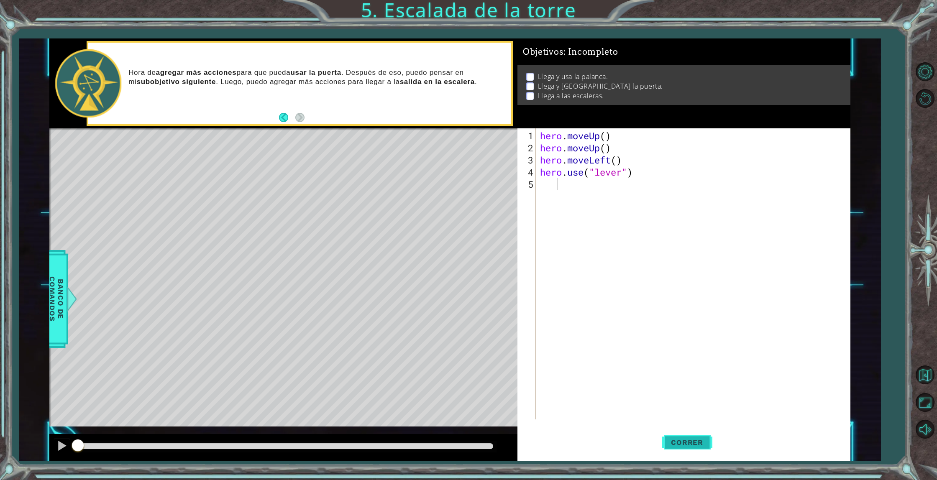
click at [694, 442] on span "Correr" at bounding box center [686, 442] width 49 height 8
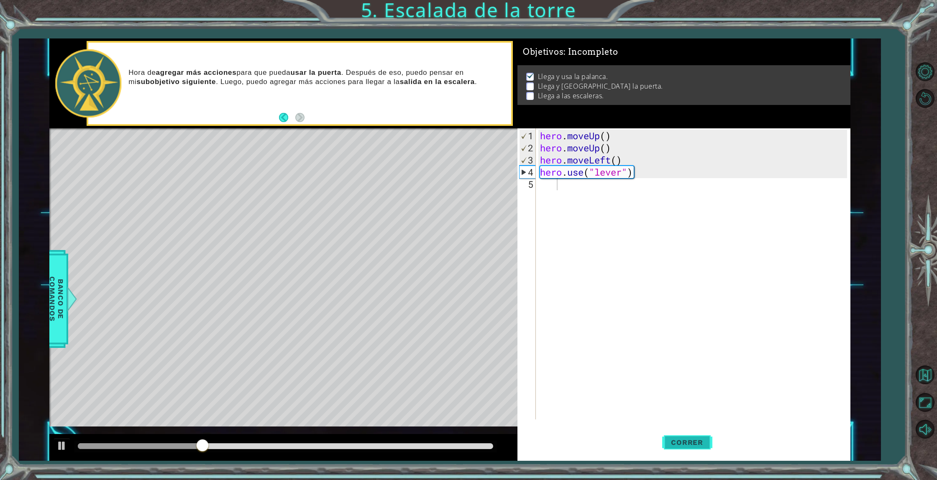
click at [680, 444] on span "Correr" at bounding box center [686, 442] width 49 height 8
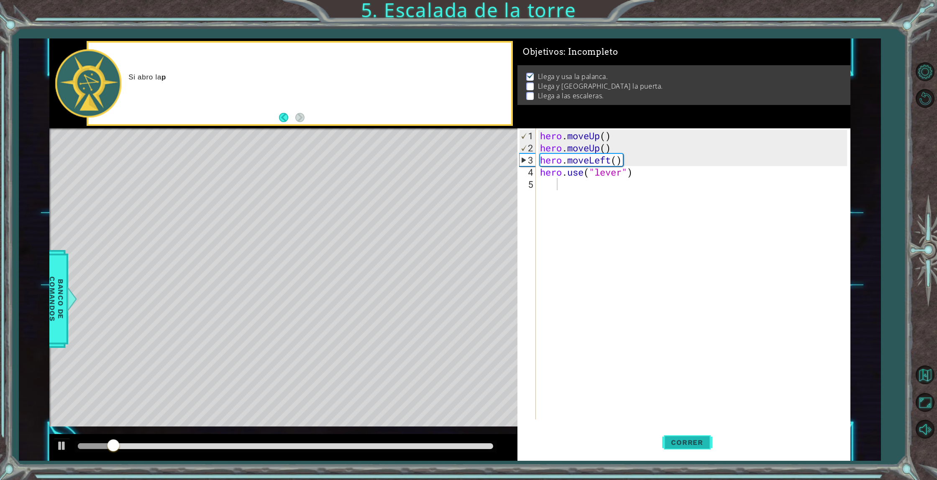
click at [680, 444] on span "Correr" at bounding box center [686, 442] width 49 height 8
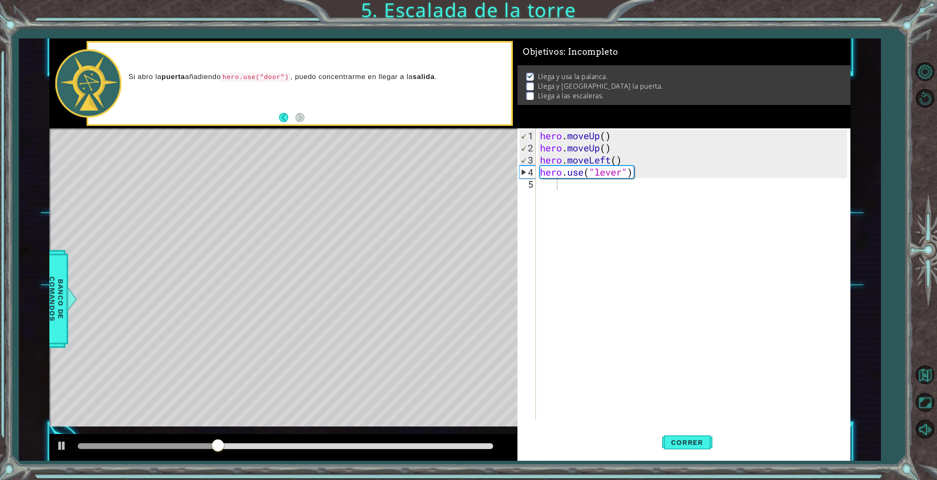
drag, startPoint x: 298, startPoint y: 79, endPoint x: 282, endPoint y: 77, distance: 15.6
click at [284, 77] on p "Si abro la puerta añadiendo hero.use("door") , puedo concentrarme en llegar a l…" at bounding box center [316, 77] width 377 height 10
click at [282, 77] on code "hero.use("door")" at bounding box center [255, 77] width 69 height 9
click at [59, 317] on span "Banco de comandos" at bounding box center [57, 299] width 22 height 87
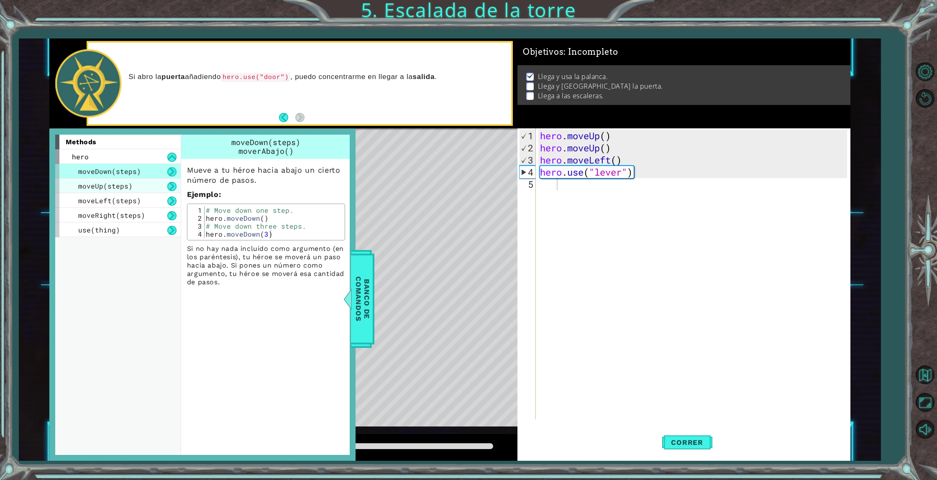
click at [92, 186] on span "moveUp(steps)" at bounding box center [105, 186] width 54 height 9
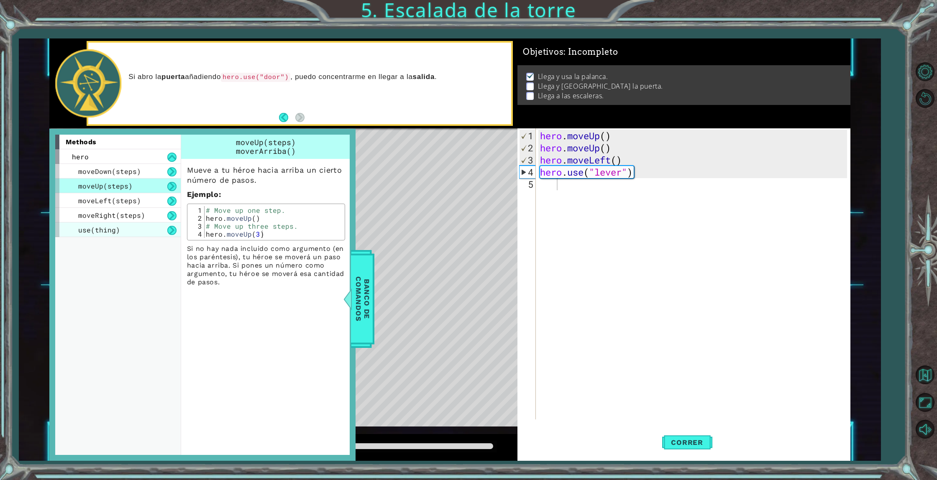
click at [101, 226] on span "use(thing)" at bounding box center [99, 229] width 42 height 9
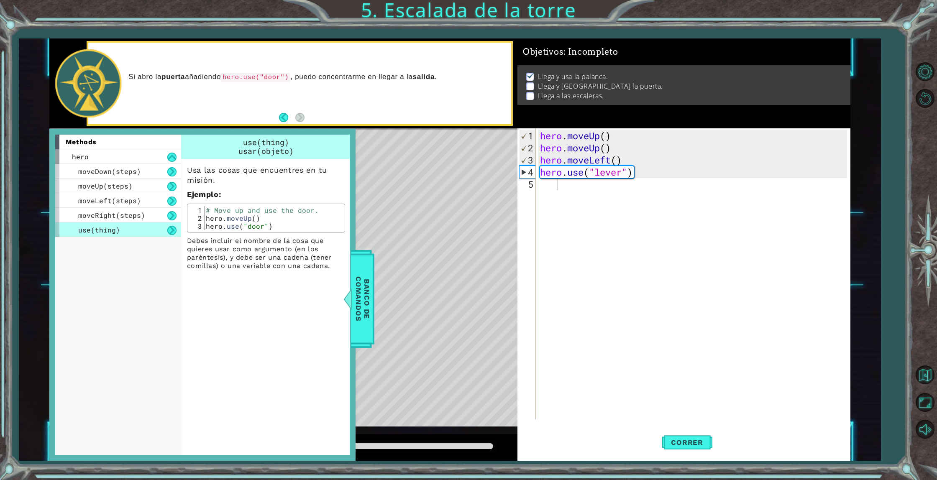
type textarea "hero.use("door")"
drag, startPoint x: 275, startPoint y: 228, endPoint x: 205, endPoint y: 226, distance: 70.3
click at [205, 226] on div "# Move up and use the door. hero . moveUp ( ) hero . use ( "door" )" at bounding box center [273, 226] width 138 height 40
click at [357, 305] on span "Banco de comandos" at bounding box center [363, 299] width 22 height 87
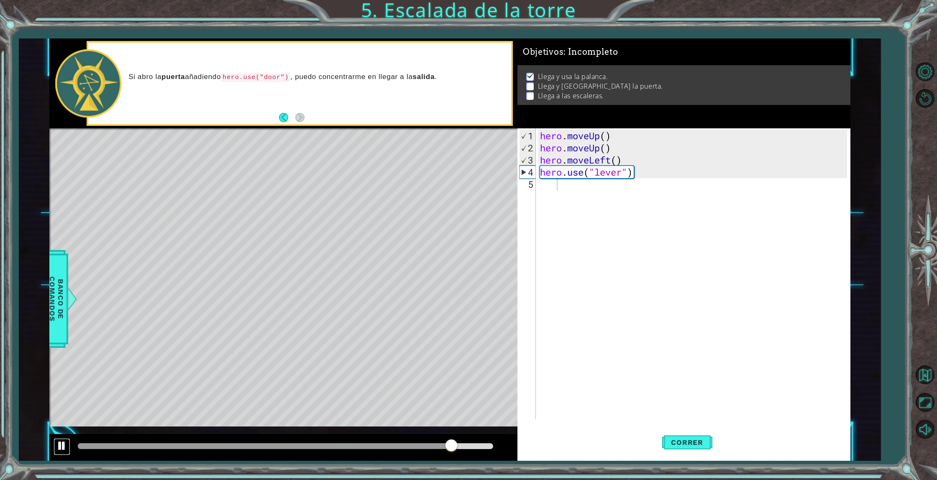
click at [56, 442] on button at bounding box center [62, 446] width 17 height 17
click at [455, 453] on div at bounding box center [283, 447] width 468 height 27
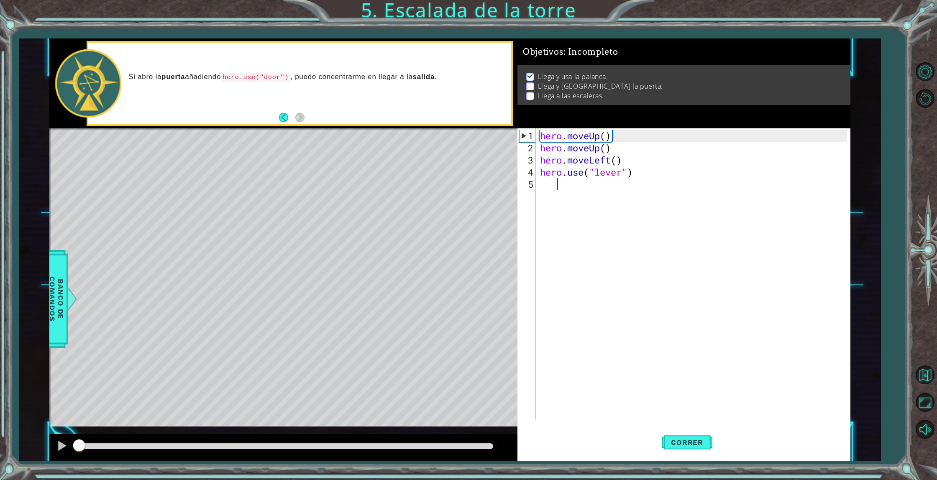
drag, startPoint x: 454, startPoint y: 450, endPoint x: 1, endPoint y: 401, distance: 456.0
click at [0, 403] on div "1 ההההההההההההההההההההההההההההההההההההההההההההההההההההההההההההההההההההההההההההה…" at bounding box center [468, 240] width 937 height 480
drag, startPoint x: 631, startPoint y: 160, endPoint x: 540, endPoint y: 162, distance: 90.8
click at [540, 162] on div "hero . moveUp ( ) hero . moveUp ( ) hero . moveLeft ( ) hero . use ( "lever" )" at bounding box center [694, 287] width 313 height 315
type textarea "hero.moveLeft()"
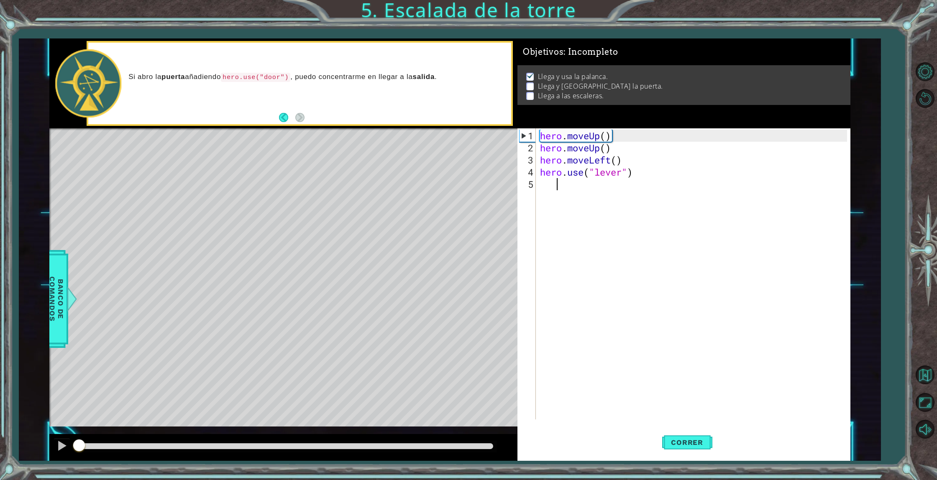
click at [581, 182] on div "hero . moveUp ( ) hero . moveUp ( ) hero . moveLeft ( ) hero . use ( "lever" )" at bounding box center [694, 287] width 313 height 315
paste textarea "hero.moveLeft()"
type textarea "hero.moveLeft()"
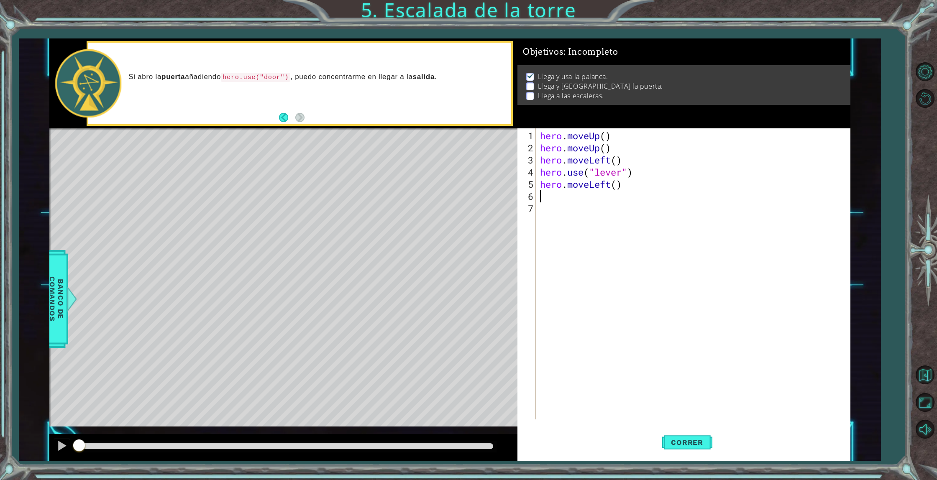
paste textarea "hero.moveLeft()"
click at [706, 443] on span "Correr" at bounding box center [686, 442] width 49 height 8
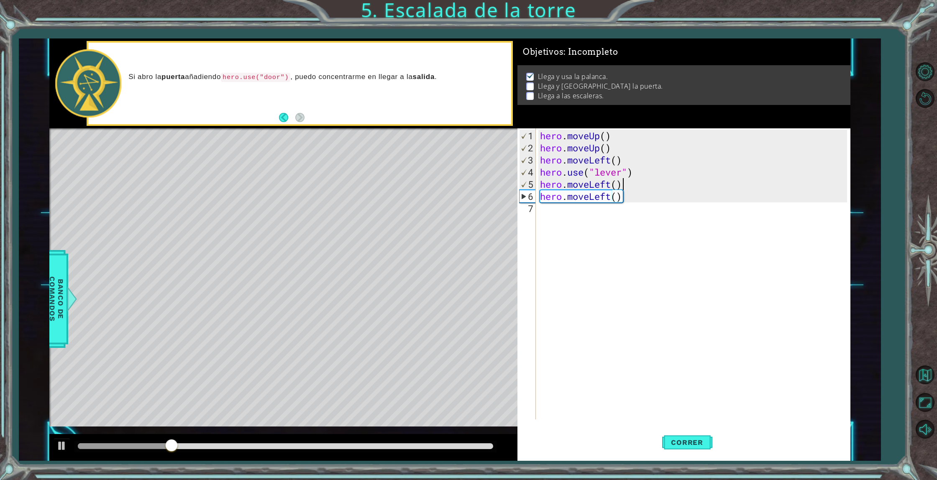
click at [629, 184] on div "hero . moveUp ( ) hero . moveUp ( ) hero . moveLeft ( ) hero . use ( "lever" ) …" at bounding box center [694, 287] width 313 height 315
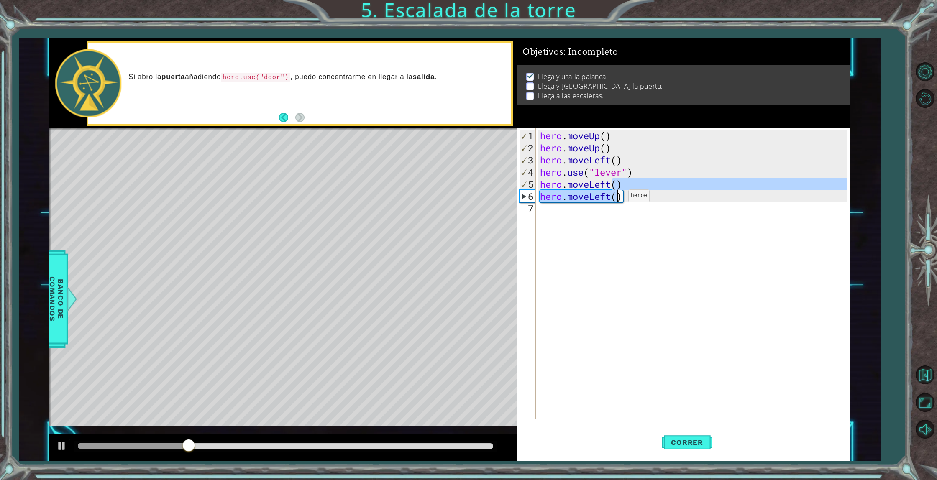
drag, startPoint x: 629, startPoint y: 184, endPoint x: 615, endPoint y: 199, distance: 20.1
click at [615, 199] on div "hero . moveUp ( ) hero . moveUp ( ) hero . moveLeft ( ) hero . use ( "lever" ) …" at bounding box center [694, 287] width 313 height 315
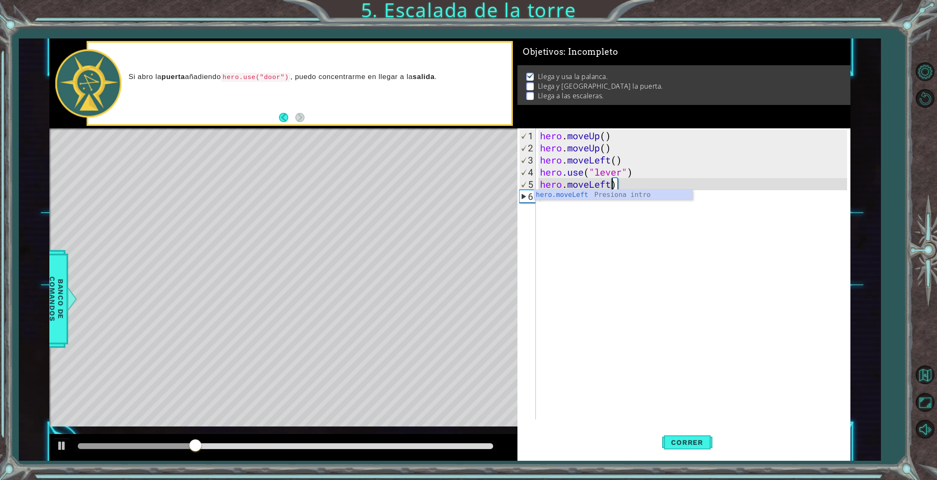
type textarea "hero.moveLeft)"
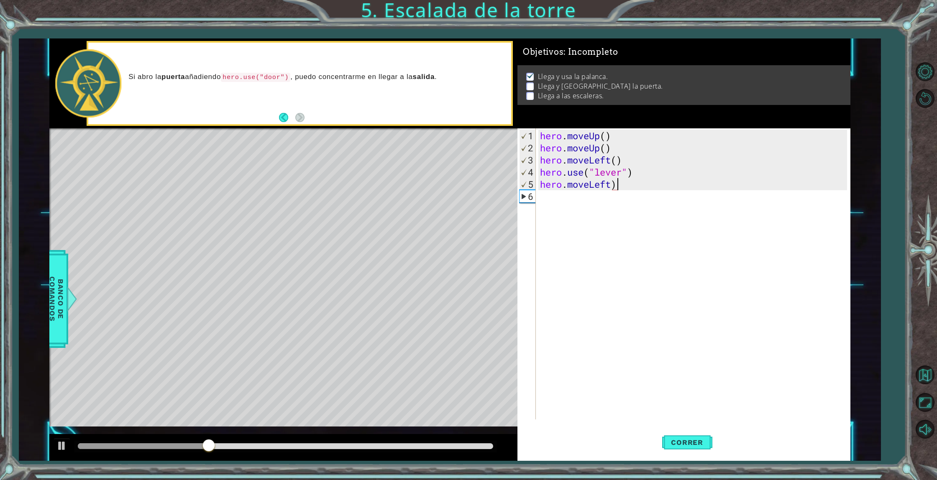
click at [624, 183] on div "hero . moveUp ( ) hero . moveUp ( ) hero . moveLeft ( ) hero . use ( "lever" ) …" at bounding box center [694, 287] width 313 height 315
drag, startPoint x: 624, startPoint y: 183, endPoint x: 538, endPoint y: 181, distance: 86.2
click at [538, 181] on div "hero . moveUp ( ) hero . moveUp ( ) hero . moveLeft ( ) hero . use ( "lever" ) …" at bounding box center [694, 287] width 313 height 315
type textarea "h"
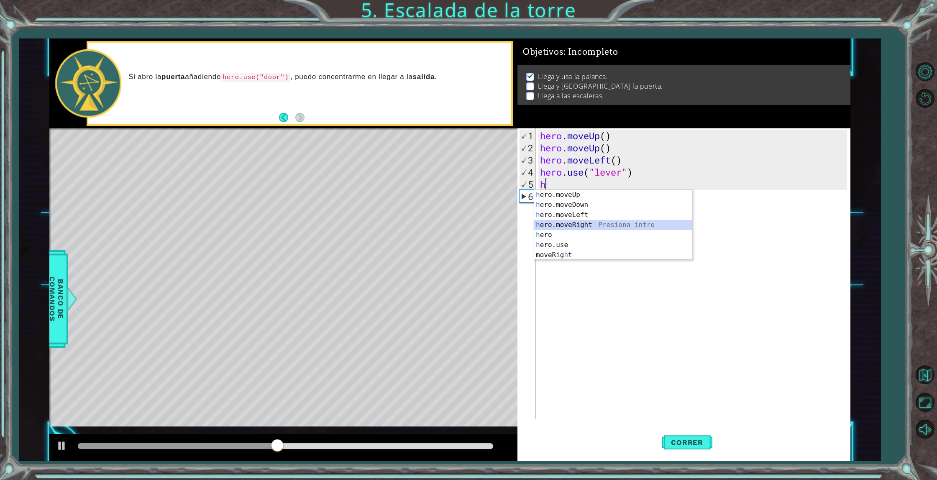
click at [565, 225] on div "h ero.moveUp Presiona intro h ero.moveDown Presiona intro h ero.moveLeft Presio…" at bounding box center [613, 235] width 158 height 90
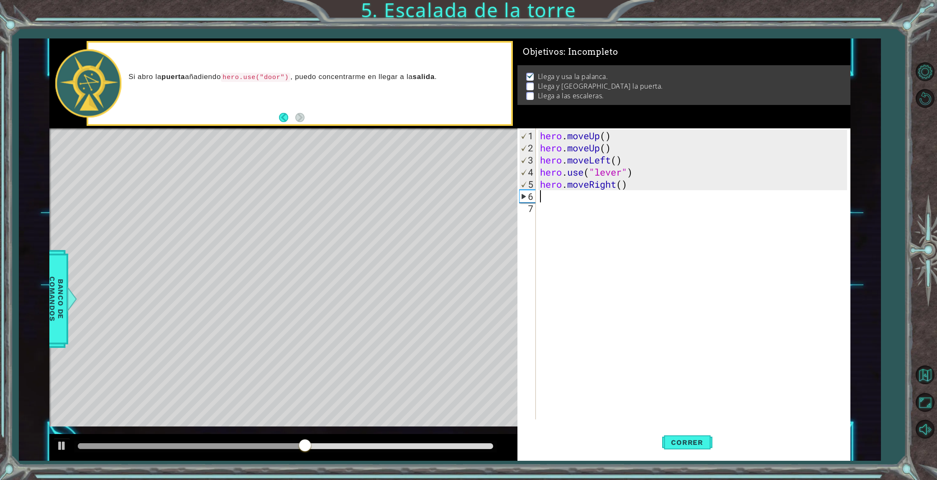
type textarea "h"
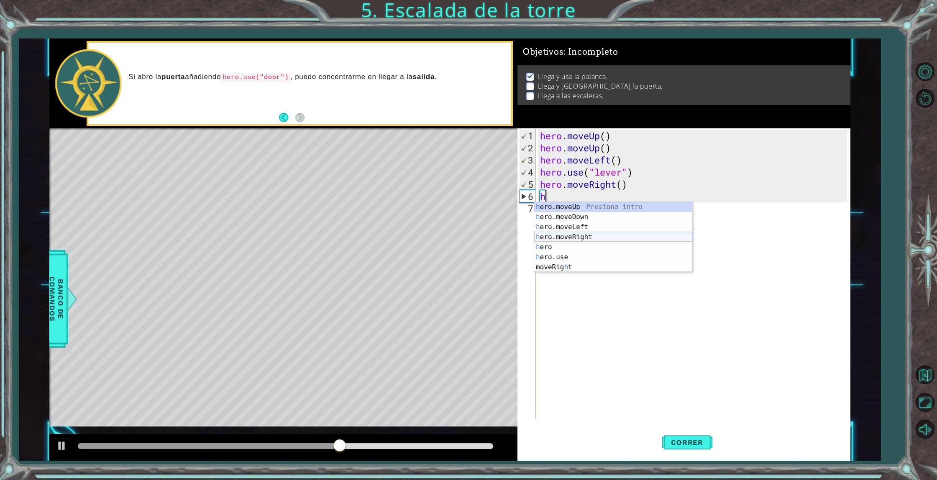
click at [579, 240] on div "h ero.moveUp Presiona intro h ero.moveDown Presiona intro h ero.moveLeft Presio…" at bounding box center [613, 247] width 158 height 90
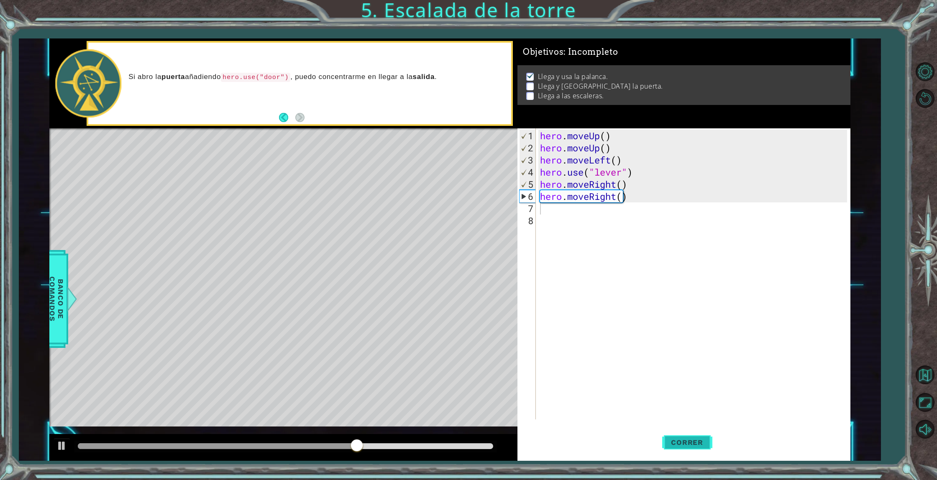
click at [685, 444] on span "Correr" at bounding box center [686, 442] width 49 height 8
type textarea "h"
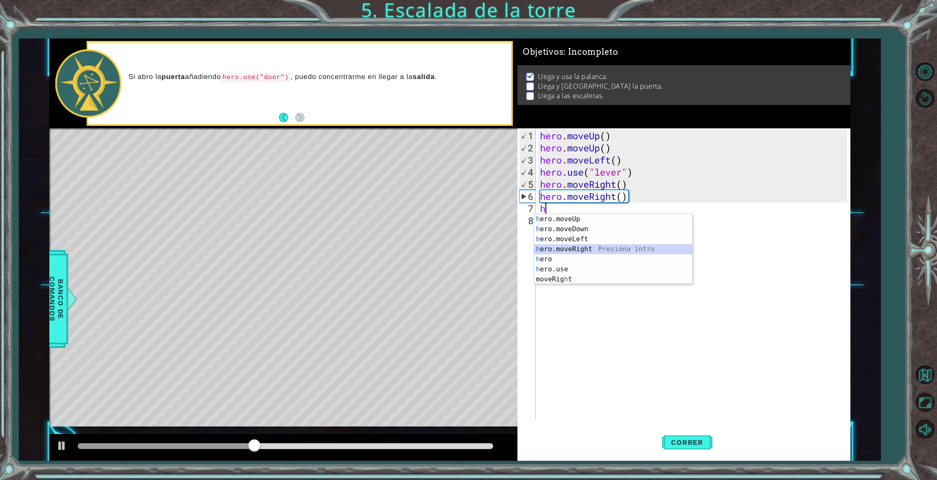
click at [591, 247] on div "h ero.moveUp Presiona intro h ero.moveDown Presiona intro h ero.moveLeft Presio…" at bounding box center [613, 259] width 158 height 90
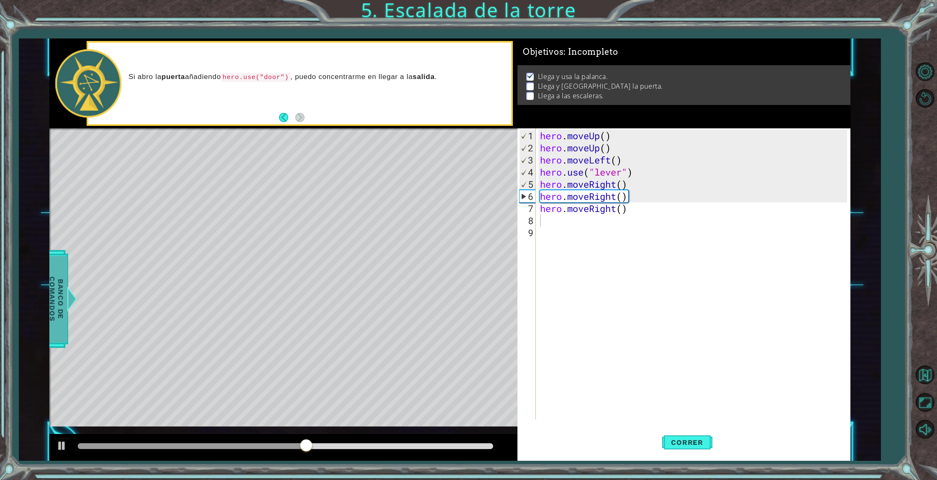
click at [60, 307] on span "Banco de comandos" at bounding box center [57, 299] width 22 height 87
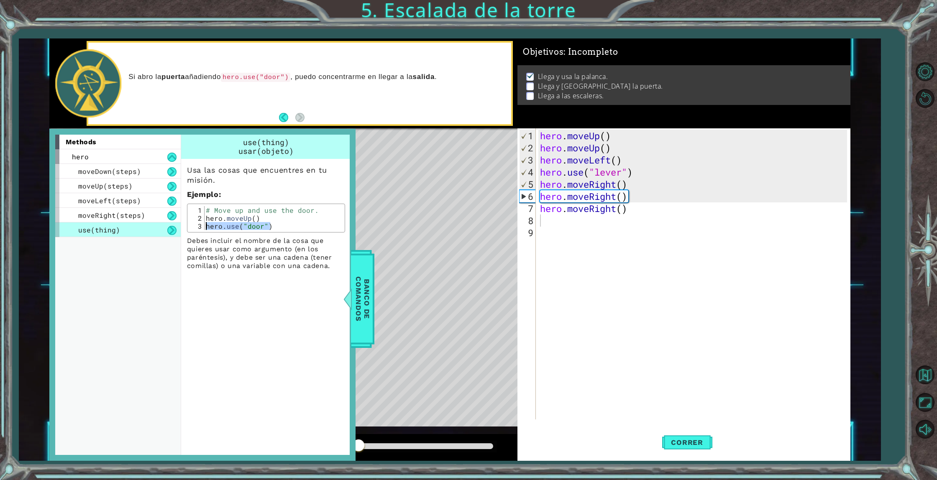
drag, startPoint x: 276, startPoint y: 228, endPoint x: 184, endPoint y: 225, distance: 92.1
click at [186, 225] on div "Usa las cosas que encuentres en tu misión. Ejemplo : hero.use("door") 1 2 3 # M…" at bounding box center [266, 214] width 170 height 111
click at [576, 230] on div "hero . moveUp ( ) hero . moveUp ( ) hero . moveLeft ( ) hero . use ( "lever" ) …" at bounding box center [694, 287] width 313 height 315
click at [545, 217] on div "hero . moveUp ( ) hero . moveUp ( ) hero . moveLeft ( ) hero . use ( "lever" ) …" at bounding box center [694, 287] width 313 height 315
paste textarea "hero.use("door")"
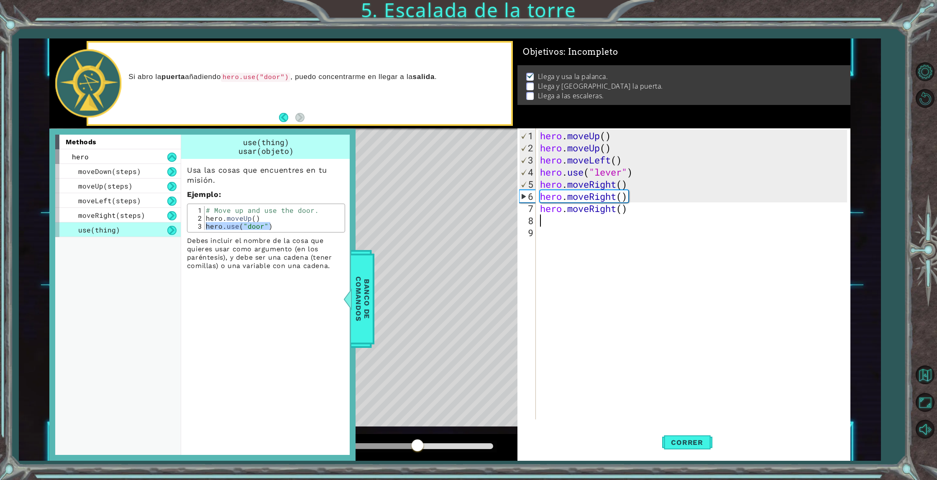
type textarea "hero.use("door")"
click at [689, 438] on button "Correr" at bounding box center [687, 442] width 50 height 33
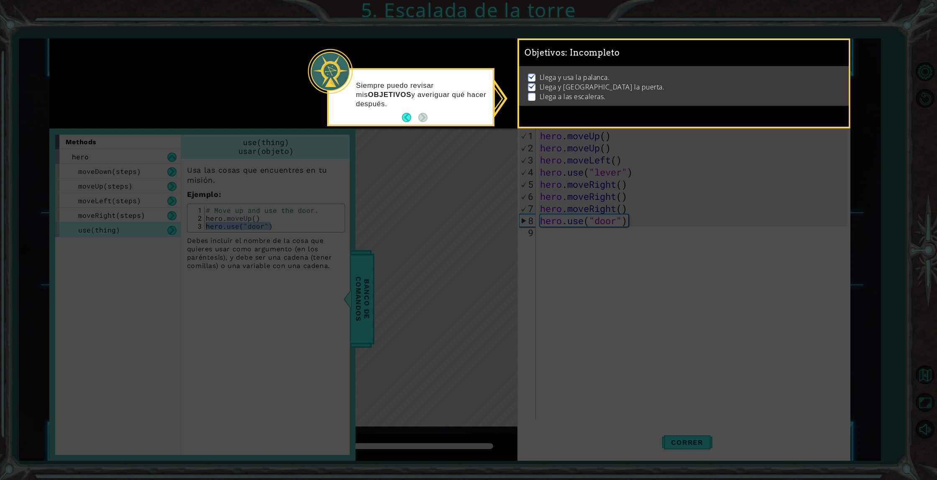
click at [368, 297] on icon at bounding box center [468, 240] width 937 height 480
click at [578, 77] on p "Llega y usa la palanca." at bounding box center [574, 77] width 70 height 9
click at [576, 92] on p "Llega a las escaleras." at bounding box center [572, 96] width 66 height 9
drag, startPoint x: 573, startPoint y: 100, endPoint x: 563, endPoint y: 107, distance: 12.5
click at [573, 100] on p "Llega a las escaleras." at bounding box center [572, 96] width 66 height 9
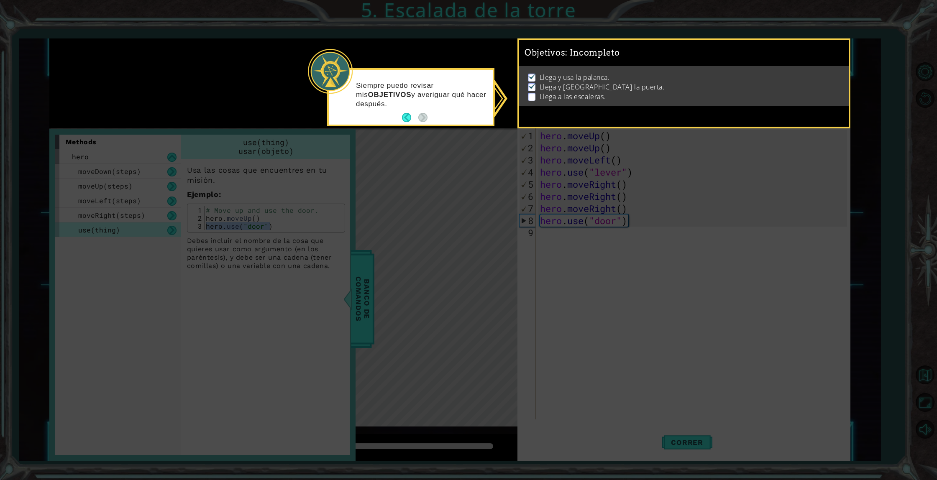
click at [532, 95] on p at bounding box center [532, 97] width 8 height 8
click at [408, 116] on button "Back" at bounding box center [410, 117] width 16 height 9
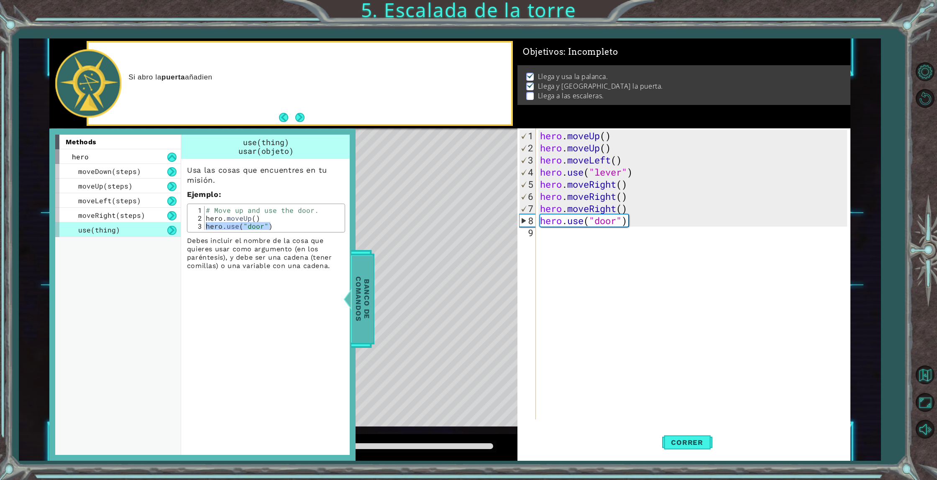
click at [359, 288] on span "Banco de comandos" at bounding box center [363, 299] width 22 height 87
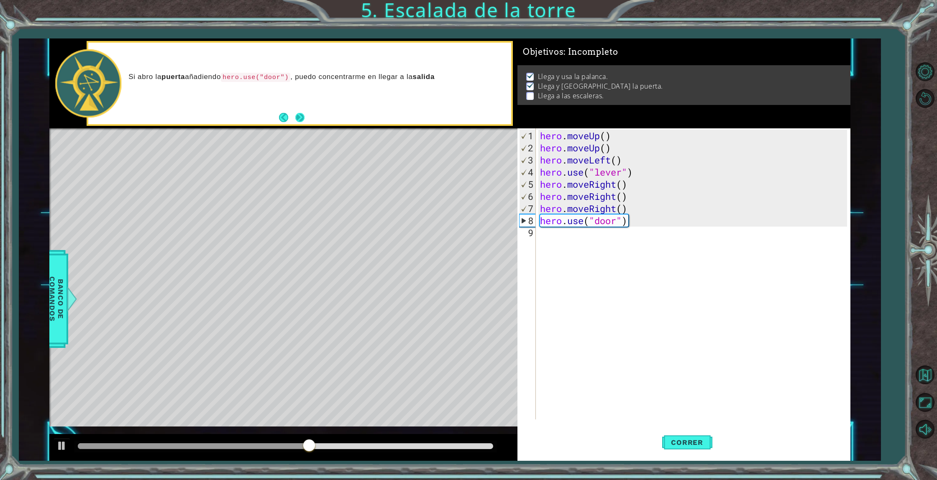
click at [301, 113] on button "Next" at bounding box center [299, 117] width 9 height 9
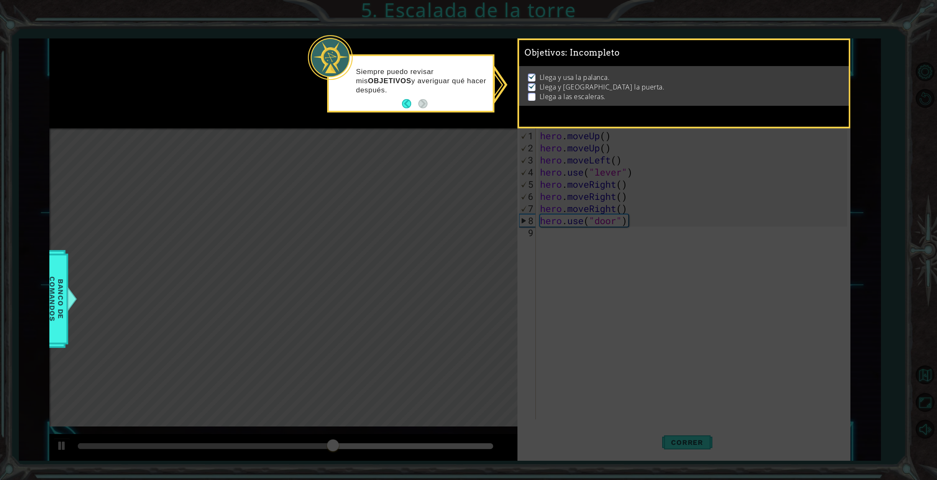
drag, startPoint x: 532, startPoint y: 98, endPoint x: 534, endPoint y: 80, distance: 18.6
click at [533, 96] on p at bounding box center [532, 97] width 8 height 8
drag, startPoint x: 534, startPoint y: 80, endPoint x: 516, endPoint y: 105, distance: 31.1
click at [531, 84] on ul "Llega y usa la palanca. Llega y usa la puerta. Llega a las escaleras." at bounding box center [684, 87] width 316 height 29
drag, startPoint x: 515, startPoint y: 107, endPoint x: 465, endPoint y: 104, distance: 49.9
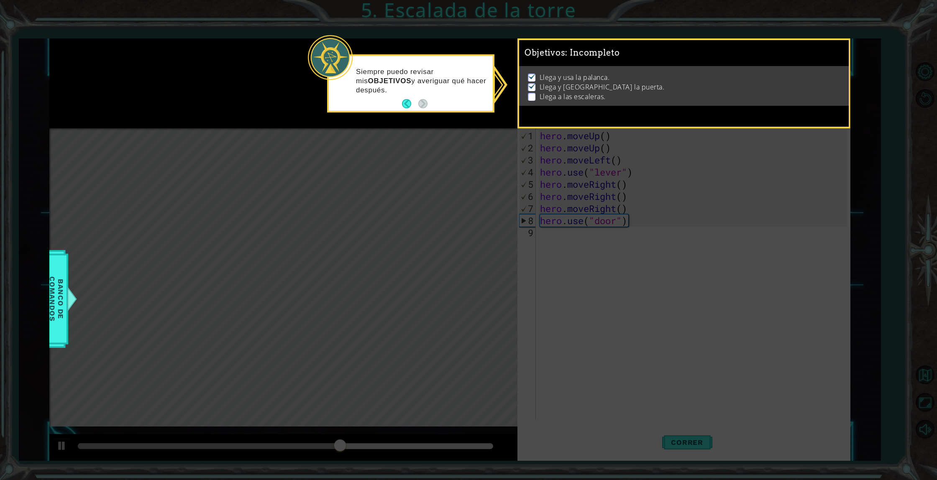
click at [512, 107] on icon at bounding box center [468, 240] width 937 height 480
click at [406, 102] on button "Back" at bounding box center [410, 103] width 16 height 9
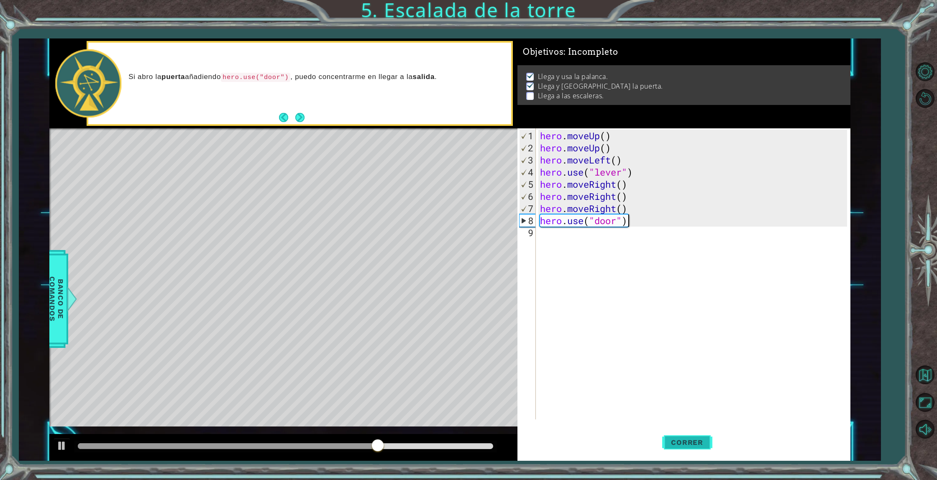
click at [672, 447] on button "Correr" at bounding box center [687, 442] width 50 height 33
click at [548, 237] on div "hero . moveUp ( ) hero . moveUp ( ) hero . moveLeft ( ) hero . use ( "lever" ) …" at bounding box center [694, 287] width 313 height 315
type textarea "h"
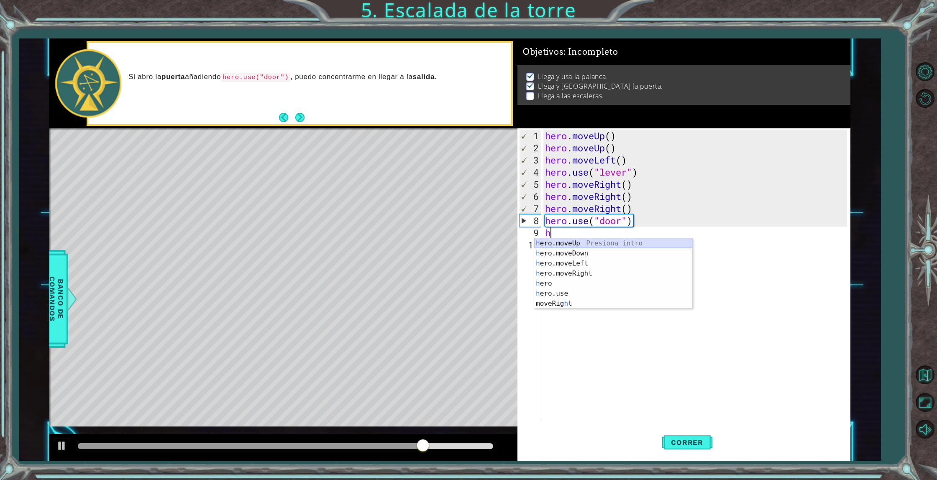
click at [568, 245] on div "h ero.moveUp Presiona intro h ero.moveDown Presiona intro h ero.moveLeft Presio…" at bounding box center [613, 283] width 158 height 90
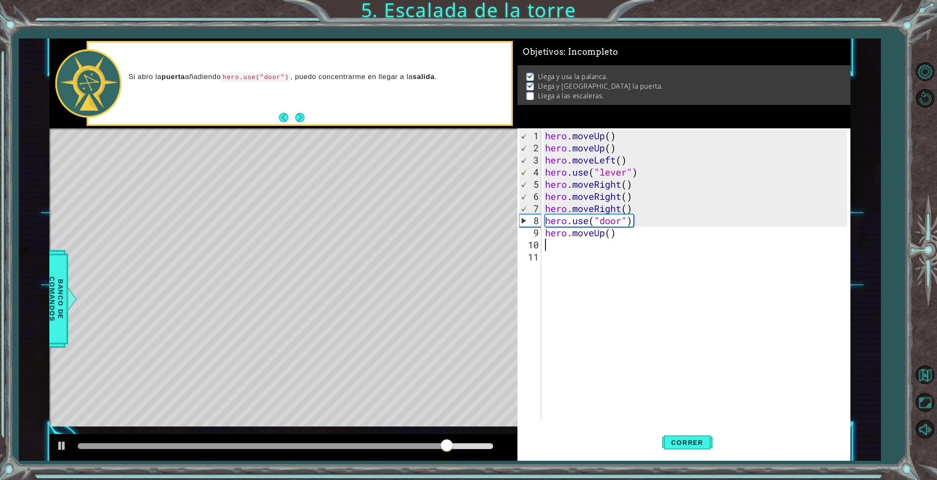
type textarea "h"
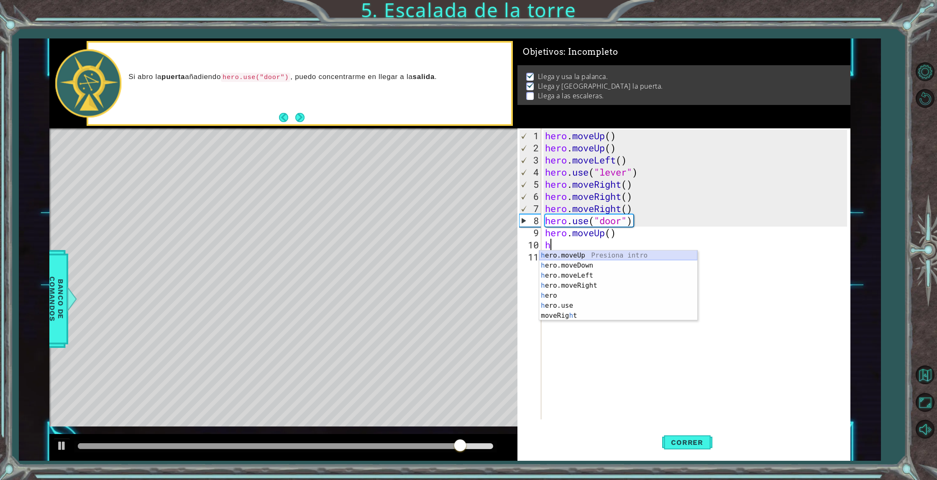
click at [546, 258] on div "h ero.moveUp Presiona intro h ero.moveDown Presiona intro h ero.moveLeft Presio…" at bounding box center [618, 296] width 158 height 90
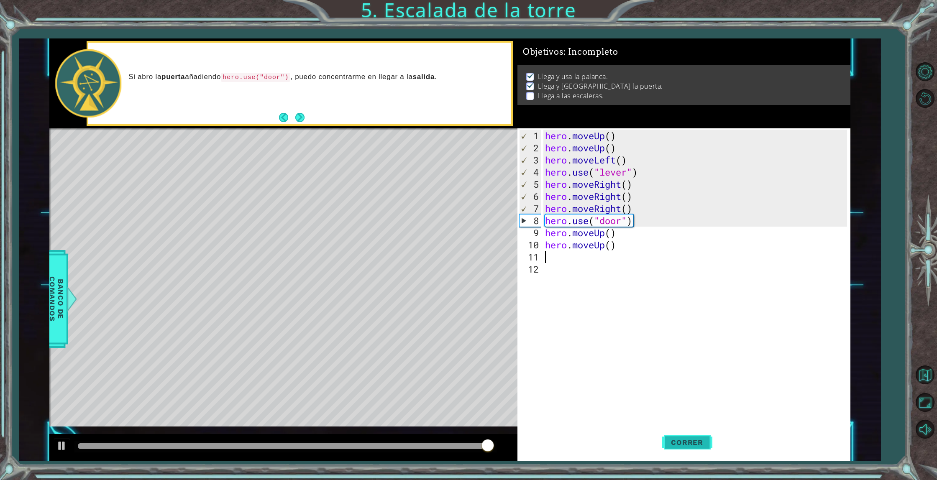
click at [698, 443] on span "Correr" at bounding box center [686, 442] width 49 height 8
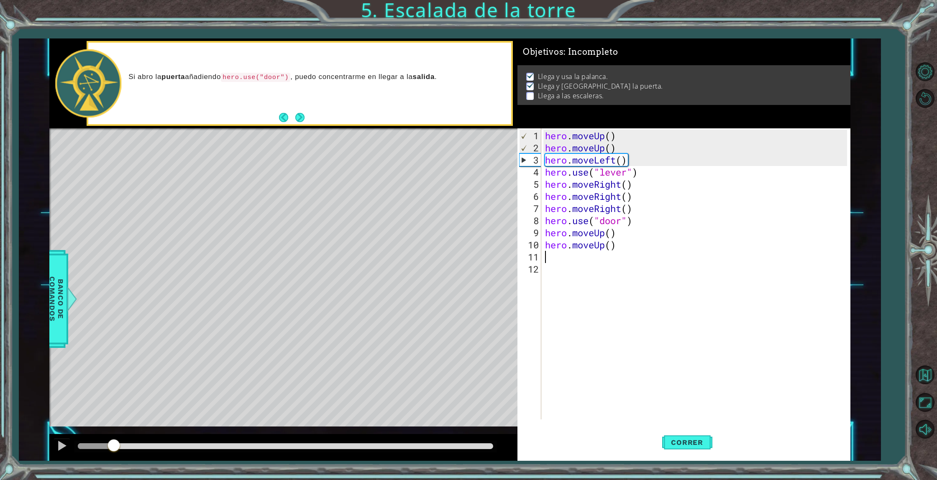
click at [110, 419] on div "methods hero moveDown(steps) moveUp(steps) moveLeft(steps) moveRight(steps) use…" at bounding box center [449, 249] width 801 height 422
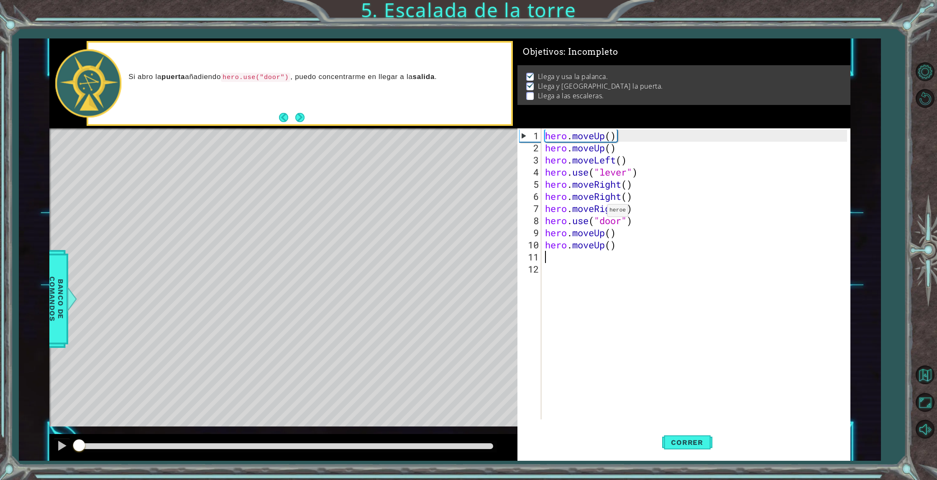
drag, startPoint x: 160, startPoint y: 447, endPoint x: 54, endPoint y: 430, distance: 107.9
click at [54, 430] on div "methods hero moveDown(steps) moveUp(steps) moveLeft(steps) moveRight(steps) use…" at bounding box center [449, 249] width 801 height 422
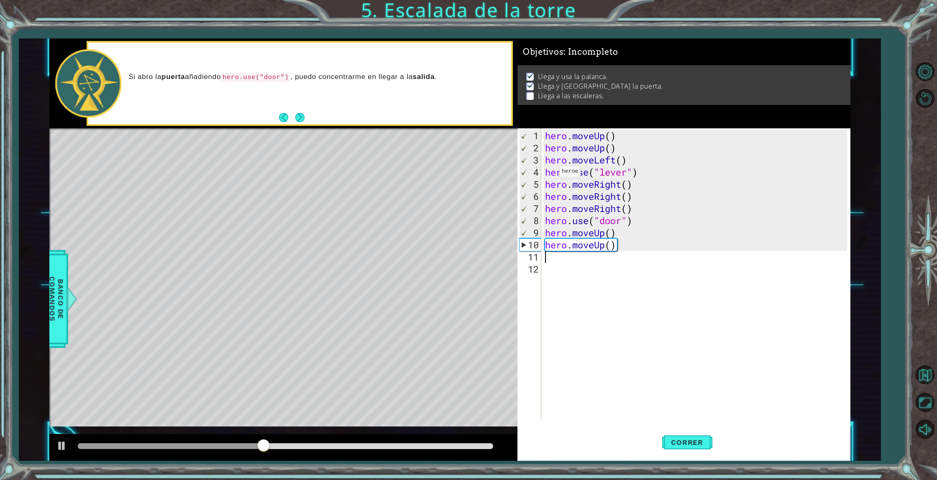
type textarea "h"
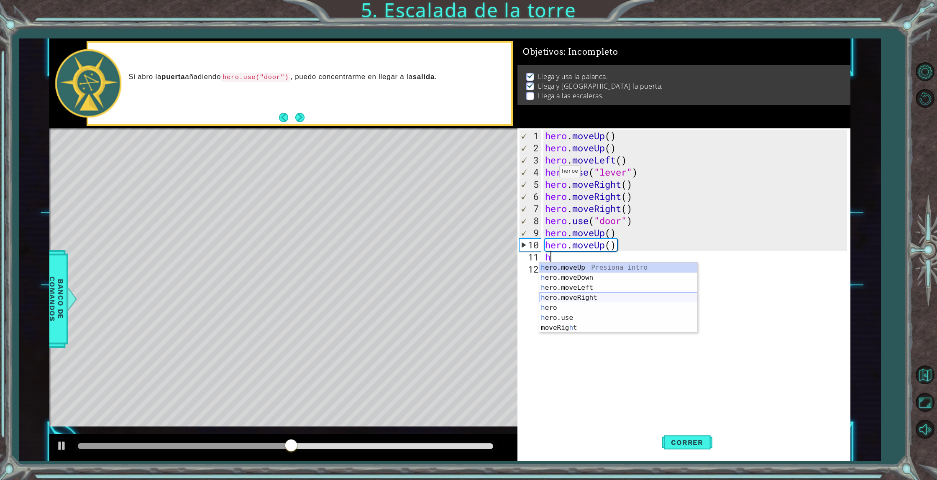
click at [588, 300] on div "h ero.moveUp Presiona intro h ero.moveDown Presiona intro h ero.moveLeft Presio…" at bounding box center [618, 308] width 158 height 90
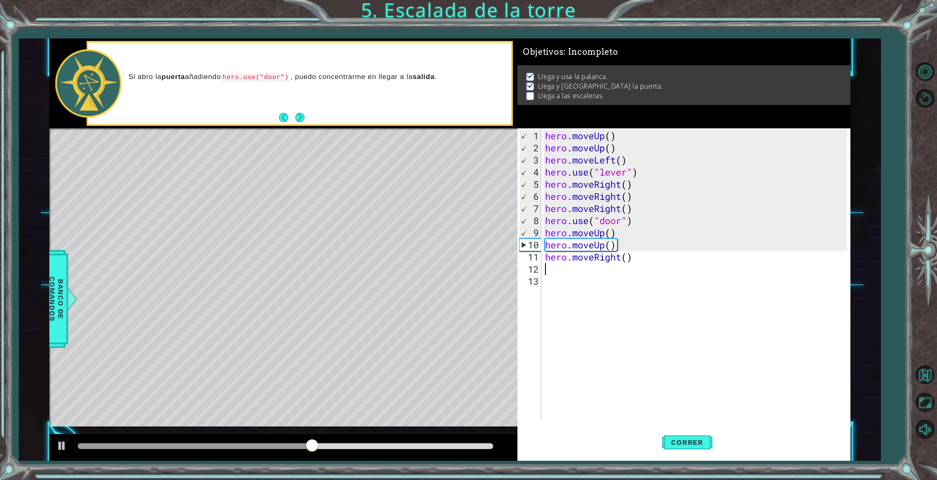
type textarea "h"
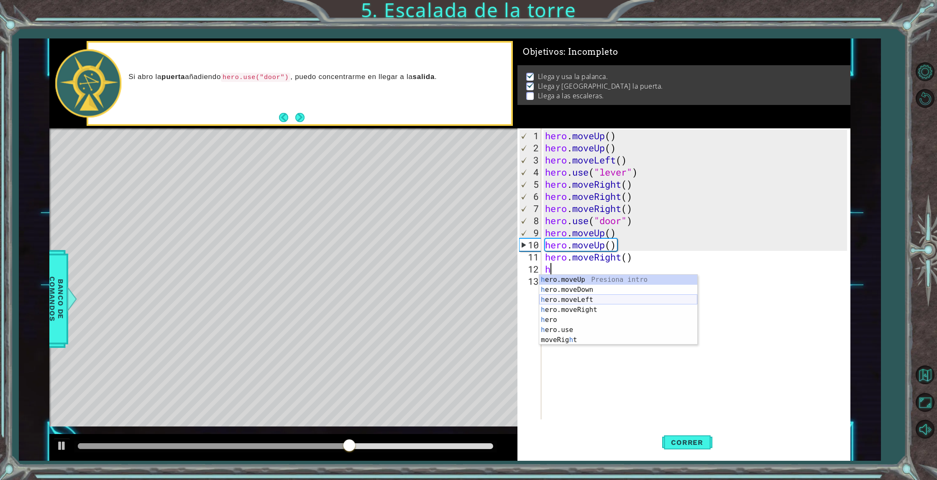
click at [601, 300] on div "h ero.moveUp Presiona intro h ero.moveDown Presiona intro h ero.moveLeft Presio…" at bounding box center [618, 320] width 158 height 90
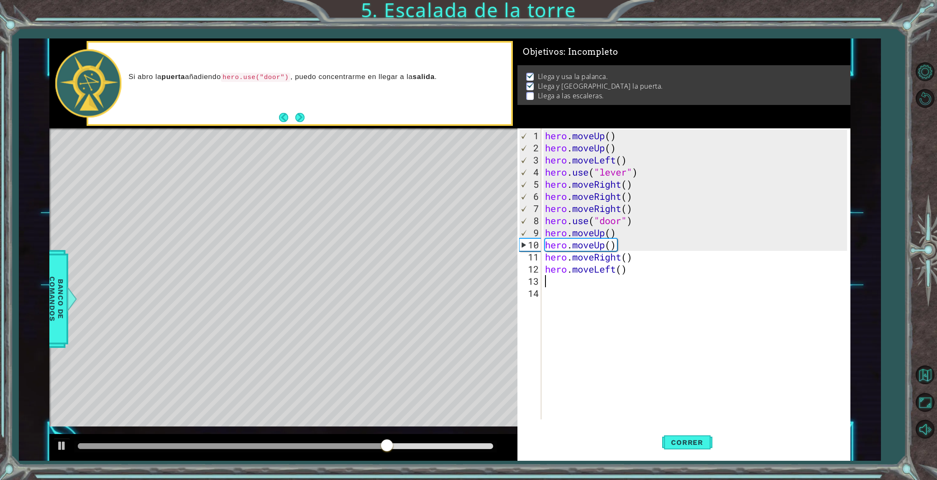
type textarea "h"
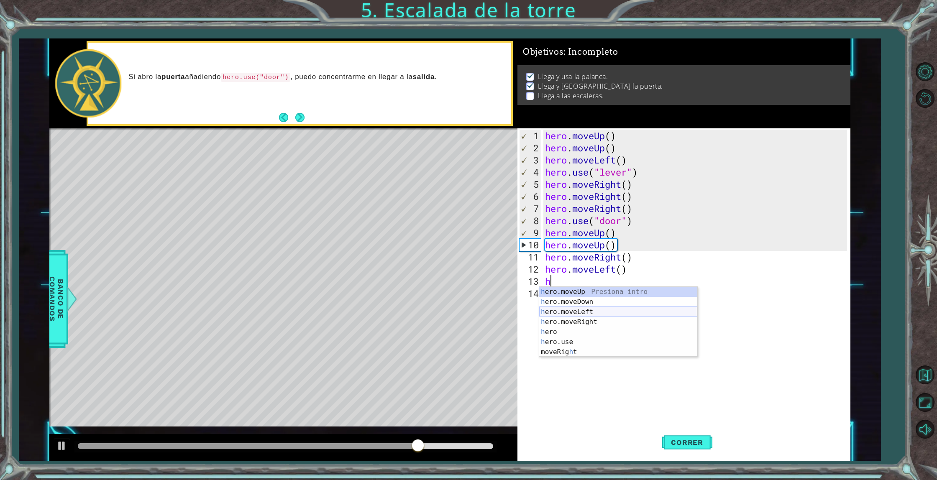
click at [596, 315] on div "h ero.moveUp Presiona intro h ero.moveDown Presiona intro h ero.moveLeft Presio…" at bounding box center [618, 332] width 158 height 90
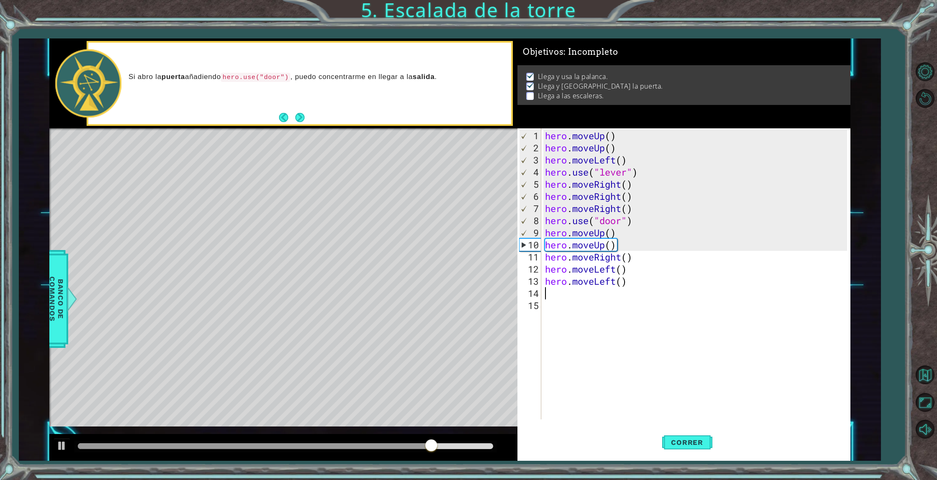
type textarea "g"
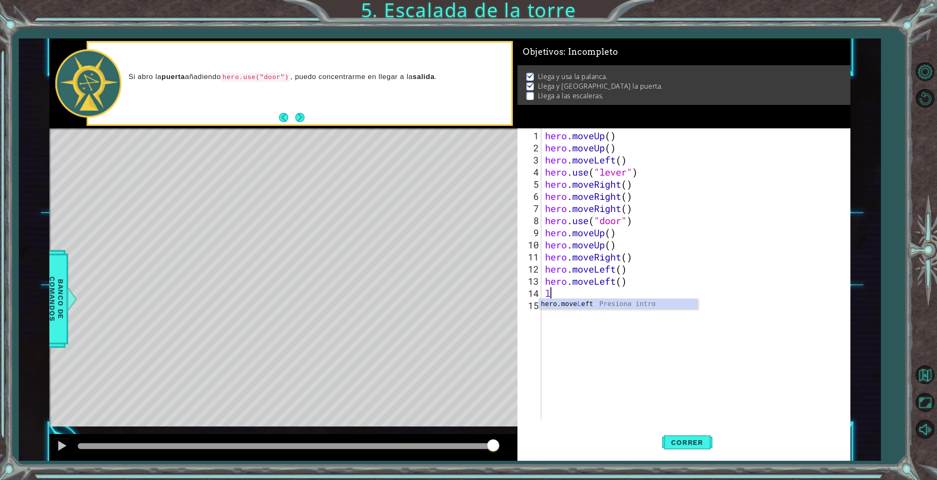
type textarea "l"
click at [606, 298] on body "1 ההההההההההההההההההההההההההההההההההההההההההההההההההההההההההההההההההההההההההההה…" at bounding box center [468, 240] width 937 height 480
click at [556, 298] on div "hero . moveUp ( ) hero . moveUp ( ) hero . moveLeft ( ) hero . use ( "lever" ) …" at bounding box center [697, 287] width 308 height 315
type textarea "l"
click at [573, 306] on div "hero.move L eft Presiona intro" at bounding box center [618, 314] width 158 height 30
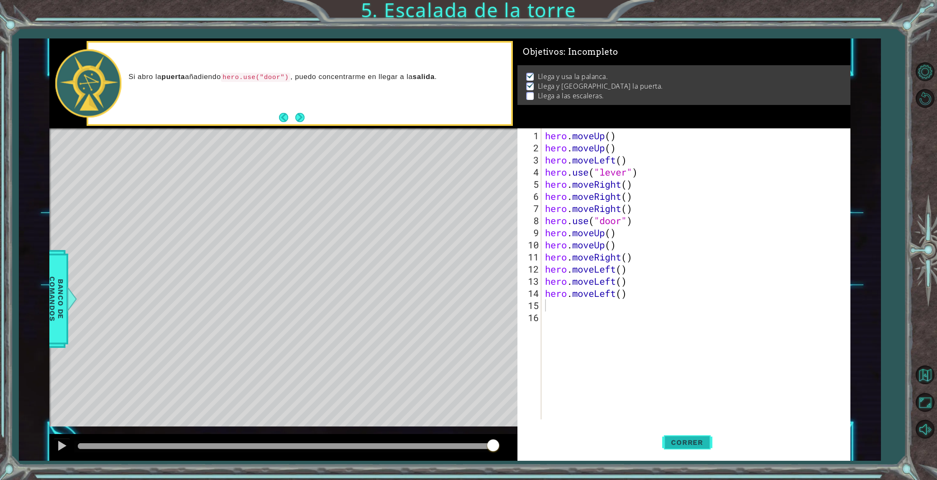
click at [699, 440] on span "Correr" at bounding box center [686, 442] width 49 height 8
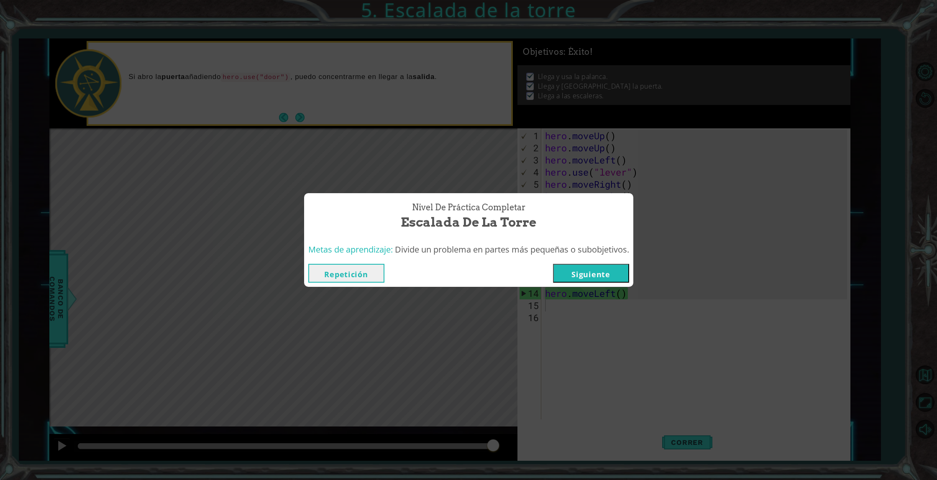
click at [613, 271] on button "Siguiente" at bounding box center [591, 273] width 76 height 19
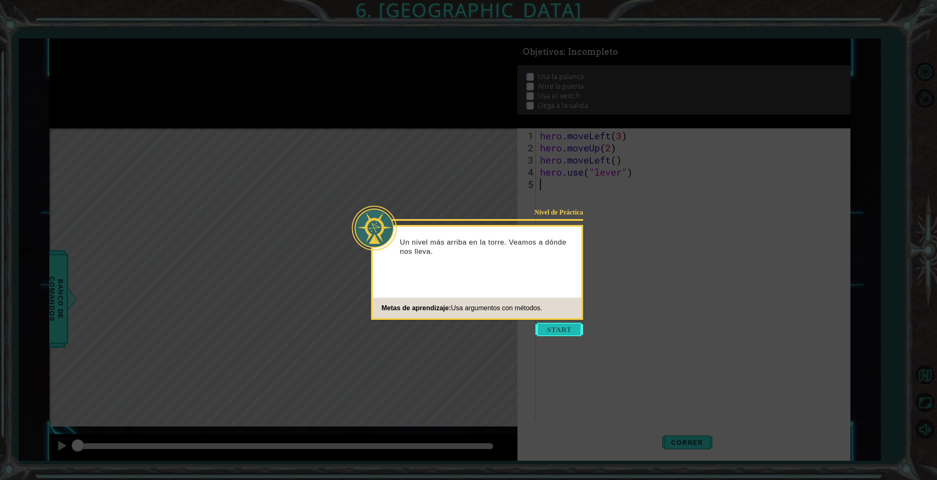
click at [549, 329] on button "Start" at bounding box center [559, 329] width 48 height 13
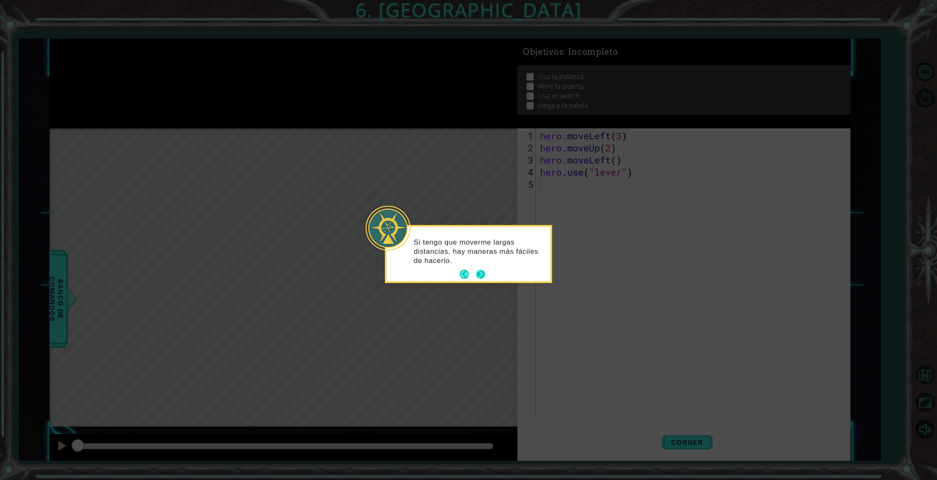
click at [484, 274] on button "Next" at bounding box center [480, 274] width 9 height 9
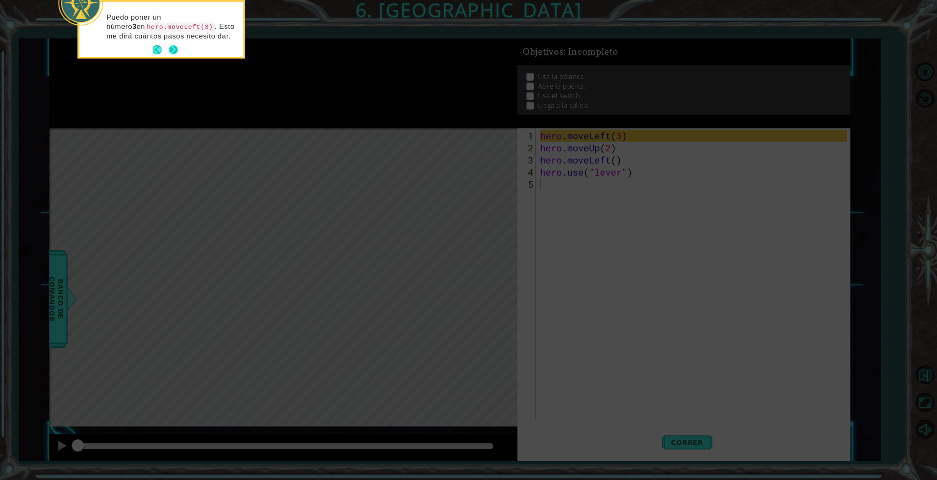
click at [176, 50] on button "Next" at bounding box center [173, 49] width 9 height 9
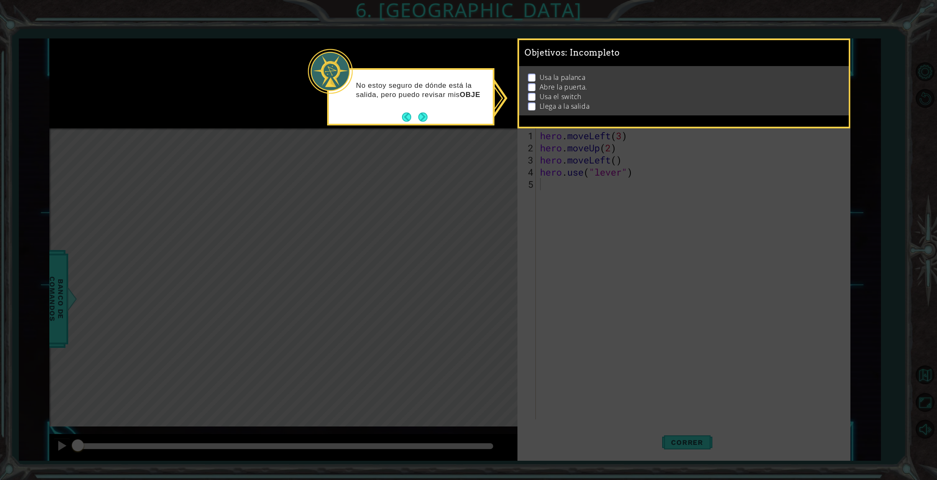
click at [429, 116] on div "No estoy seguro de dónde está la salida, pero puedo revisar mis OBJE" at bounding box center [410, 96] width 167 height 57
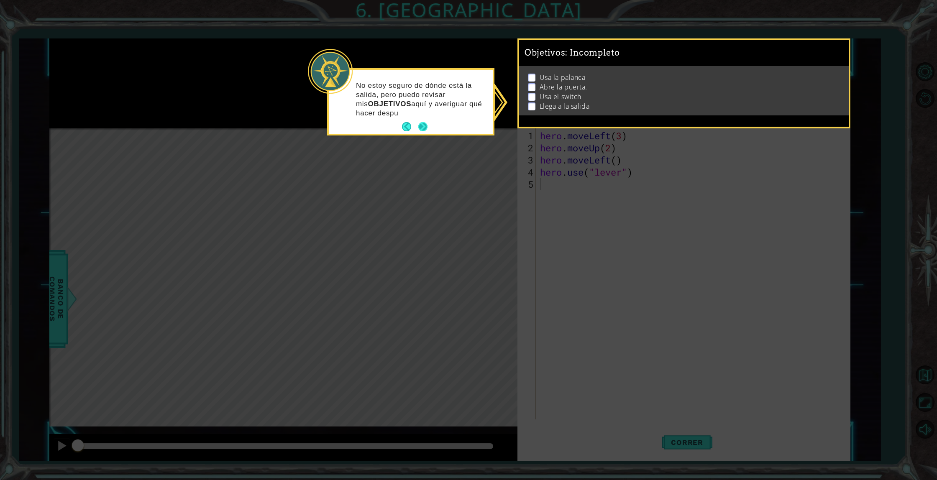
click at [426, 117] on p "No estoy seguro de dónde está la salida, pero puedo revisar mis OBJETIVOS aquí …" at bounding box center [421, 99] width 131 height 37
click at [427, 124] on button "Next" at bounding box center [422, 126] width 9 height 9
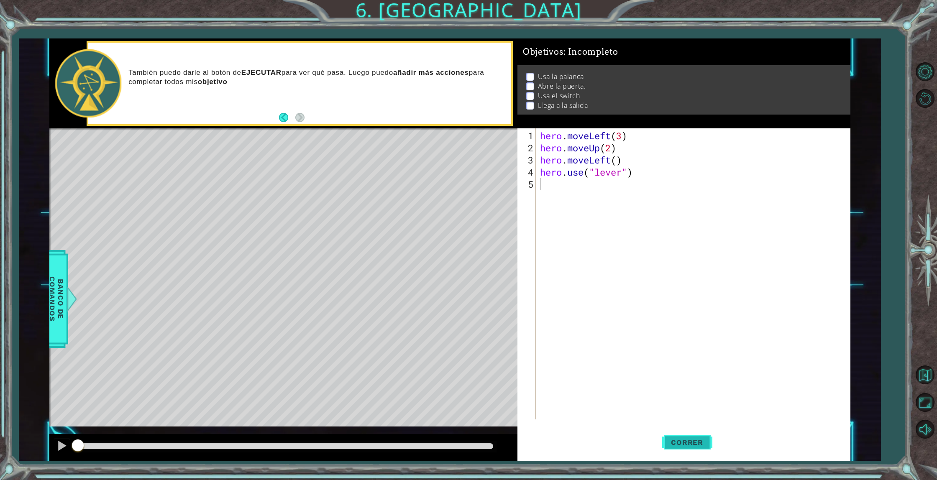
click at [701, 438] on button "Correr" at bounding box center [687, 442] width 50 height 33
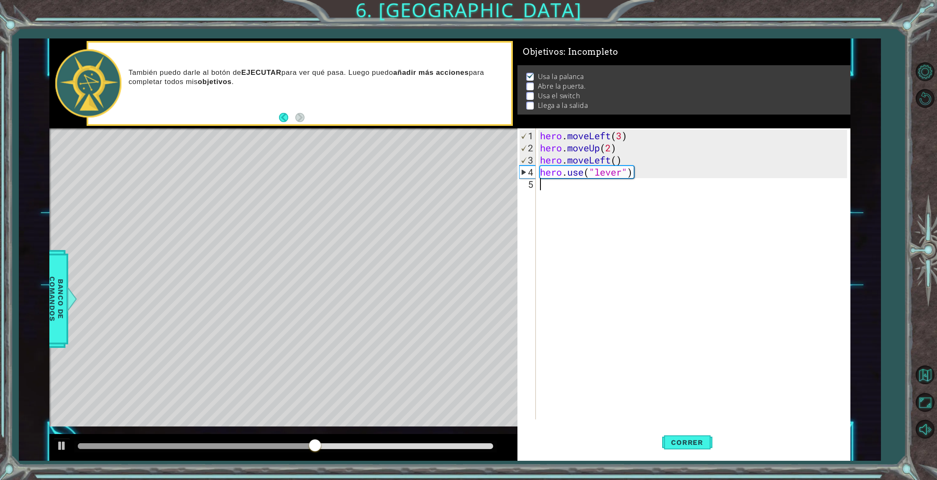
click at [557, 210] on div "hero . moveLeft ( 3 ) hero . moveUp ( 2 ) hero . moveLeft ( ) hero . use ( "lev…" at bounding box center [694, 287] width 313 height 315
click at [587, 197] on div "hero.move L eft Presiona intro" at bounding box center [613, 205] width 158 height 30
type textarea "hero.moveLeft(2)"
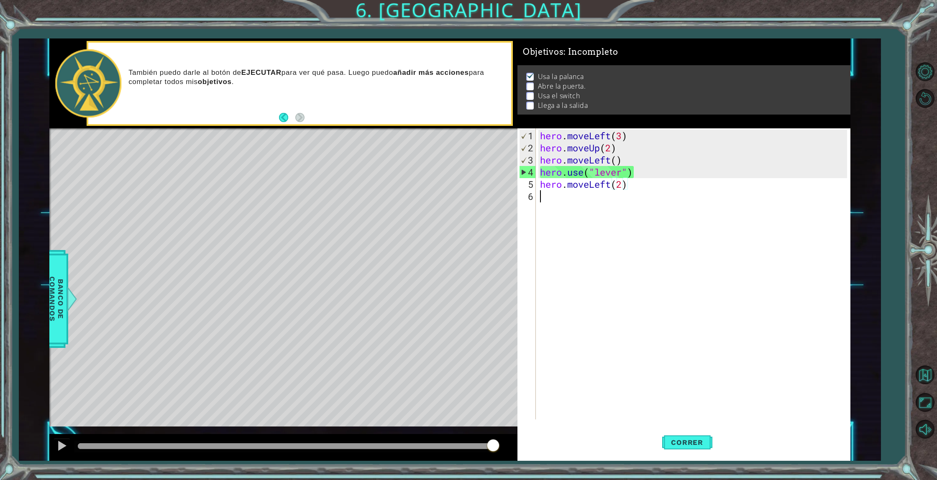
click at [636, 192] on div "hero . moveLeft ( 3 ) hero . moveUp ( 2 ) hero . moveLeft ( ) hero . use ( "lev…" at bounding box center [694, 287] width 313 height 315
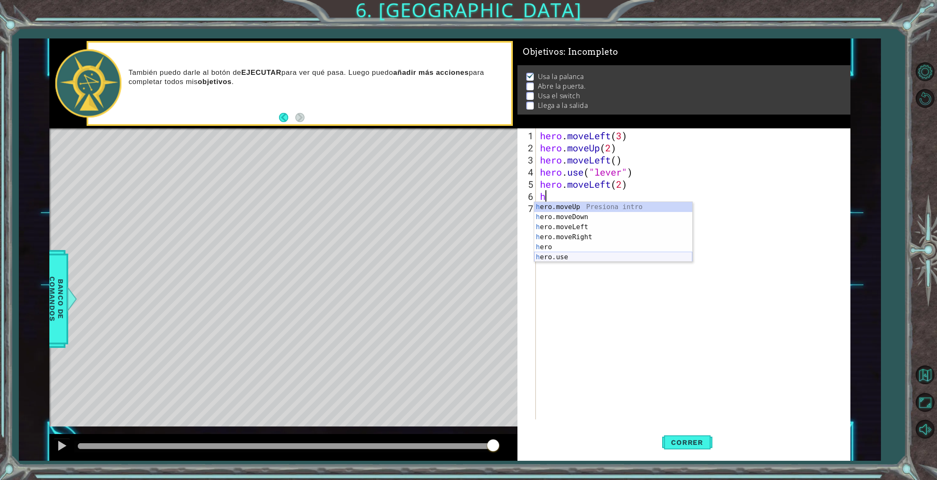
click at [569, 261] on div "h ero.moveUp Presiona intro h ero.moveDown Presiona intro h ero.moveLeft Presio…" at bounding box center [613, 242] width 158 height 80
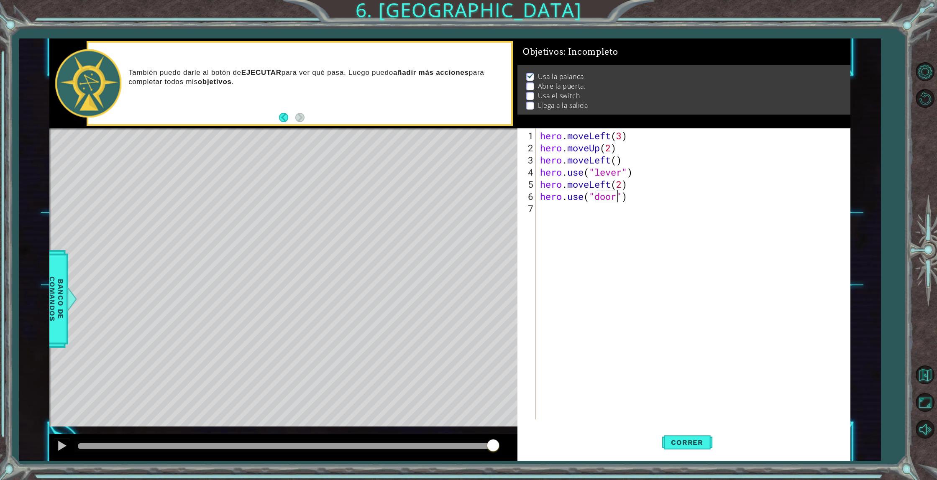
scroll to position [0, 3]
click at [672, 441] on span "Correr" at bounding box center [686, 442] width 49 height 8
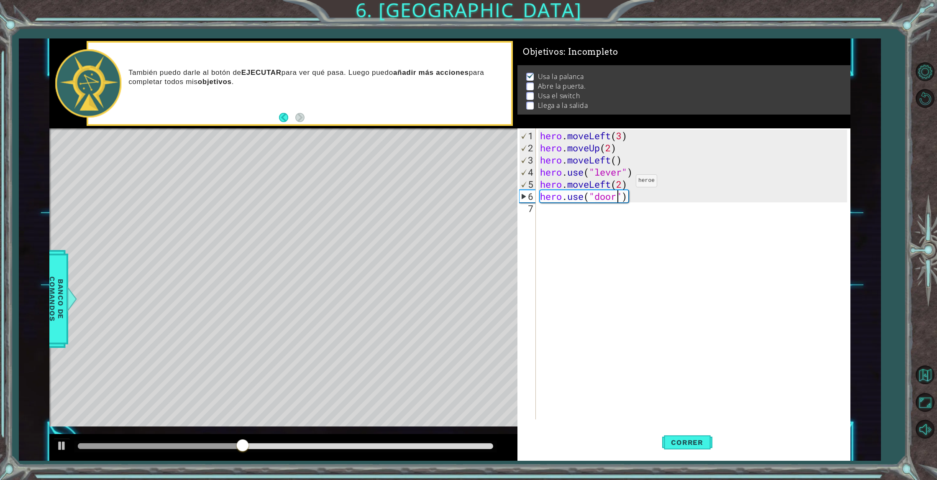
click at [623, 184] on div "hero . moveLeft ( 3 ) hero . moveUp ( 2 ) hero . moveLeft ( ) hero . use ( "lev…" at bounding box center [694, 287] width 313 height 315
type textarea "hero.moveLeft(1)"
click at [703, 444] on span "Correr" at bounding box center [686, 442] width 49 height 8
click at [550, 217] on div "hero . moveLeft ( 3 ) hero . moveUp ( 2 ) hero . moveLeft ( ) hero . use ( "lev…" at bounding box center [694, 287] width 313 height 315
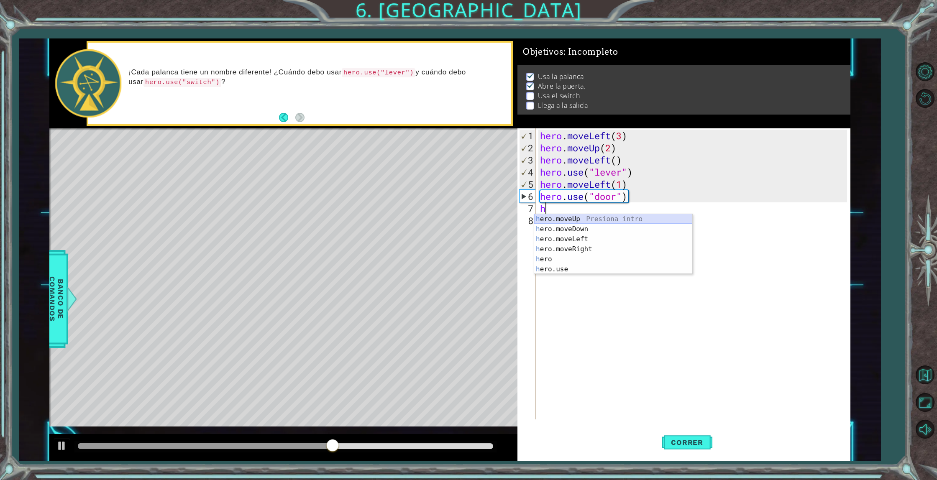
click at [551, 217] on div "h ero.moveUp Presiona intro h ero.moveDown Presiona intro h ero.moveLeft Presio…" at bounding box center [613, 254] width 158 height 80
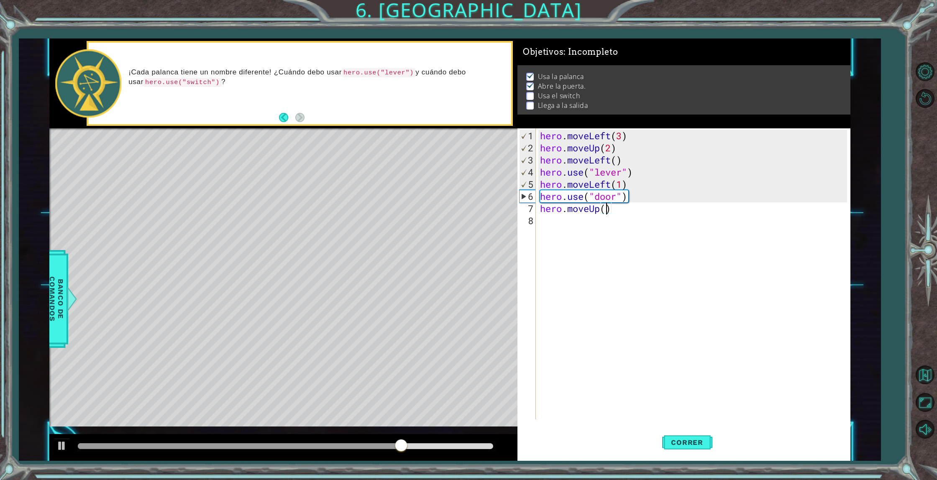
type textarea "hero.moveUp(2)"
drag, startPoint x: 559, startPoint y: 318, endPoint x: 557, endPoint y: 280, distance: 38.1
click at [557, 302] on div "hero . moveLeft ( 3 ) hero . moveUp ( 2 ) hero . moveLeft ( ) hero . use ( "lev…" at bounding box center [694, 287] width 313 height 315
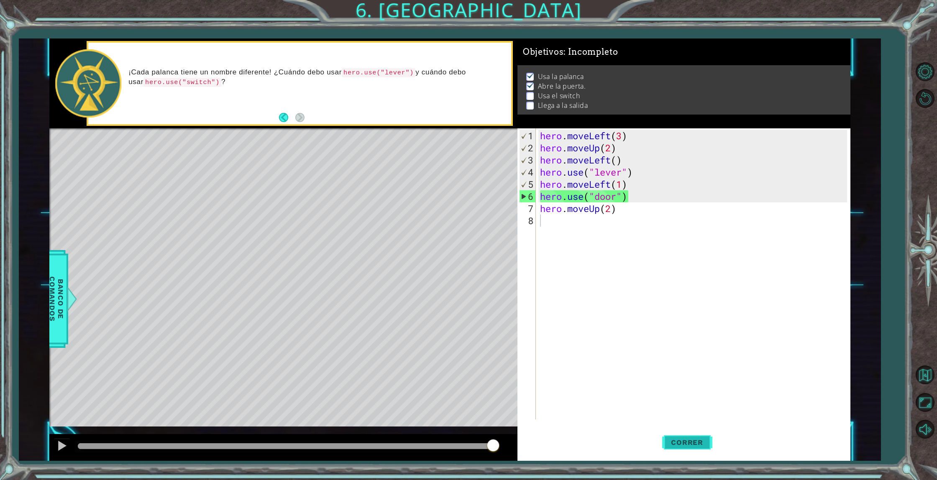
click at [702, 445] on span "Correr" at bounding box center [686, 442] width 49 height 8
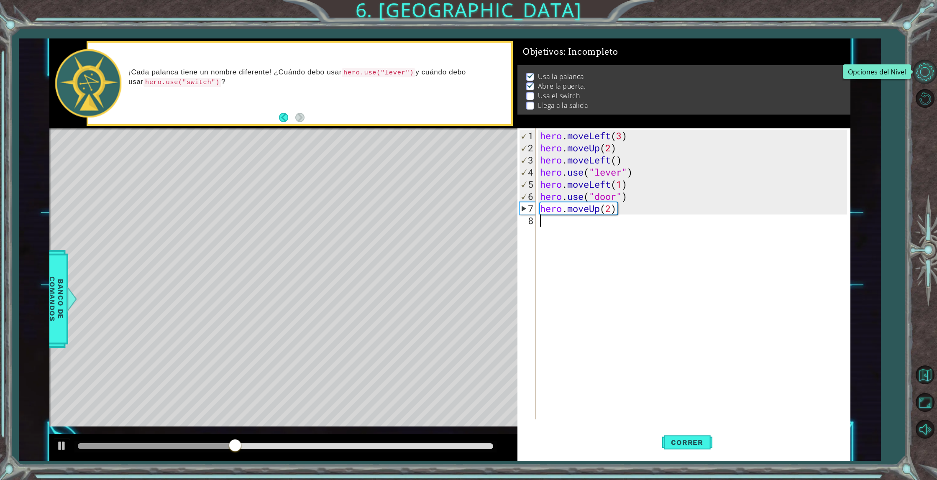
click at [925, 77] on button "Opciones del Nivel" at bounding box center [925, 72] width 24 height 24
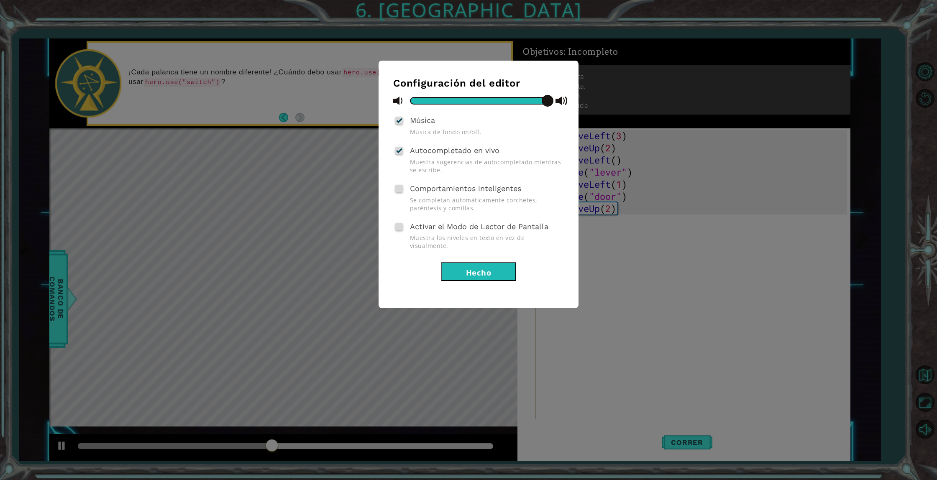
click at [465, 126] on div "Música Música de fondo on/off." at bounding box center [478, 125] width 171 height 22
click at [565, 100] on span at bounding box center [561, 101] width 13 height 13
click at [402, 120] on span at bounding box center [399, 121] width 8 height 8
click at [0, 0] on input "Música" at bounding box center [0, 0] width 0 height 0
click at [402, 122] on span at bounding box center [399, 121] width 8 height 8
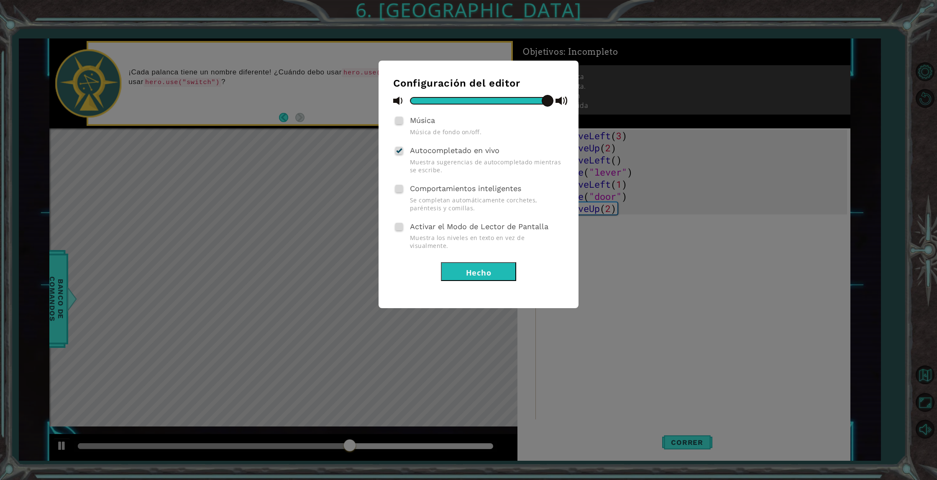
click at [0, 0] on input "Música" at bounding box center [0, 0] width 0 height 0
click at [402, 151] on span at bounding box center [399, 151] width 8 height 8
click at [0, 0] on input "Autocompletado en vivo" at bounding box center [0, 0] width 0 height 0
click at [402, 151] on span at bounding box center [399, 151] width 8 height 8
click at [0, 0] on input "Autocompletado en vivo" at bounding box center [0, 0] width 0 height 0
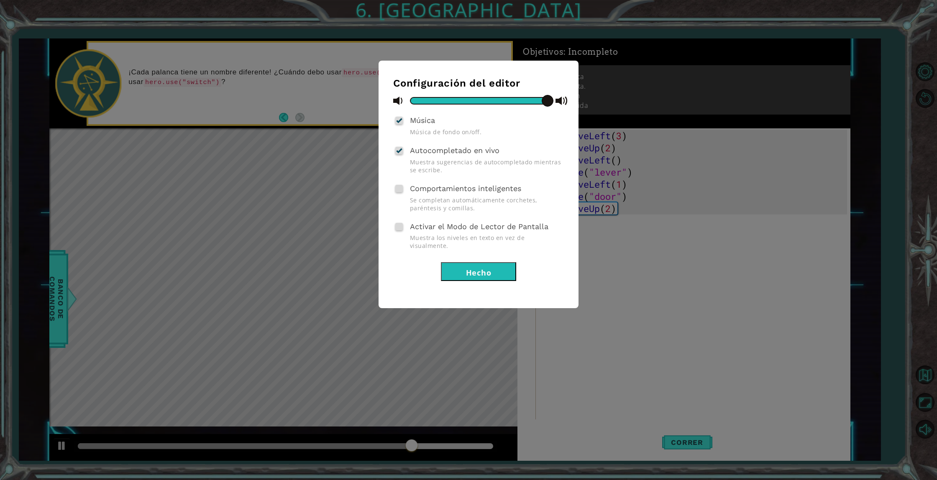
click at [397, 185] on span at bounding box center [399, 189] width 8 height 8
click at [0, 0] on input "Comportamientos inteligentes" at bounding box center [0, 0] width 0 height 0
click at [403, 225] on div "Activar el Modo de Lector de Pantalla Muestra los niveles en texto en vez de vi…" at bounding box center [478, 235] width 171 height 30
drag, startPoint x: 399, startPoint y: 222, endPoint x: 411, endPoint y: 230, distance: 14.5
click at [399, 223] on span at bounding box center [399, 227] width 8 height 8
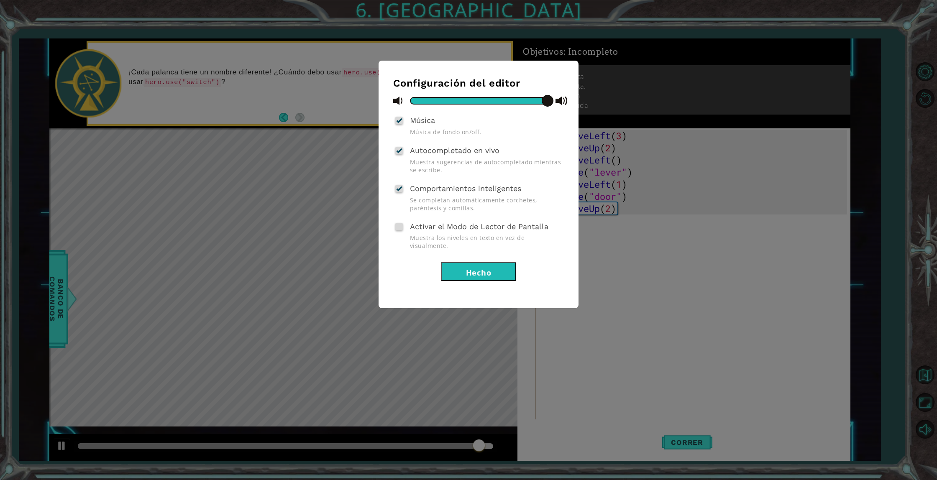
click at [0, 0] on input "Activar el Modo de Lector de Pantalla" at bounding box center [0, 0] width 0 height 0
click at [467, 262] on button "Hecho" at bounding box center [478, 271] width 75 height 19
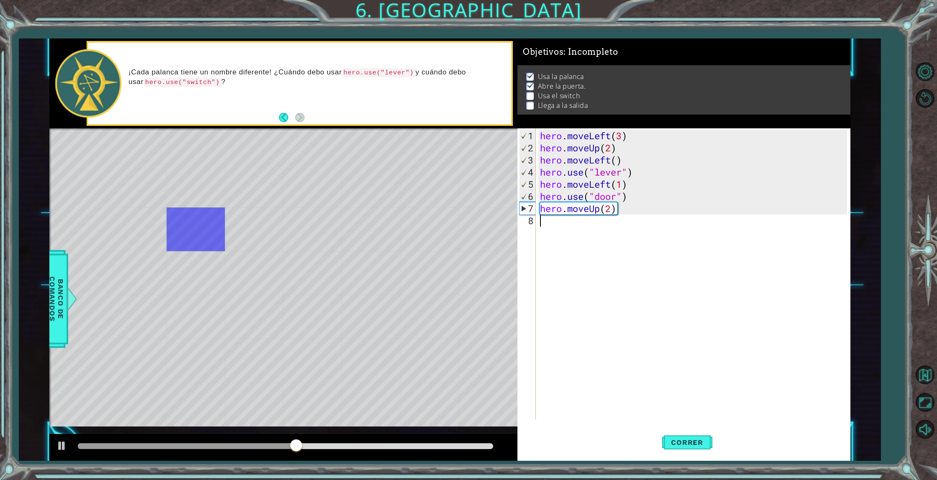
click at [569, 222] on div "hero . moveLeft ( 3 ) hero . moveUp ( 2 ) hero . moveLeft ( ) hero . use ( "lev…" at bounding box center [694, 287] width 313 height 315
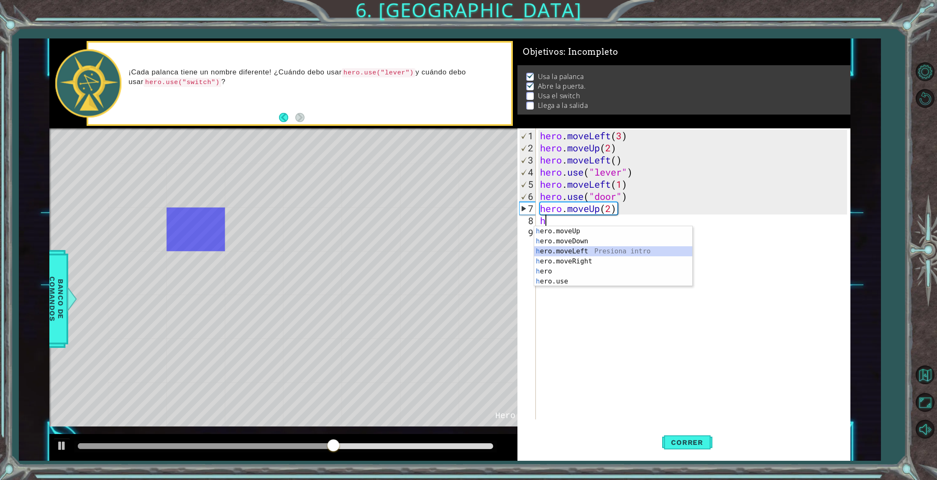
click at [583, 252] on div "h ero.moveUp Presiona intro h ero.moveDown Presiona intro h ero.moveLeft Presio…" at bounding box center [613, 266] width 158 height 80
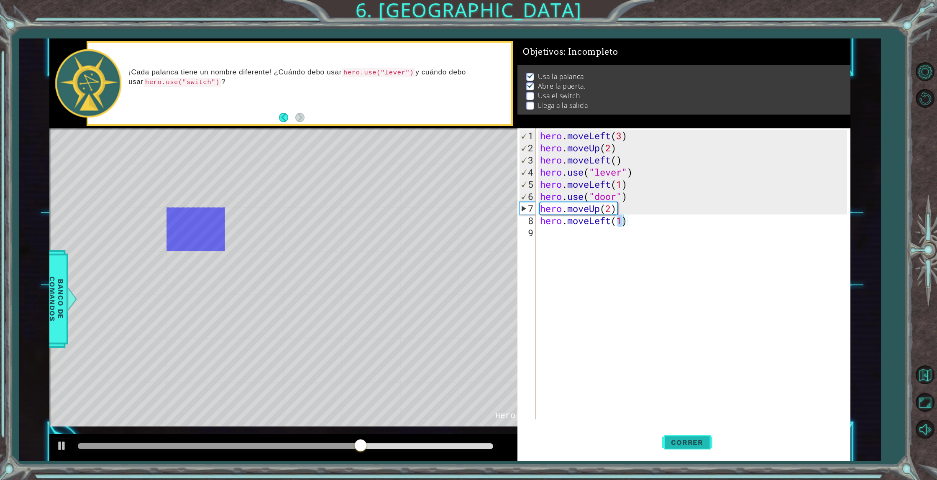
click at [696, 445] on span "Correr" at bounding box center [686, 442] width 49 height 8
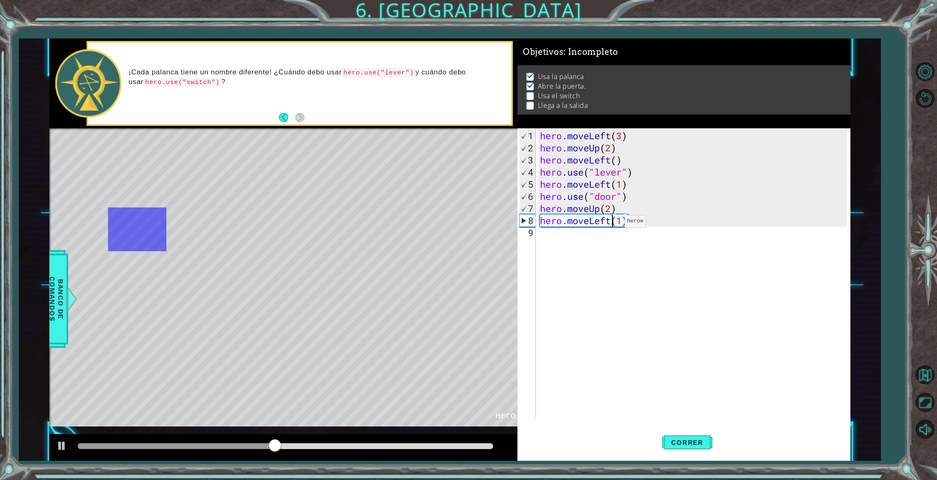
click at [612, 224] on div "hero . moveLeft ( 3 ) hero . moveUp ( 2 ) hero . moveLeft ( ) hero . use ( "lev…" at bounding box center [694, 287] width 313 height 315
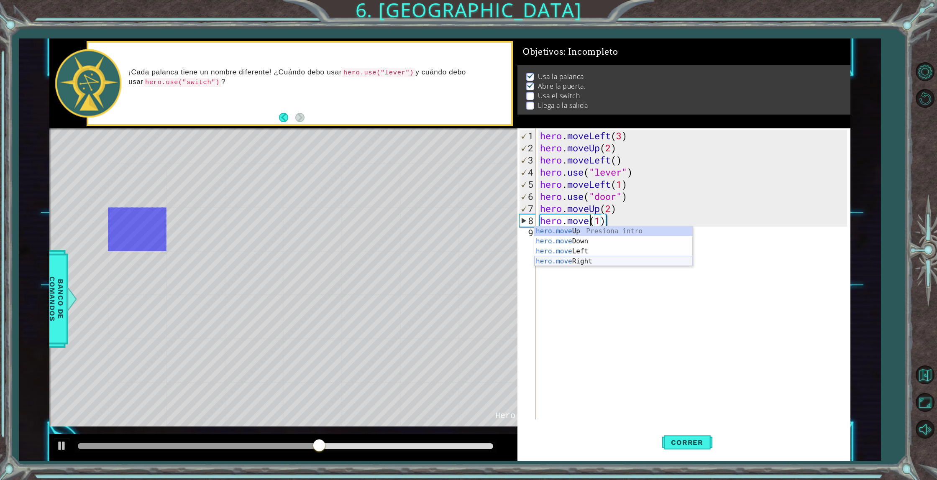
click at [591, 263] on div "hero.move Up Presiona intro hero.move Down Presiona intro hero.move Left Presio…" at bounding box center [613, 256] width 158 height 60
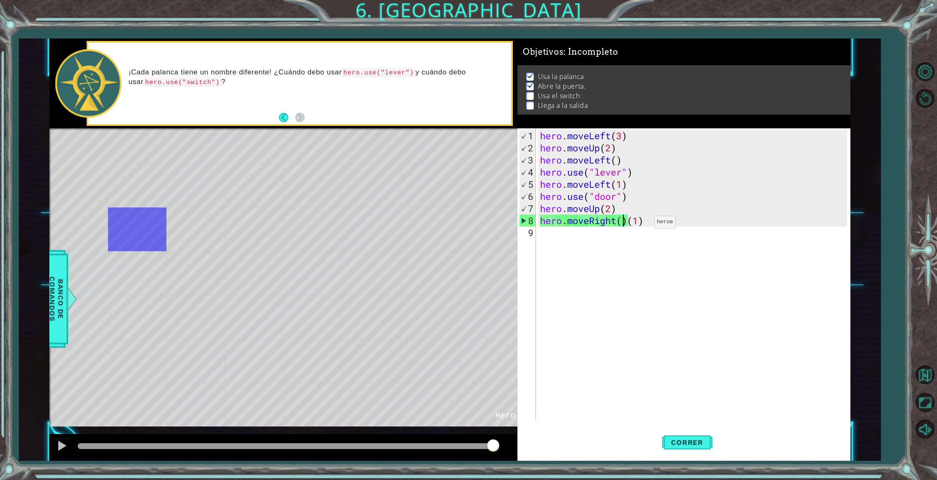
type textarea "hero.moveRight(3)(1)"
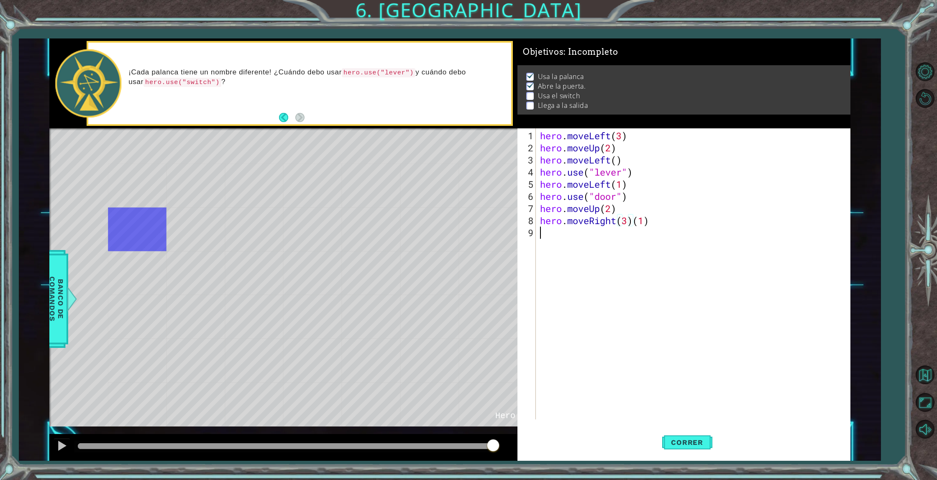
click at [650, 226] on div "hero . moveLeft ( 3 ) hero . moveUp ( 2 ) hero . moveLeft ( ) hero . use ( "lev…" at bounding box center [694, 287] width 313 height 315
click at [651, 221] on div "hero . moveLeft ( 3 ) hero . moveUp ( 2 ) hero . moveLeft ( ) hero . use ( "lev…" at bounding box center [694, 287] width 313 height 315
click at [690, 440] on span "Correr" at bounding box center [686, 442] width 49 height 8
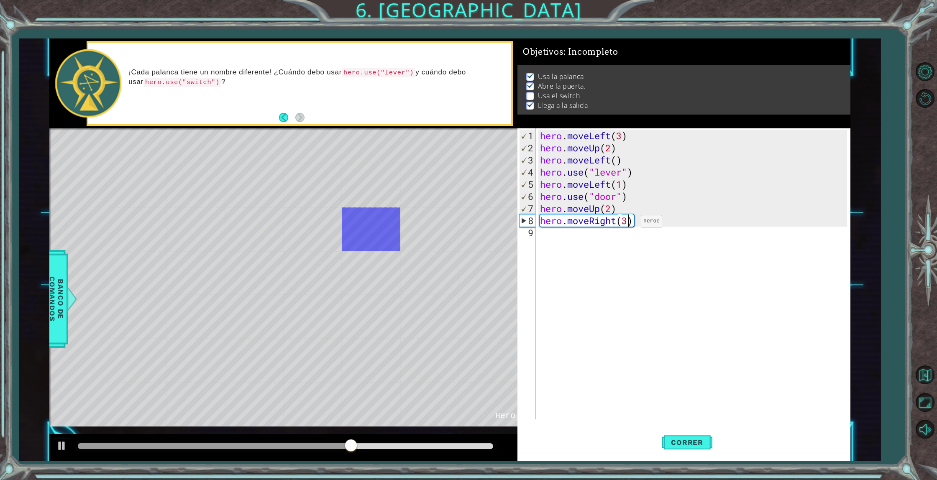
click at [628, 224] on div "hero . moveLeft ( 3 ) hero . moveUp ( 2 ) hero . moveLeft ( ) hero . use ( "lev…" at bounding box center [694, 287] width 313 height 315
type textarea "hero.moveRight(2)"
click at [545, 237] on div "hero . moveLeft ( 3 ) hero . moveUp ( 2 ) hero . moveLeft ( ) hero . use ( "lev…" at bounding box center [694, 287] width 313 height 315
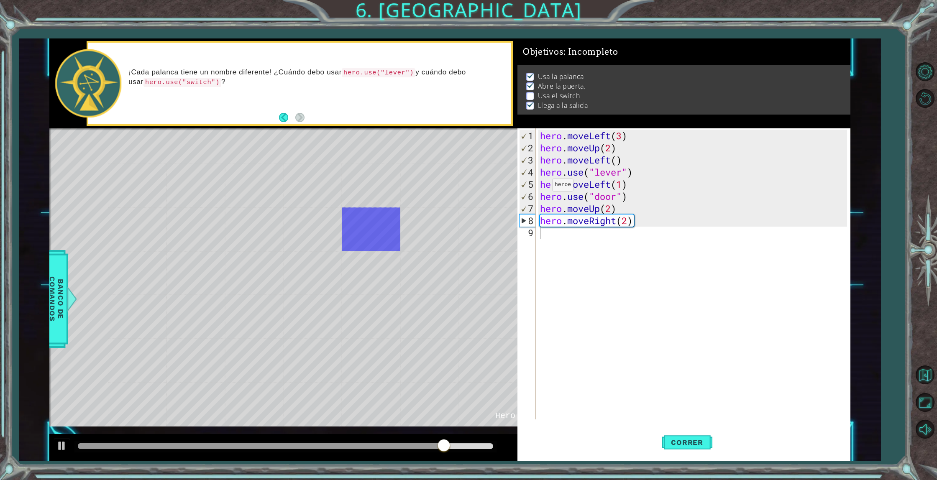
click at [414, 71] on code "hero.use("lever")" at bounding box center [379, 72] width 74 height 9
drag, startPoint x: 594, startPoint y: 310, endPoint x: 584, endPoint y: 293, distance: 20.4
click at [594, 310] on div "hero . moveLeft ( 3 ) hero . moveUp ( 2 ) hero . moveLeft ( ) hero . use ( "lev…" at bounding box center [694, 287] width 313 height 315
click at [542, 238] on div "hero . moveLeft ( 3 ) hero . moveUp ( 2 ) hero . moveLeft ( ) hero . use ( "lev…" at bounding box center [694, 287] width 313 height 315
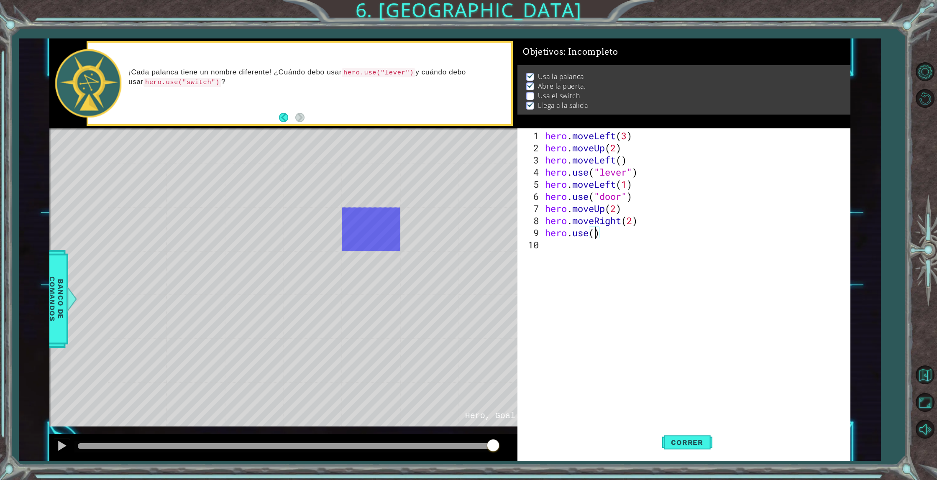
scroll to position [0, 2]
click at [622, 198] on div "hero . moveLeft ( 3 ) hero . moveUp ( 2 ) hero . moveLeft ( ) hero . use ( "lev…" at bounding box center [697, 287] width 308 height 315
click at [627, 198] on div "hero . moveLeft ( 3 ) hero . moveUp ( 2 ) hero . moveLeft ( ) hero . use ( "lev…" at bounding box center [697, 287] width 308 height 315
drag, startPoint x: 627, startPoint y: 198, endPoint x: 602, endPoint y: 199, distance: 24.7
click at [602, 199] on div "hero . moveLeft ( 3 ) hero . moveUp ( 2 ) hero . moveLeft ( ) hero . use ( "lev…" at bounding box center [697, 287] width 308 height 315
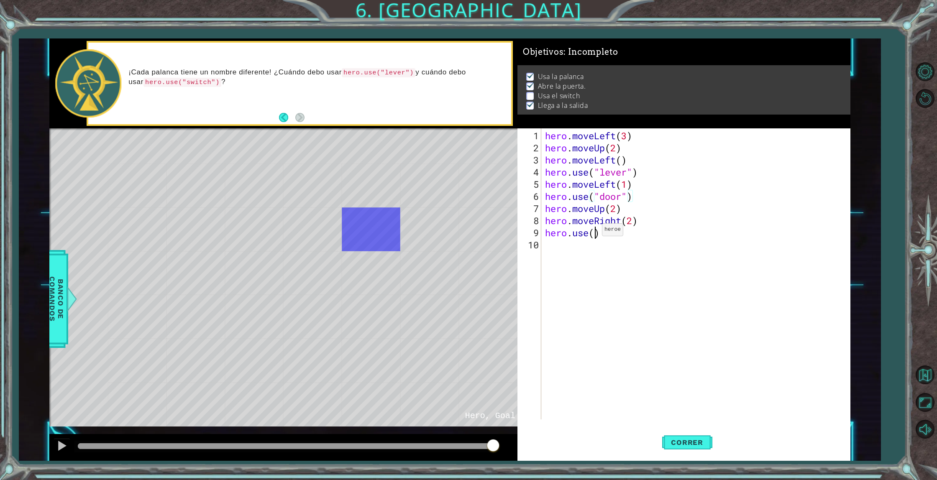
click at [594, 233] on div "hero . moveLeft ( 3 ) hero . moveUp ( 2 ) hero . moveLeft ( ) hero . use ( "lev…" at bounding box center [697, 287] width 308 height 315
paste textarea ""door""
click at [675, 438] on button "Correr" at bounding box center [687, 442] width 50 height 33
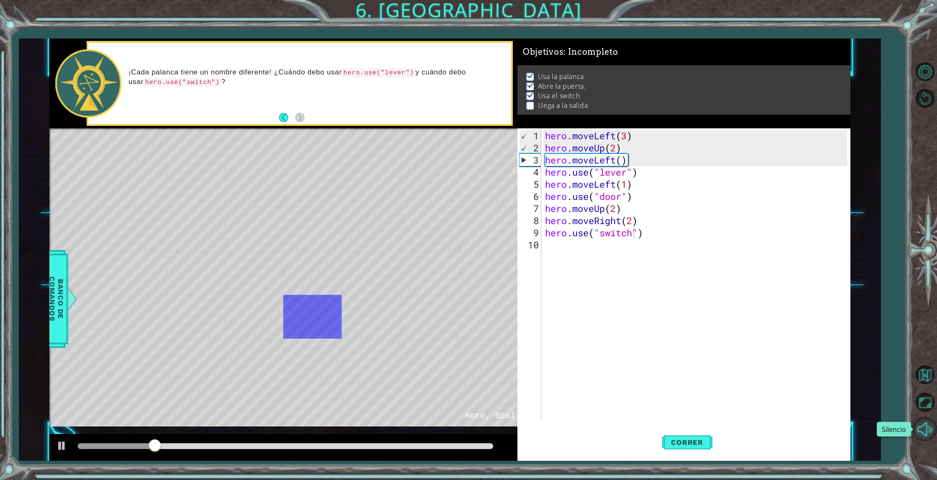
click at [923, 421] on button "Silencio" at bounding box center [925, 429] width 24 height 24
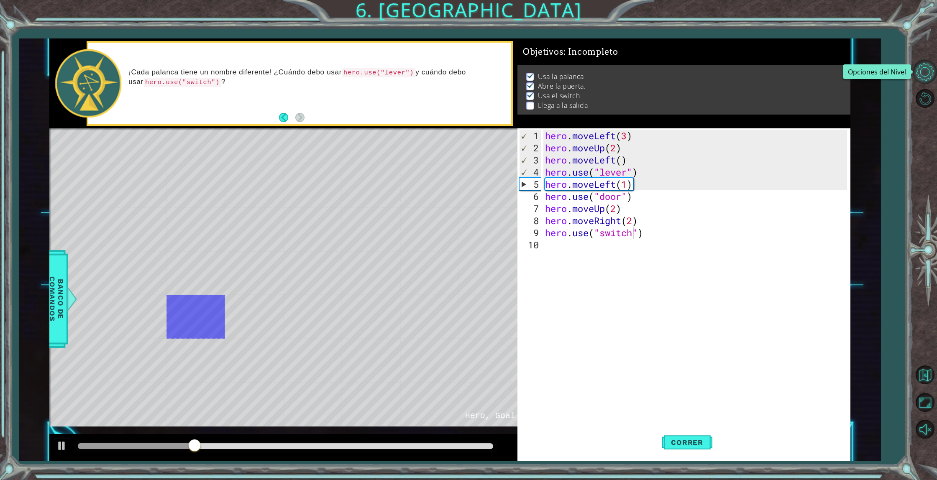
click at [926, 70] on button "Opciones del Nivel" at bounding box center [925, 72] width 24 height 24
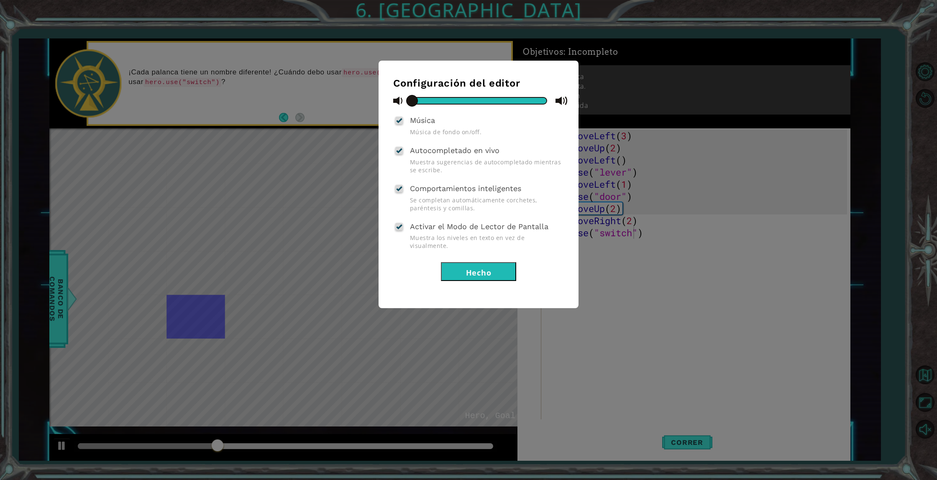
click at [397, 227] on div at bounding box center [399, 226] width 6 height 7
click at [0, 0] on input "Activar el Modo de Lector de Pantalla" at bounding box center [0, 0] width 0 height 0
click at [463, 265] on button "Hecho" at bounding box center [478, 271] width 75 height 19
type textarea "hero.use("switch")"
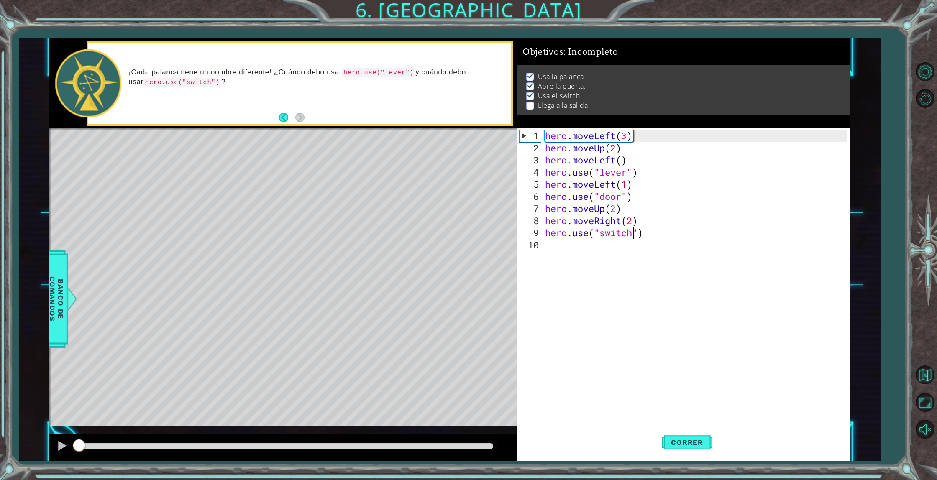
click at [55, 425] on div "Blank Blank Blank Blank D Door, Door, Dot Blank Blank * Dot @ Hero, Dot * Dot L…" at bounding box center [449, 249] width 801 height 422
drag, startPoint x: 55, startPoint y: 446, endPoint x: 212, endPoint y: 457, distance: 158.0
click at [55, 446] on button at bounding box center [62, 446] width 17 height 17
click at [721, 299] on div "hero . moveLeft ( 3 ) hero . moveUp ( 2 ) hero . moveLeft ( ) hero . use ( "lev…" at bounding box center [697, 287] width 308 height 315
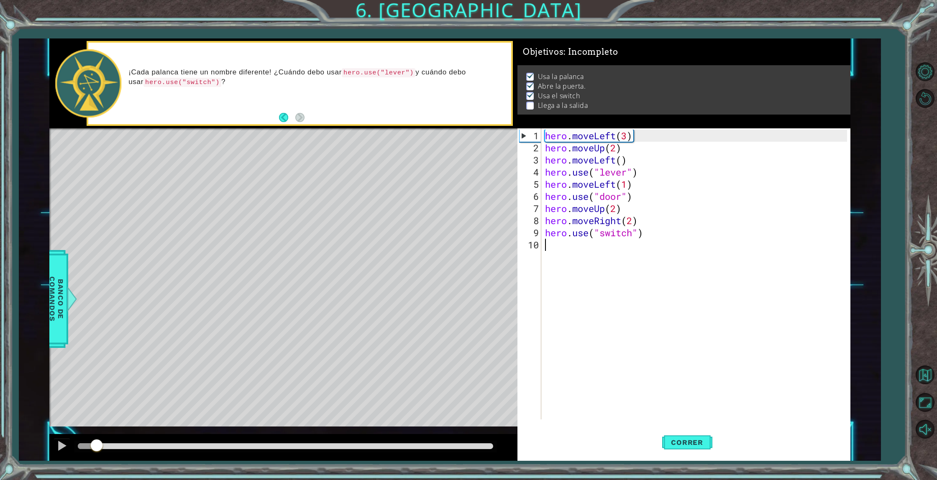
click at [722, 300] on div "hero . moveLeft ( 3 ) hero . moveUp ( 2 ) hero . moveLeft ( ) hero . use ( "lev…" at bounding box center [697, 287] width 308 height 315
click at [700, 446] on span "Correr" at bounding box center [686, 442] width 49 height 8
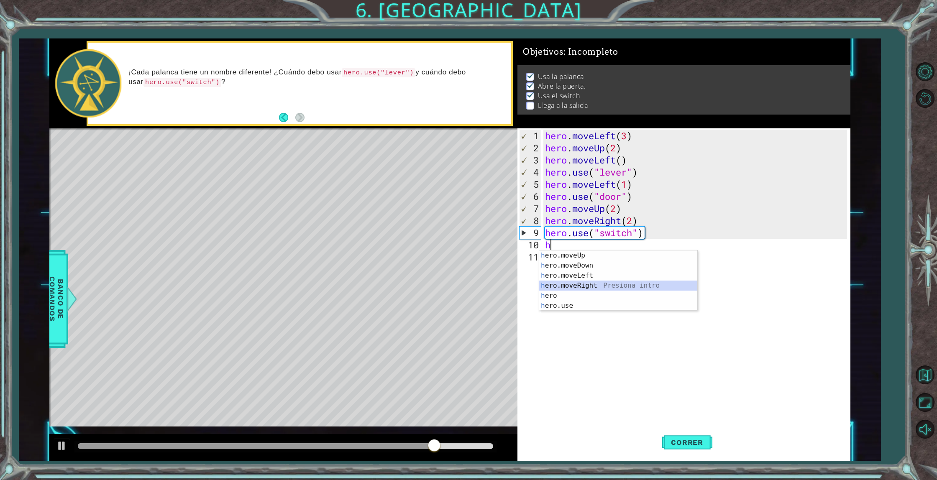
click at [615, 286] on div "h ero.moveUp Presiona intro h ero.moveDown Presiona intro h ero.moveLeft Presio…" at bounding box center [618, 291] width 158 height 80
type textarea "hero.moveRight(1)"
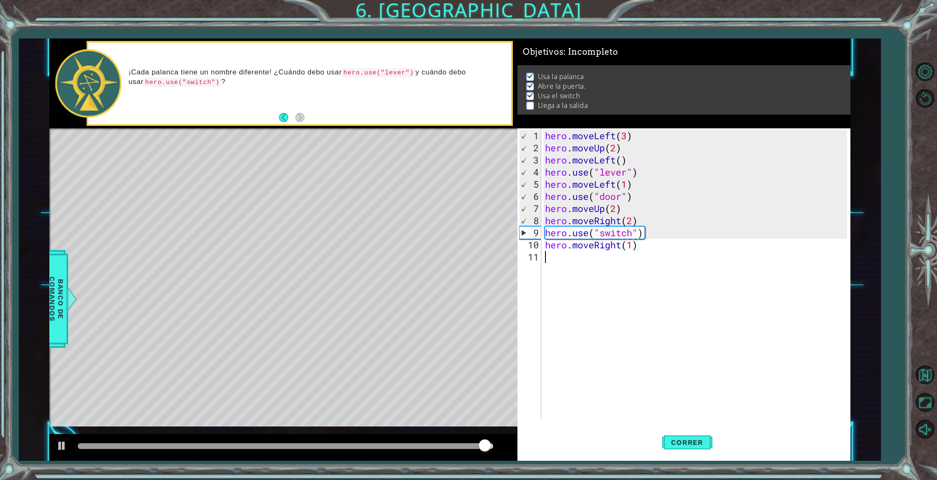
click at [559, 263] on div "hero . moveLeft ( 3 ) hero . moveUp ( 2 ) hero . moveLeft ( ) hero . use ( "lev…" at bounding box center [697, 287] width 308 height 315
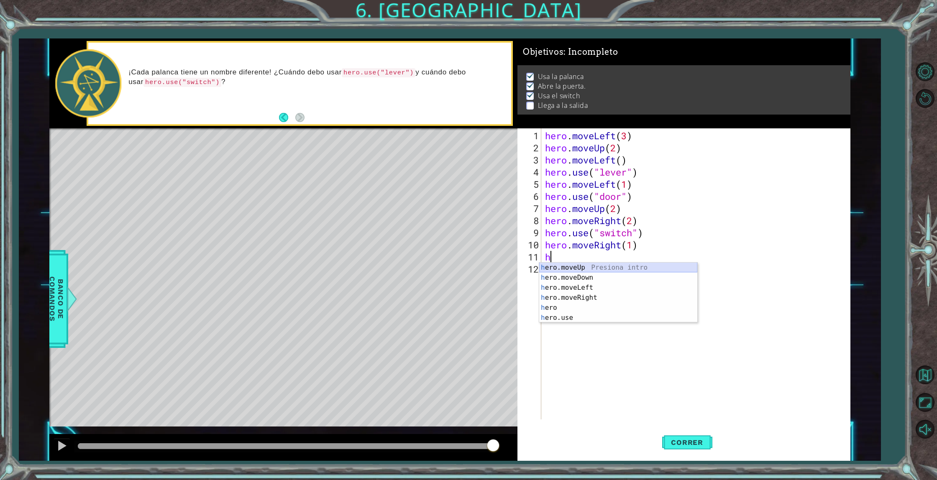
click at [555, 263] on div "h ero.moveUp Presiona intro h ero.moveDown Presiona intro h ero.moveLeft Presio…" at bounding box center [618, 303] width 158 height 80
type textarea "hero.moveUp(1)"
click at [690, 445] on span "Correr" at bounding box center [686, 442] width 49 height 8
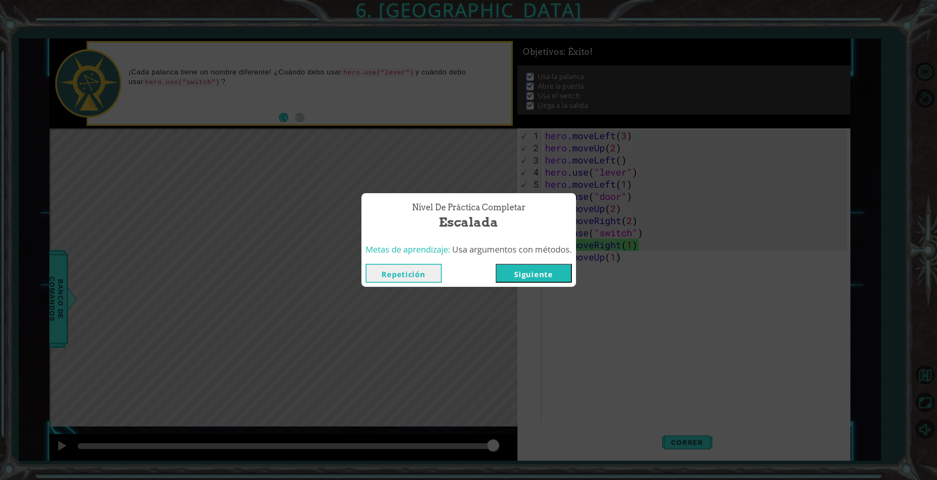
click at [561, 284] on div "Repetición [GEOGRAPHIC_DATA]" at bounding box center [468, 273] width 215 height 27
click at [542, 279] on button "Siguiente" at bounding box center [534, 273] width 76 height 19
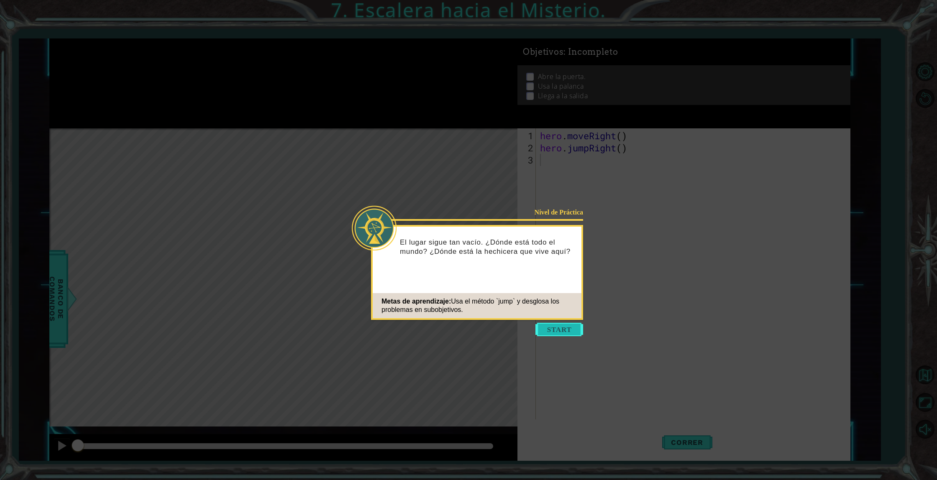
click at [568, 328] on button "Start" at bounding box center [559, 329] width 48 height 13
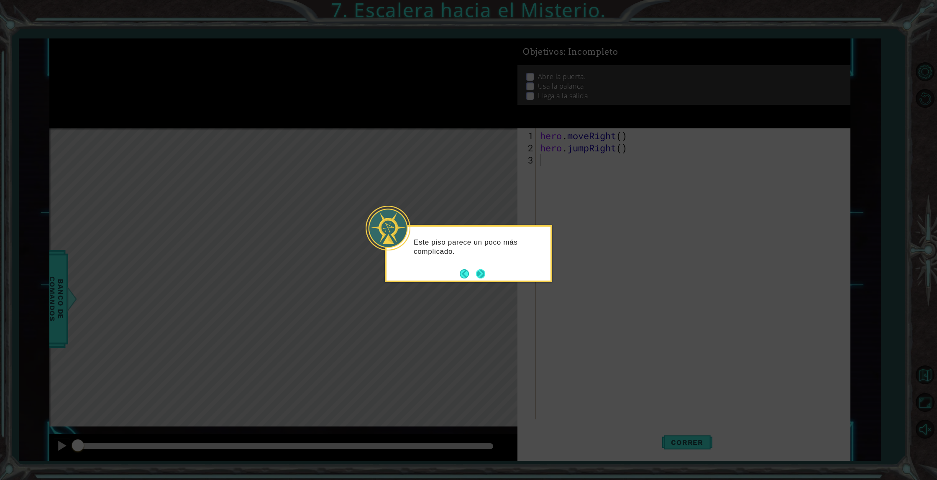
click at [476, 272] on button "Next" at bounding box center [480, 273] width 9 height 9
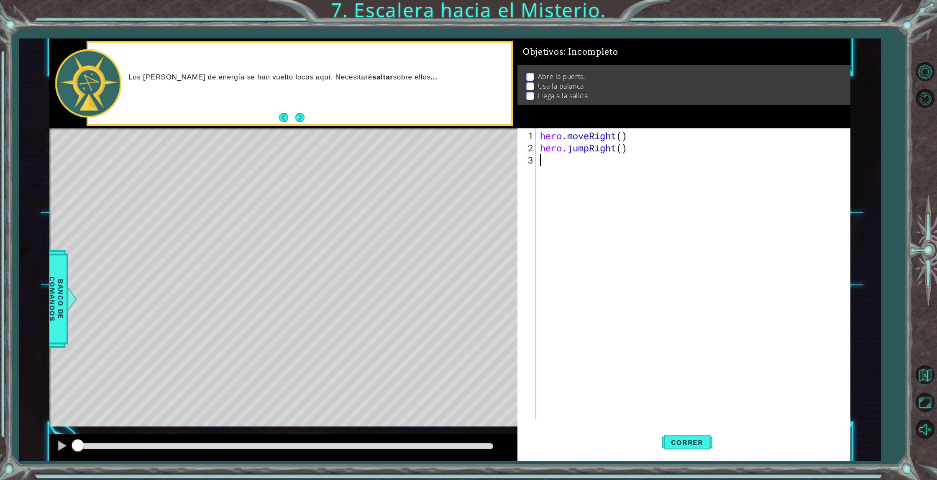
click at [304, 116] on button "Next" at bounding box center [299, 117] width 9 height 9
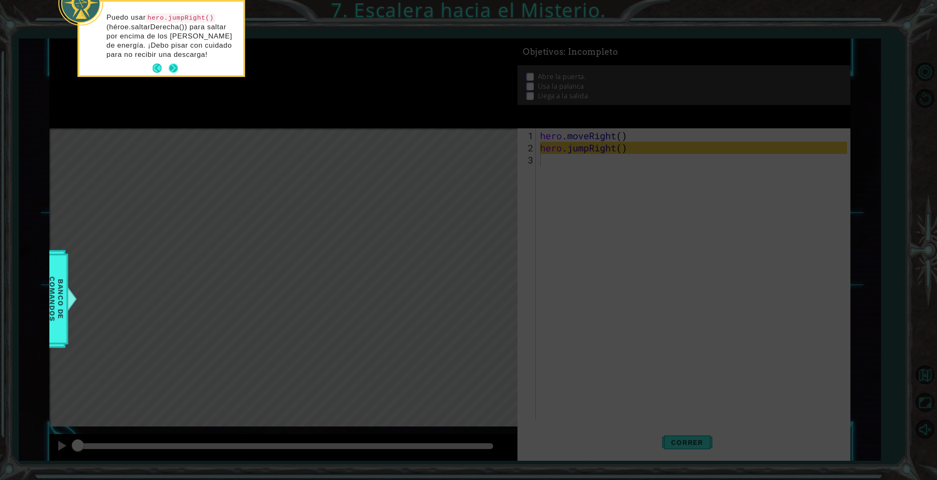
click at [176, 66] on button "Next" at bounding box center [173, 68] width 9 height 9
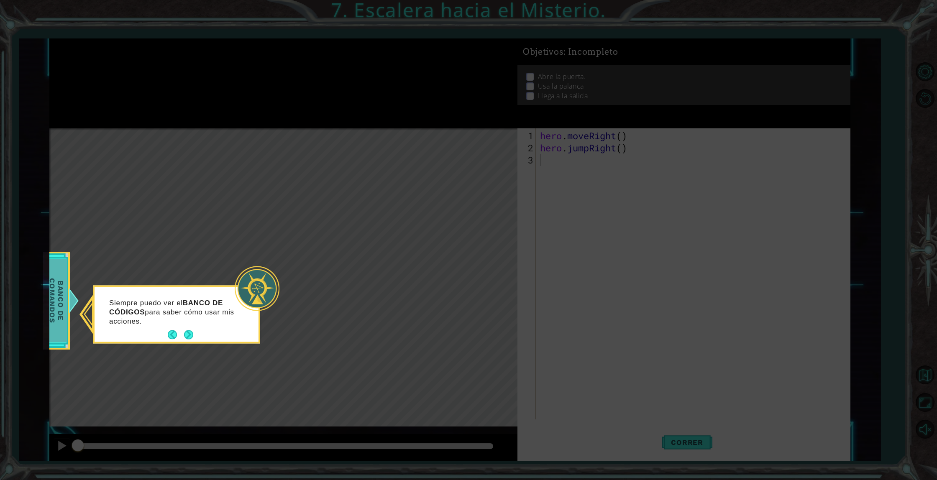
click at [52, 301] on span "Banco de comandos" at bounding box center [57, 301] width 22 height 84
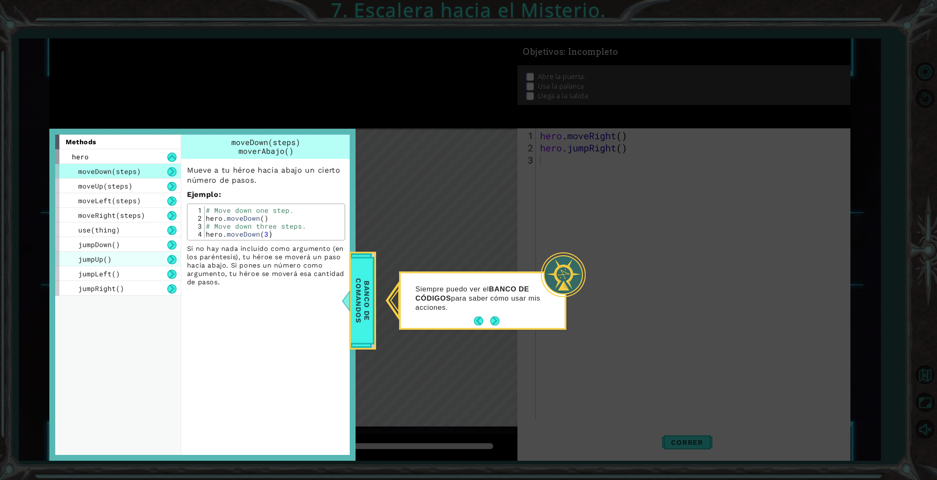
click at [135, 259] on div "jumpUp()" at bounding box center [117, 259] width 125 height 15
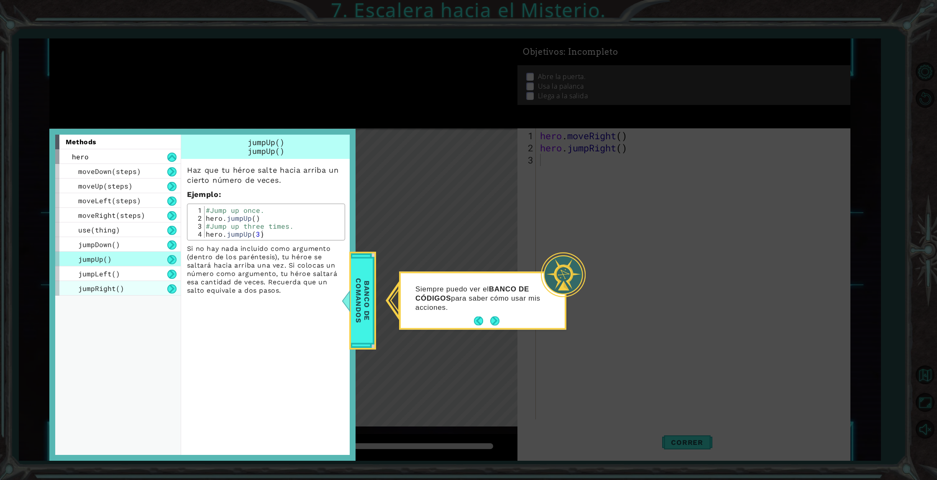
click at [129, 285] on div "jumpRight()" at bounding box center [117, 288] width 125 height 15
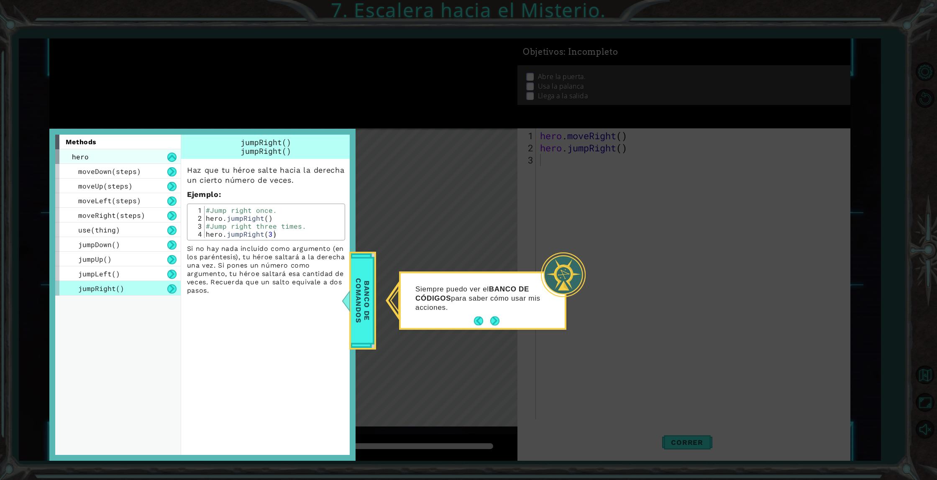
click at [101, 153] on div "hero" at bounding box center [117, 156] width 125 height 15
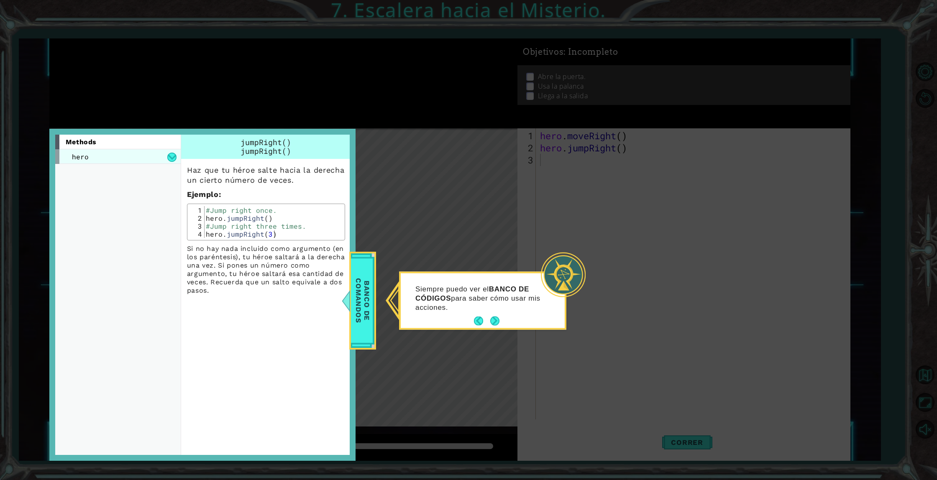
click at [143, 160] on div "hero" at bounding box center [117, 156] width 125 height 15
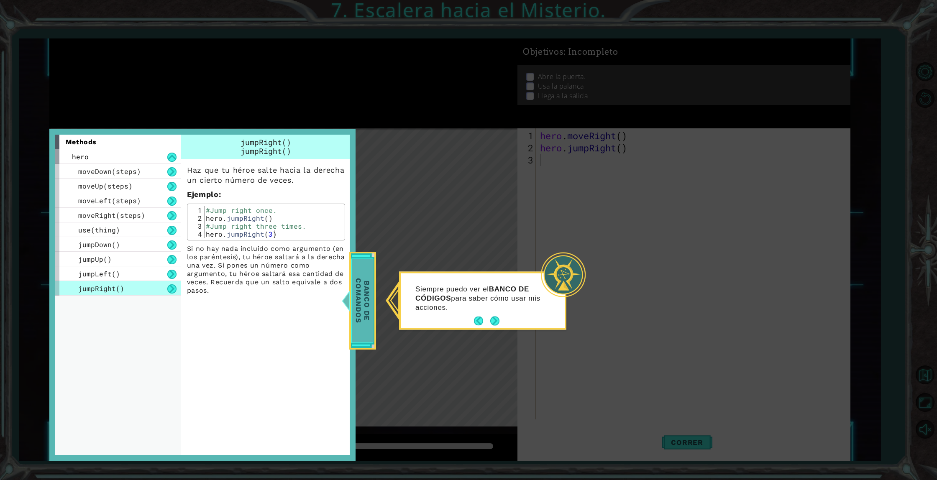
click at [362, 323] on span "Banco de comandos" at bounding box center [363, 301] width 22 height 84
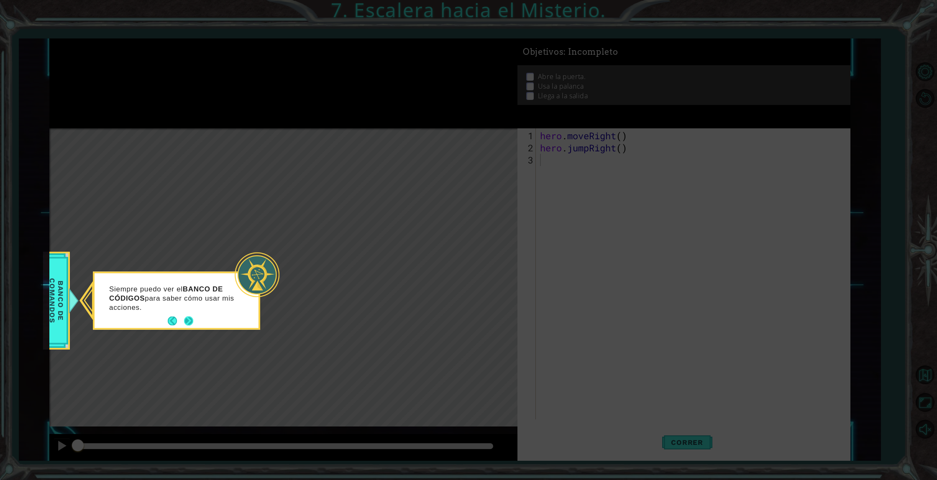
click at [193, 322] on button "Next" at bounding box center [188, 321] width 9 height 9
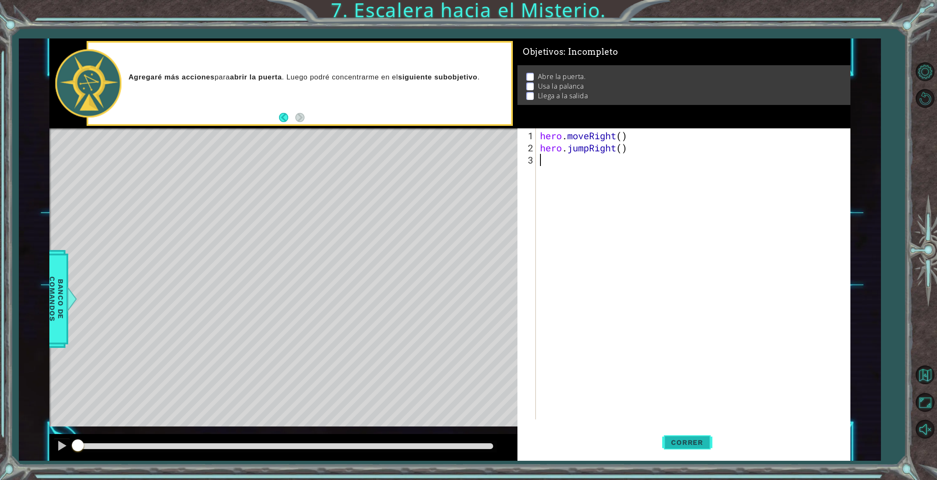
click at [685, 445] on span "Correr" at bounding box center [686, 442] width 49 height 8
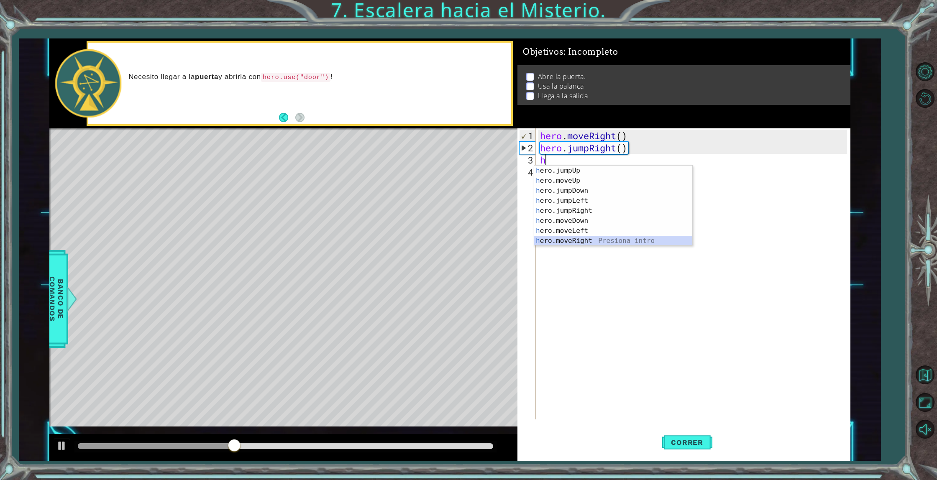
click at [586, 241] on div "h ero.jumpUp Presiona intro h ero.moveUp Presiona intro h ero.jumpDown Presiona…" at bounding box center [613, 216] width 158 height 100
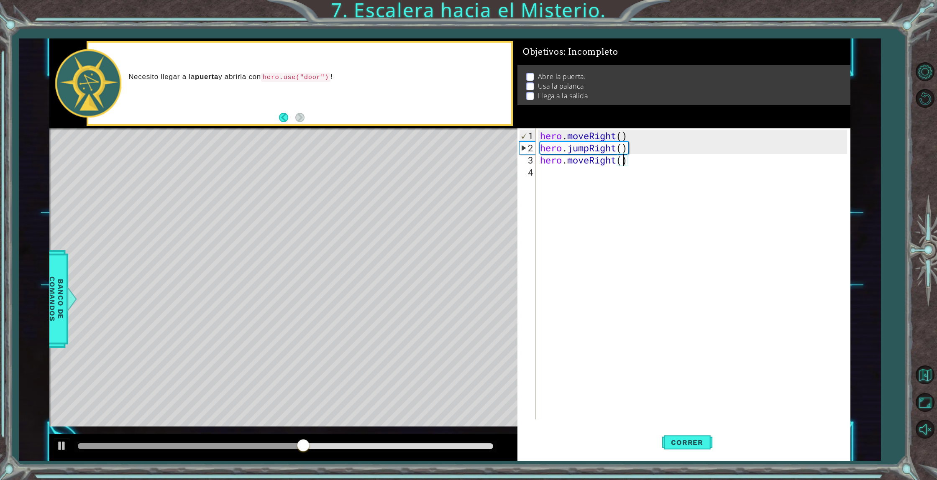
type textarea "hero.moveRight(2)"
click at [549, 176] on div "hero . moveRight ( ) hero . jumpRight ( ) hero . moveRight ( 2 )" at bounding box center [694, 287] width 313 height 315
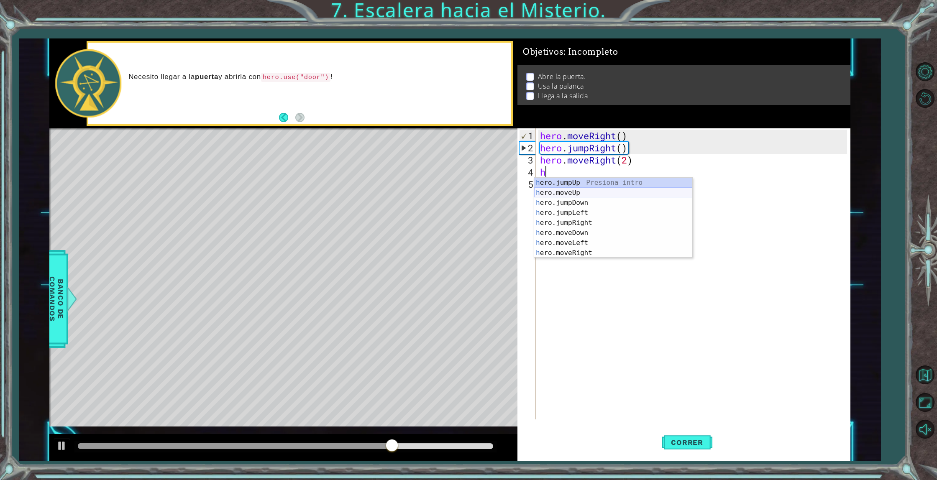
click at [583, 190] on div "h ero.jumpUp Presiona intro h ero.moveUp Presiona intro h ero.jumpDown Presiona…" at bounding box center [613, 228] width 158 height 100
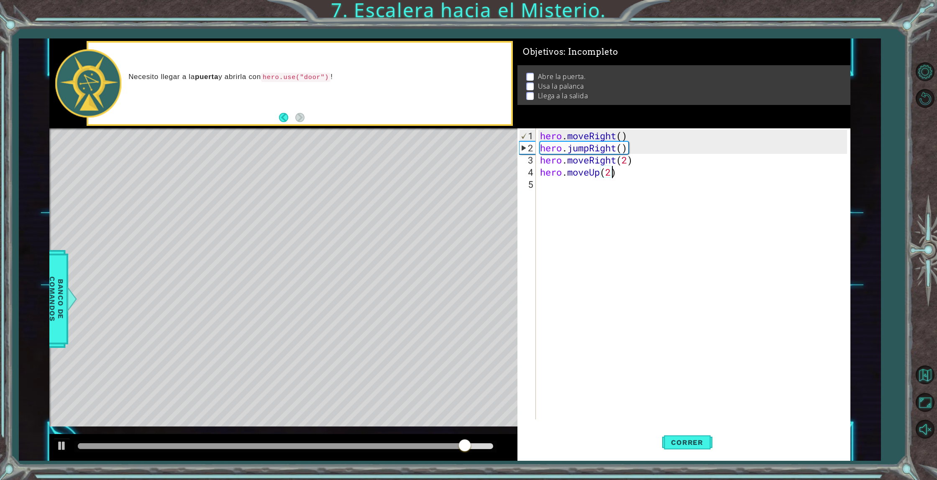
scroll to position [0, 3]
click at [702, 445] on span "Correr" at bounding box center [686, 442] width 49 height 8
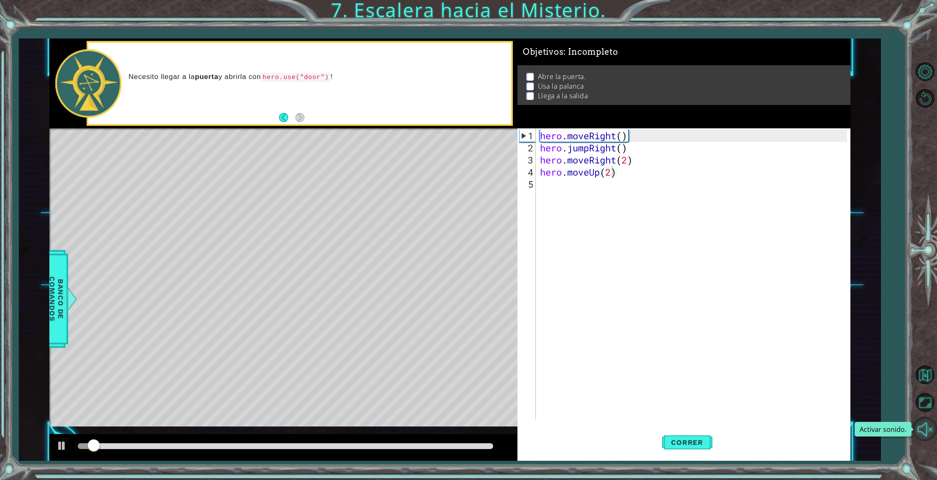
click at [918, 436] on button "Activar sonido." at bounding box center [925, 429] width 24 height 24
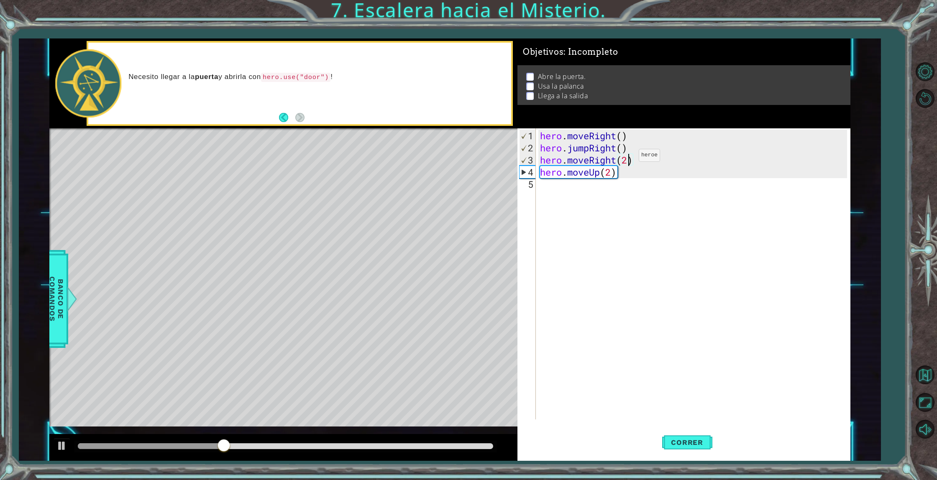
click at [626, 158] on div "hero . moveRight ( ) hero . jumpRight ( ) hero . moveRight ( 2 ) hero . moveUp …" at bounding box center [694, 287] width 313 height 315
click at [688, 446] on span "Correr" at bounding box center [686, 442] width 49 height 8
click at [613, 174] on div "hero . moveRight ( ) hero . jumpRight ( ) hero . moveRight ( 1 ) hero . moveUp …" at bounding box center [694, 287] width 313 height 315
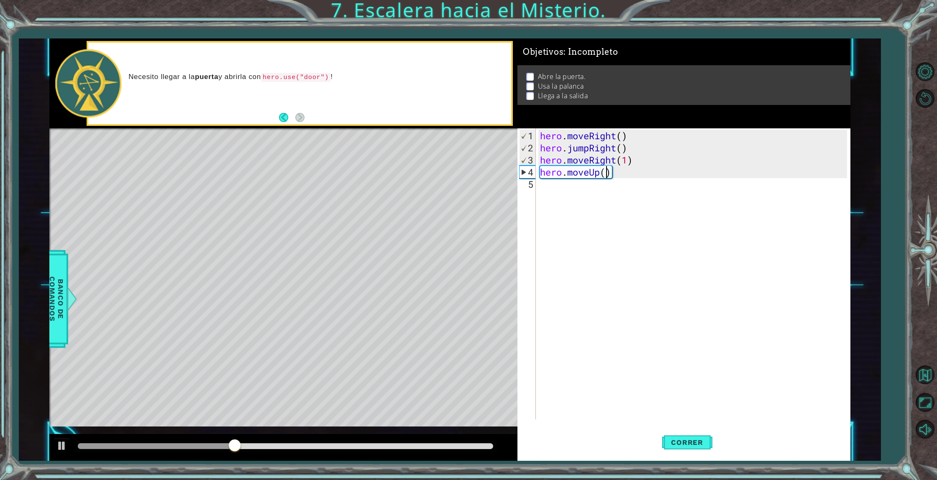
type textarea "hero.moveUp(1)"
click at [547, 193] on div "hero . moveRight ( ) hero . jumpRight ( ) hero . moveRight ( 1 ) hero . moveUp …" at bounding box center [694, 287] width 313 height 315
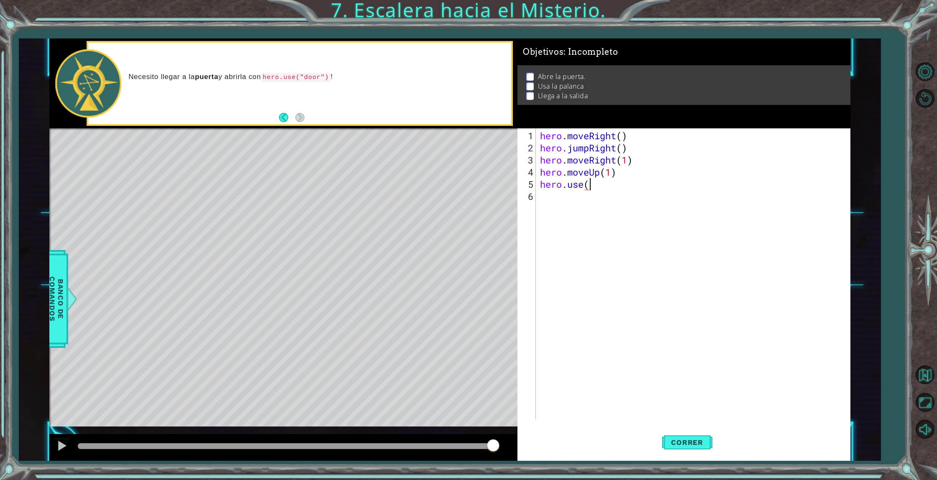
scroll to position [0, 2]
type textarea "hero.use"
click at [924, 372] on button "Volver al Mapa" at bounding box center [925, 375] width 24 height 24
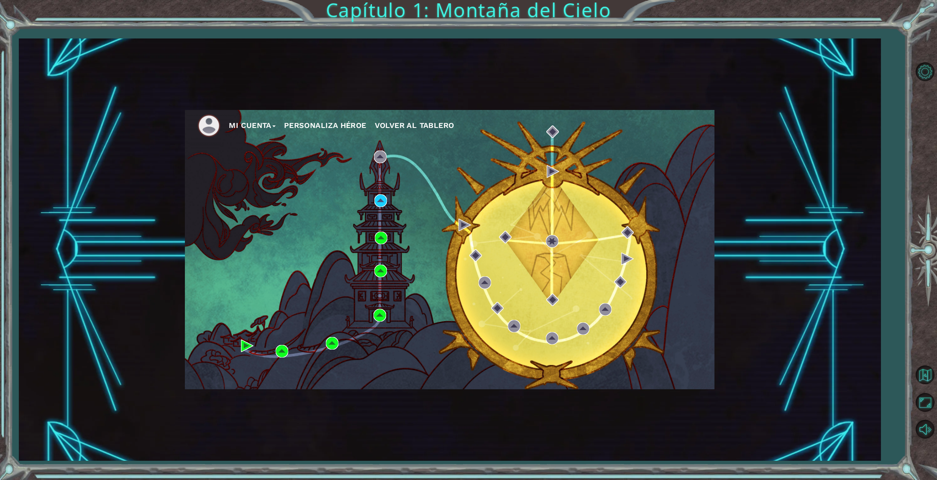
click at [257, 122] on button "Mi Cuenta" at bounding box center [252, 125] width 47 height 13
click at [263, 155] on button "Cerrar Sesión" at bounding box center [260, 155] width 51 height 9
